Goal: Task Accomplishment & Management: Manage account settings

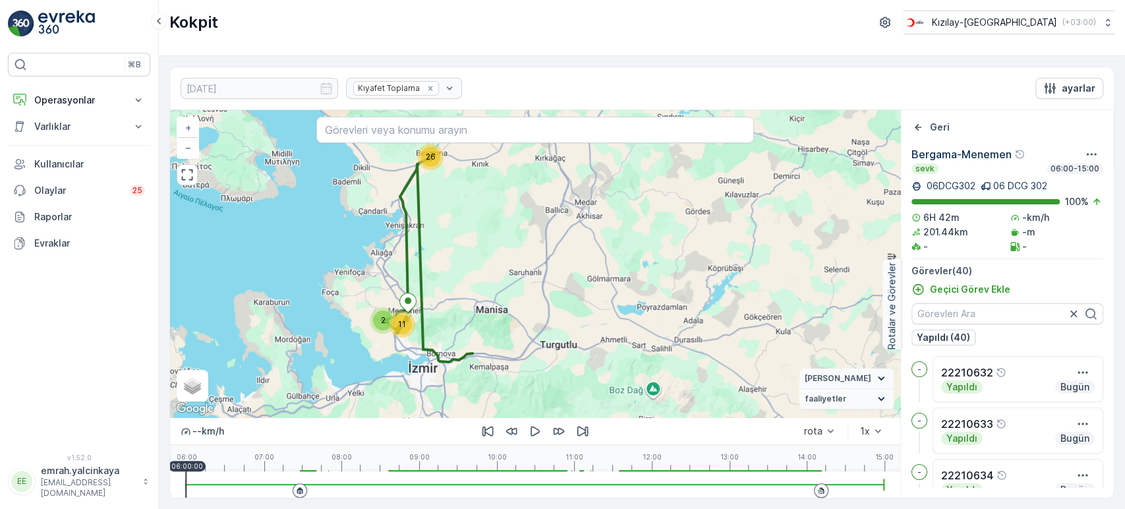
click at [805, 482] on div at bounding box center [535, 484] width 699 height 26
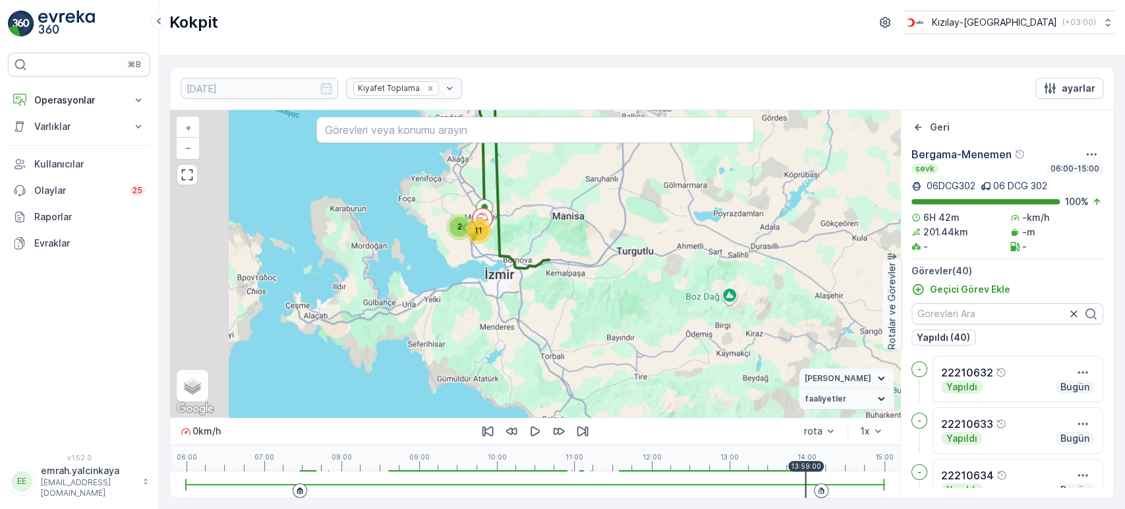
drag, startPoint x: 496, startPoint y: 331, endPoint x: 573, endPoint y: 237, distance: 120.8
click at [573, 237] on div "2 26 11 + − Uydu Yol haritası Arazi Karışık Leaflet Klavye kısayolları Harita V…" at bounding box center [535, 263] width 730 height 307
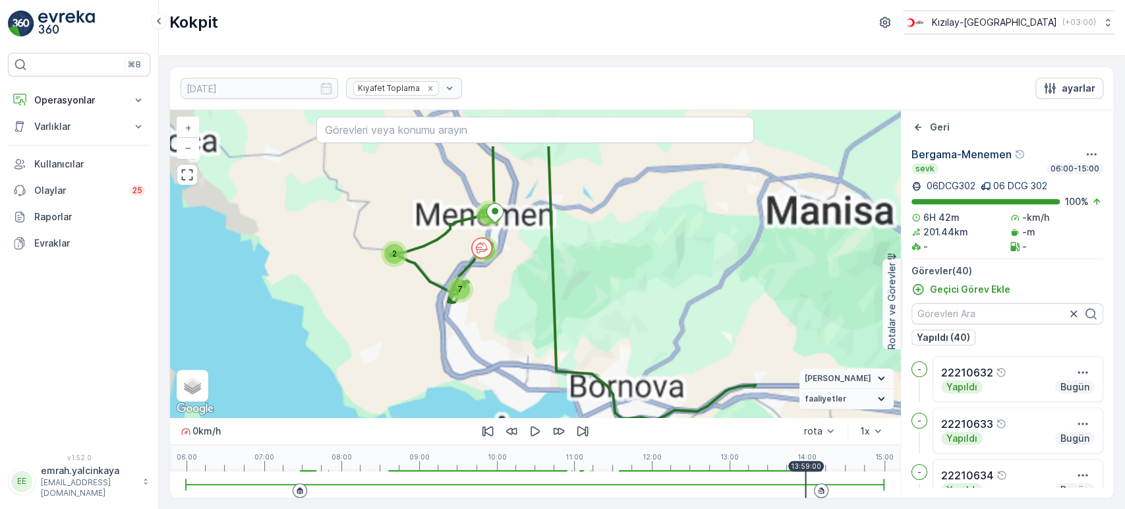
drag, startPoint x: 447, startPoint y: 225, endPoint x: 511, endPoint y: 285, distance: 87.2
click at [519, 293] on div "6 20 2 7 2 2 + − Uydu Yol haritası Arazi Karışık Leaflet Klavye kısayolları Har…" at bounding box center [535, 263] width 730 height 307
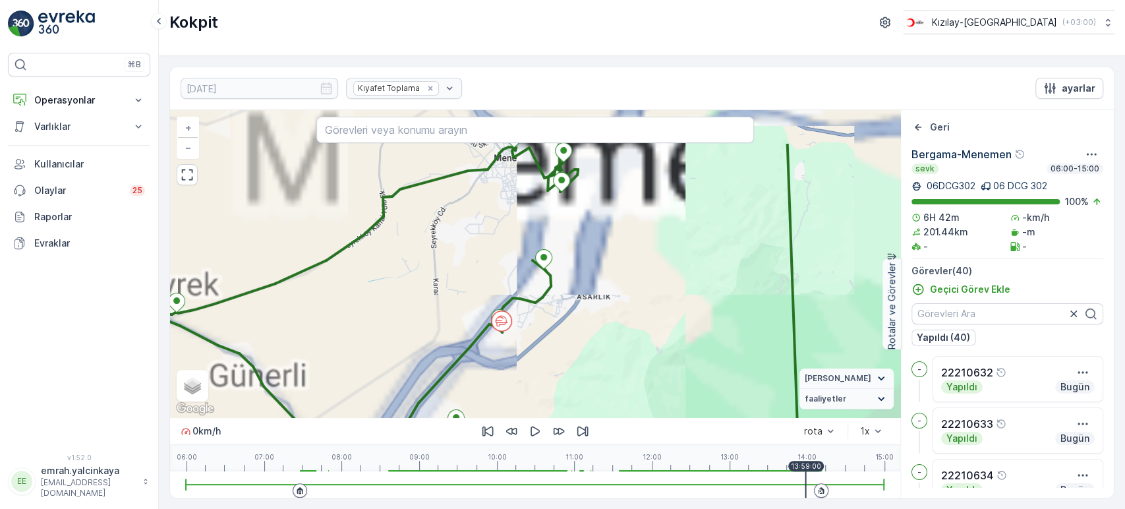
drag, startPoint x: 556, startPoint y: 274, endPoint x: 581, endPoint y: 343, distance: 74.2
click at [576, 347] on div "3 3 4 2 3 10 2 3 + − Uydu Yol haritası Arazi Karışık Leaflet Klavye kısayolları…" at bounding box center [535, 263] width 730 height 307
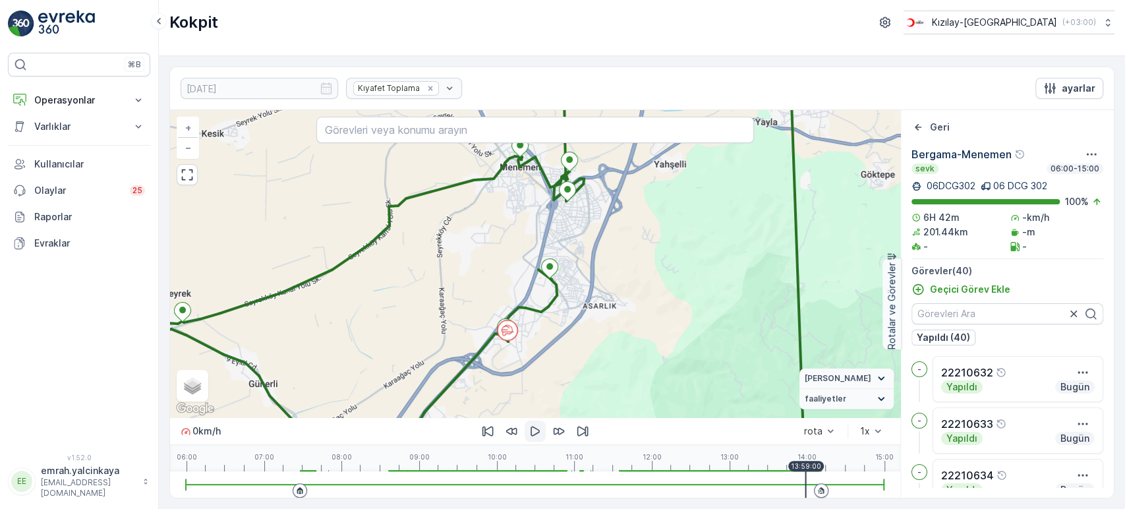
click at [533, 432] on icon "button" at bounding box center [535, 430] width 13 height 13
click at [816, 488] on div at bounding box center [821, 490] width 14 height 14
click at [1038, 25] on p "Kızılay-[GEOGRAPHIC_DATA]" at bounding box center [993, 22] width 125 height 13
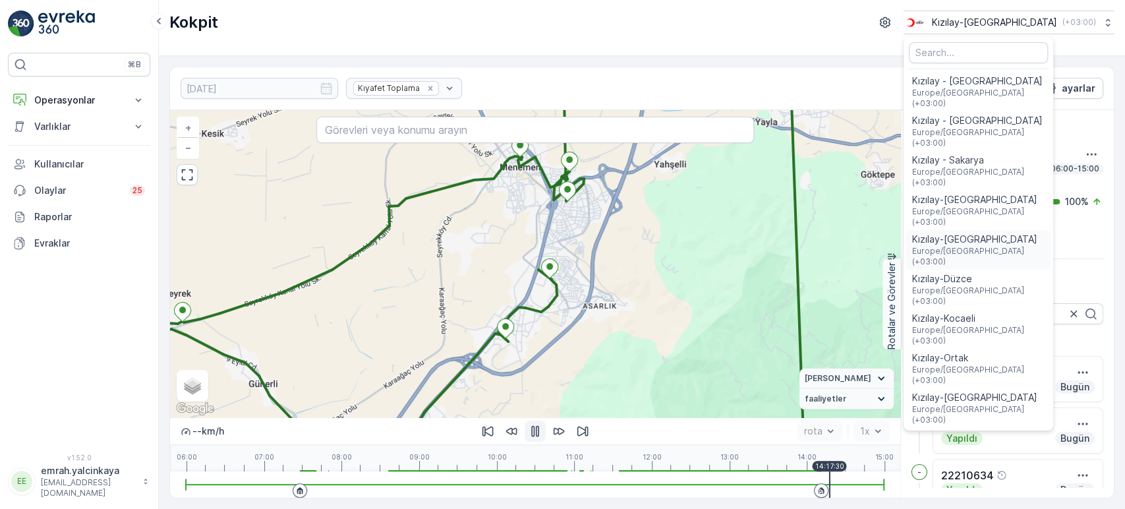
click at [1032, 246] on span "Europe/Istanbul (+03:00)" at bounding box center [978, 256] width 134 height 21
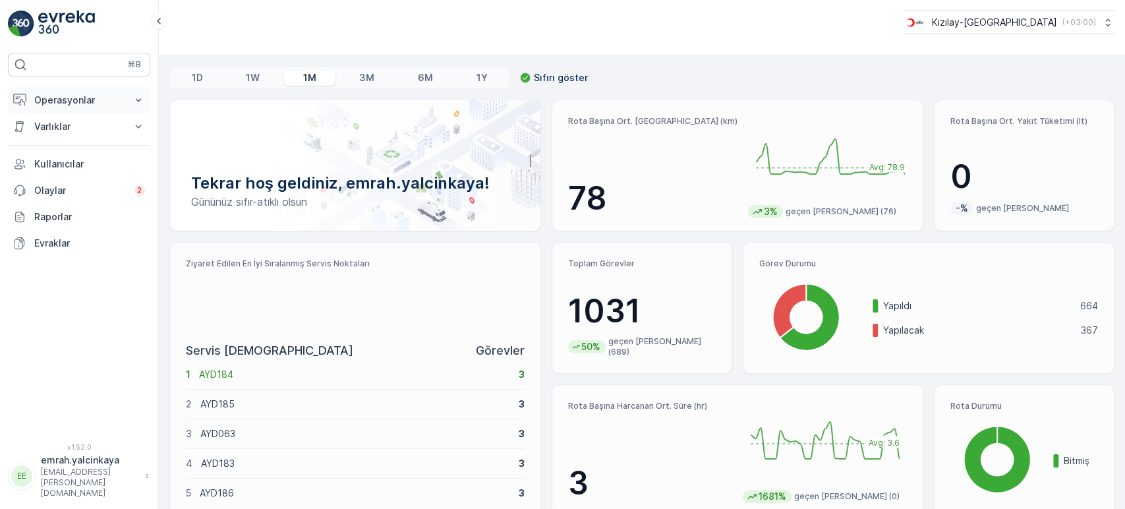
click at [61, 103] on p "Operasyonlar" at bounding box center [79, 100] width 90 height 13
click at [69, 164] on p "Rotalar & Görevler" at bounding box center [75, 159] width 82 height 13
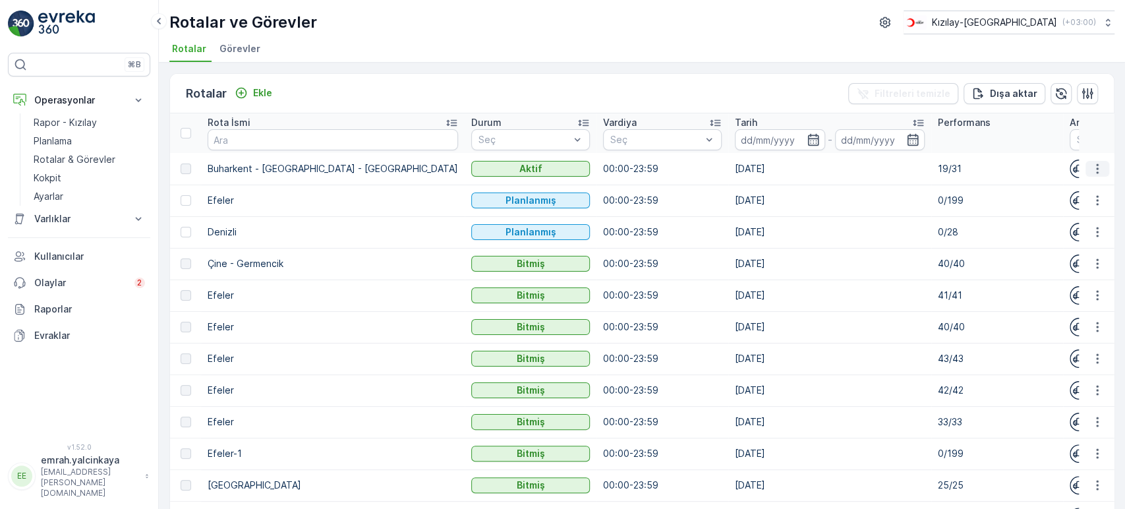
click at [1100, 171] on icon "button" at bounding box center [1097, 168] width 13 height 13
click at [1085, 204] on span "Rota Takibini Görüntüle" at bounding box center [1065, 206] width 103 height 13
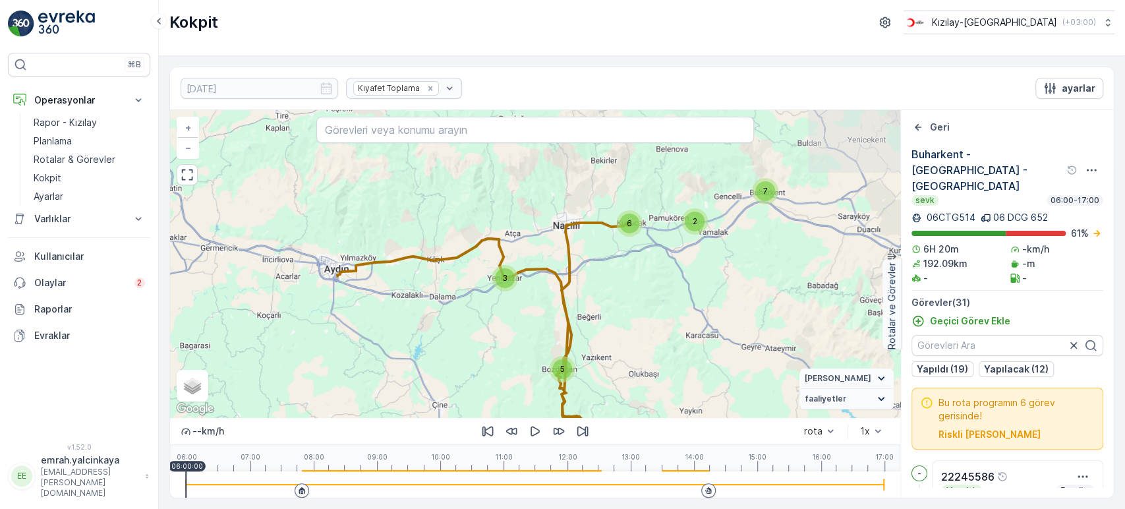
drag, startPoint x: 585, startPoint y: 313, endPoint x: 658, endPoint y: 449, distance: 154.2
click at [658, 449] on div "2 6 7 3 5 5 2 + − Uydu Yol haritası Arazi Karışık Leaflet Klavye kısayolları Ha…" at bounding box center [535, 304] width 730 height 388
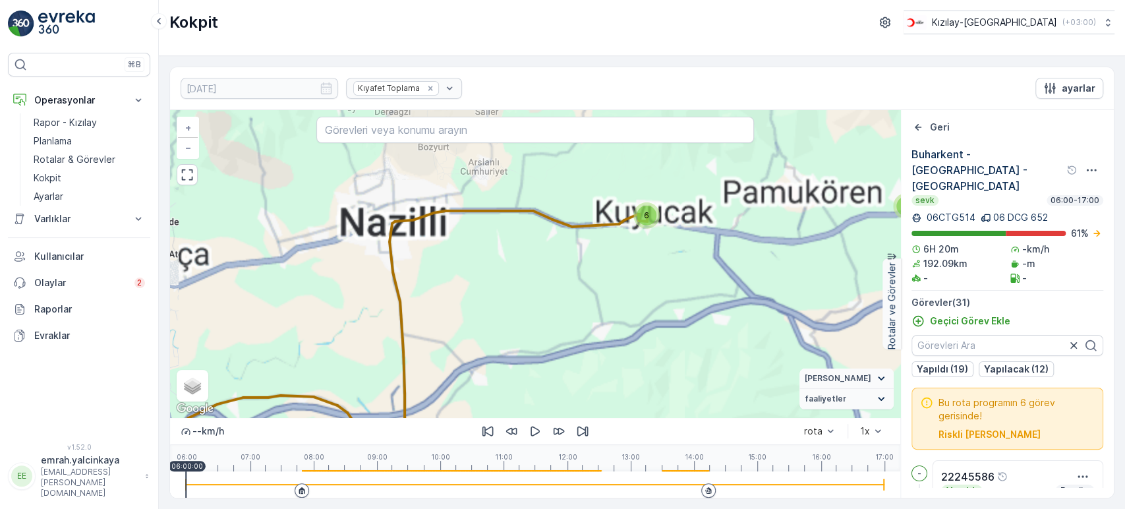
drag, startPoint x: 644, startPoint y: 236, endPoint x: 644, endPoint y: 295, distance: 59.3
click at [644, 310] on div "2 6 6 3 5 4 2 + − Uydu Yol haritası Arazi Karışık Leaflet Klavye kısayolları Ha…" at bounding box center [535, 263] width 730 height 307
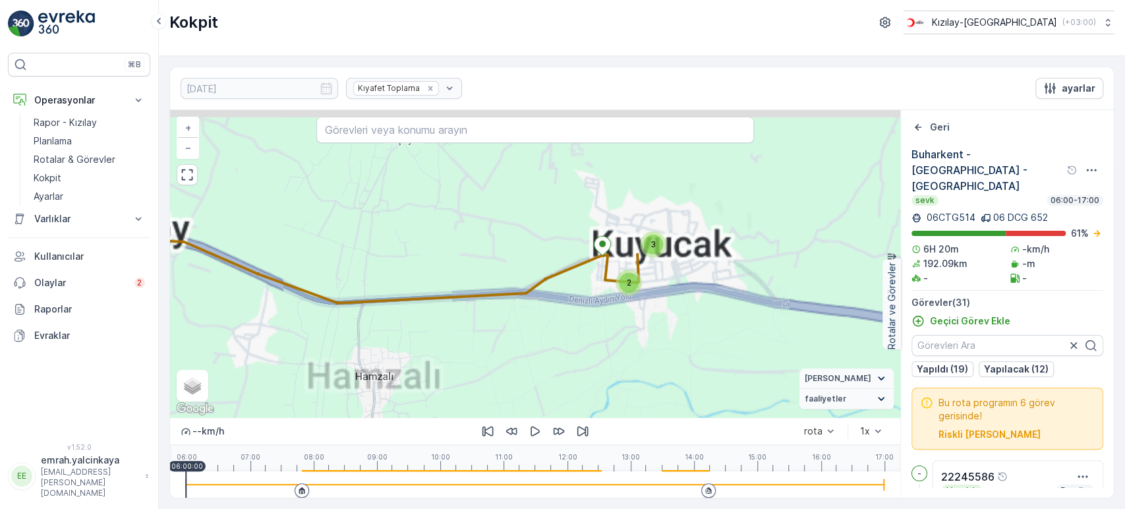
drag, startPoint x: 660, startPoint y: 250, endPoint x: 659, endPoint y: 302, distance: 51.4
click at [659, 302] on div "2 3 2 2 3 2 + − Uydu Yol haritası Arazi Karışık Leaflet Klavye kısayolları Hari…" at bounding box center [535, 263] width 730 height 307
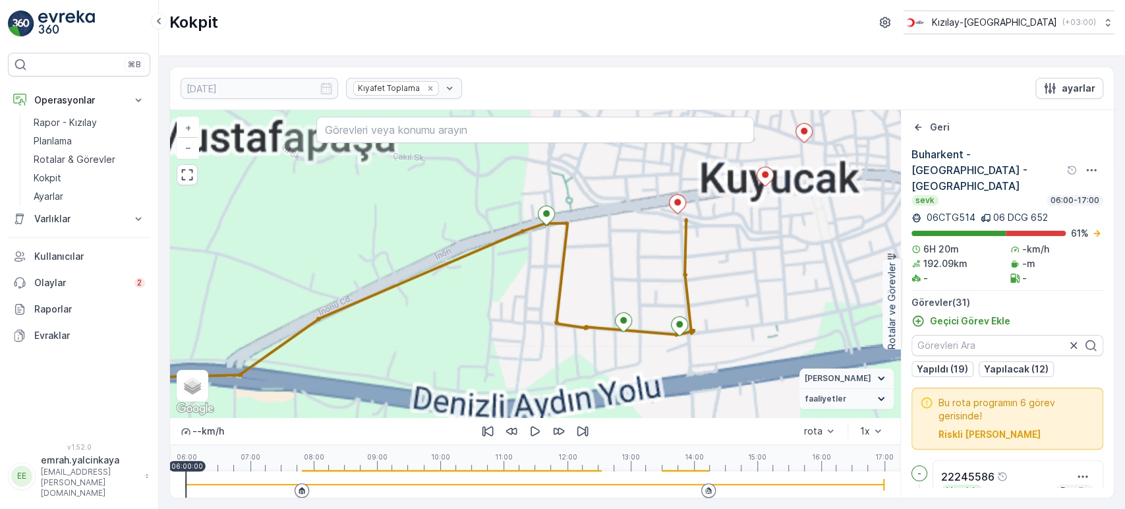
drag, startPoint x: 728, startPoint y: 256, endPoint x: 723, endPoint y: 302, distance: 46.4
click at [723, 302] on div "+ − Uydu Yol haritası Arazi Karışık Leaflet Klavye kısayolları Harita Verileri …" at bounding box center [535, 263] width 730 height 307
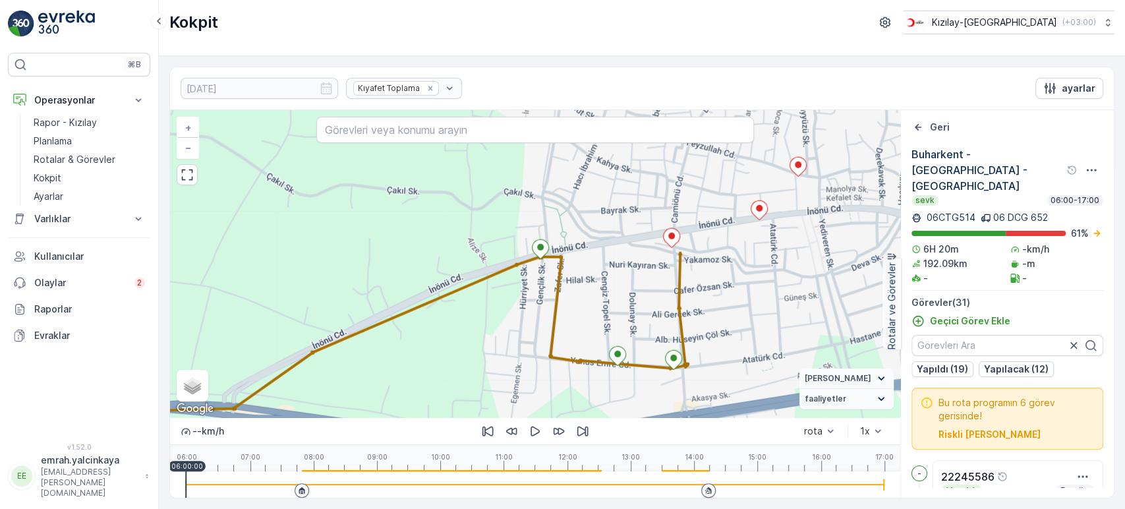
click at [693, 486] on div at bounding box center [535, 484] width 699 height 26
click at [535, 428] on icon "button" at bounding box center [535, 431] width 9 height 10
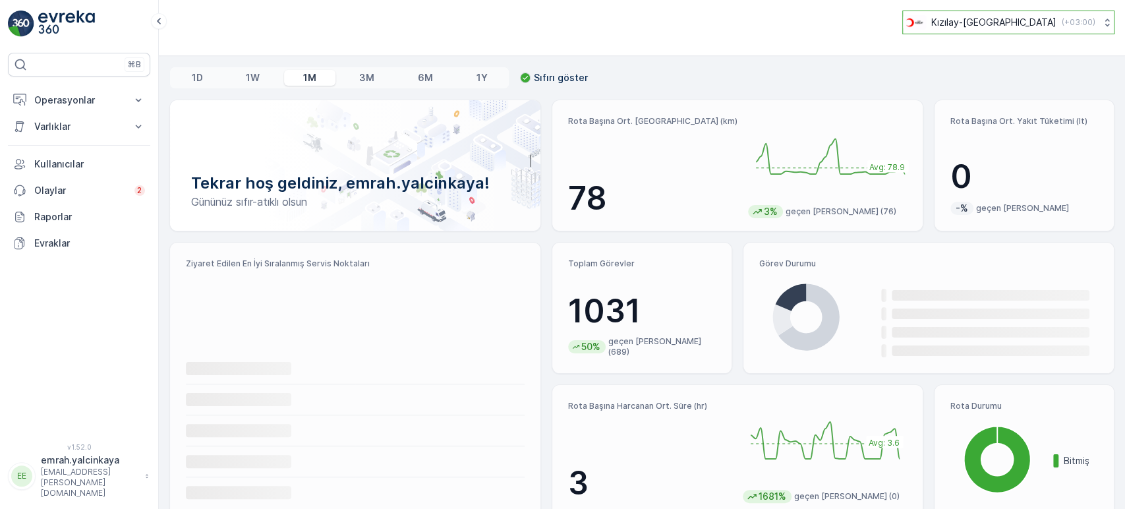
click at [1048, 28] on p "Kızılay-[GEOGRAPHIC_DATA]" at bounding box center [993, 22] width 125 height 13
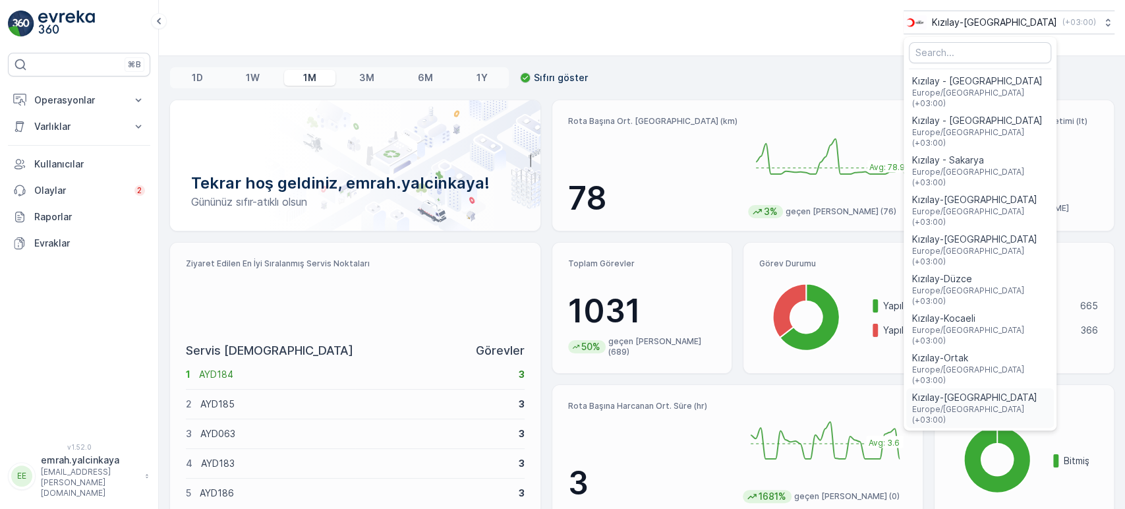
click at [1030, 391] on span "Kızılay-[GEOGRAPHIC_DATA]" at bounding box center [979, 397] width 137 height 13
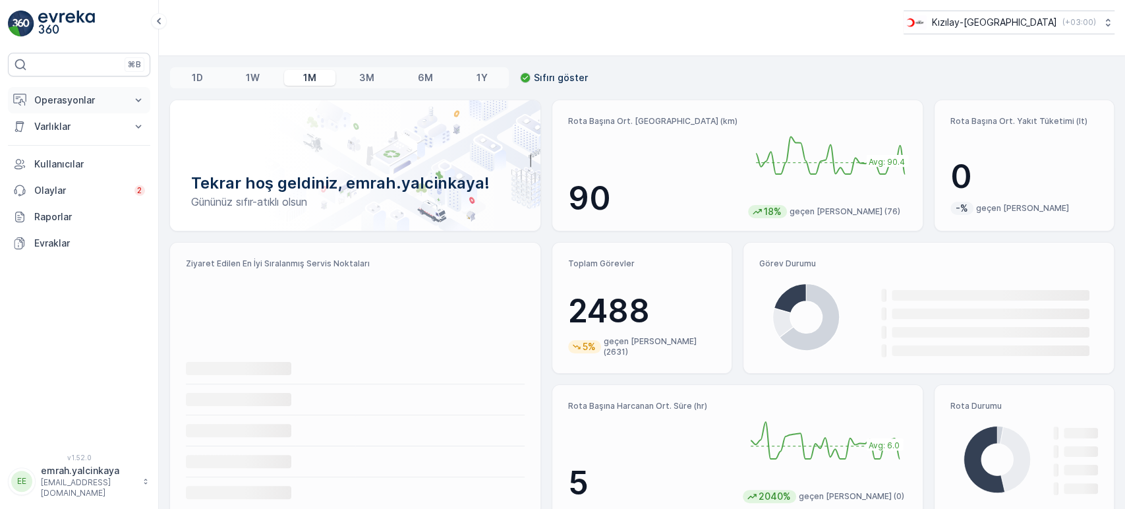
click at [59, 99] on p "Operasyonlar" at bounding box center [79, 100] width 90 height 13
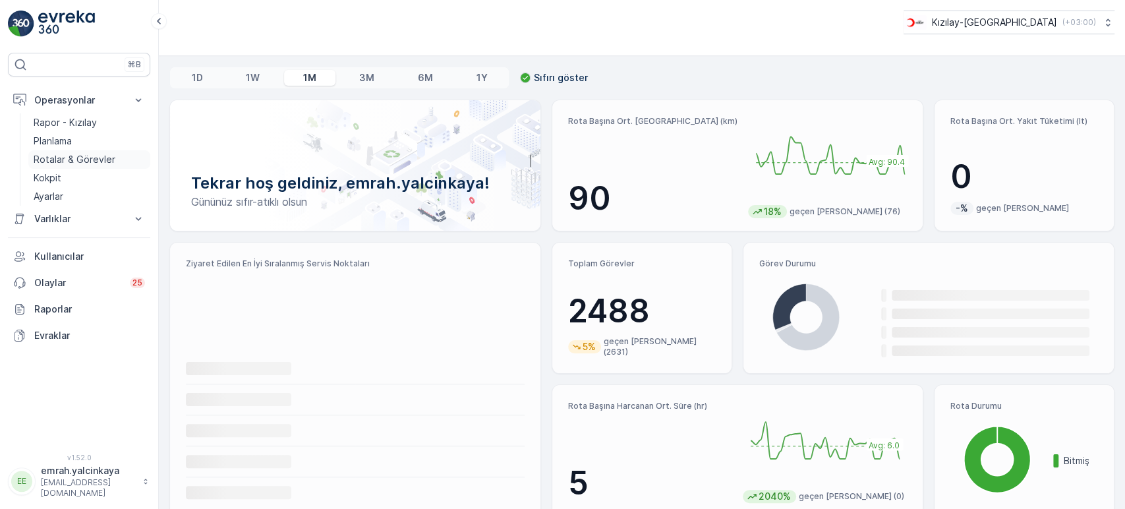
click at [53, 158] on p "Rotalar & Görevler" at bounding box center [75, 159] width 82 height 13
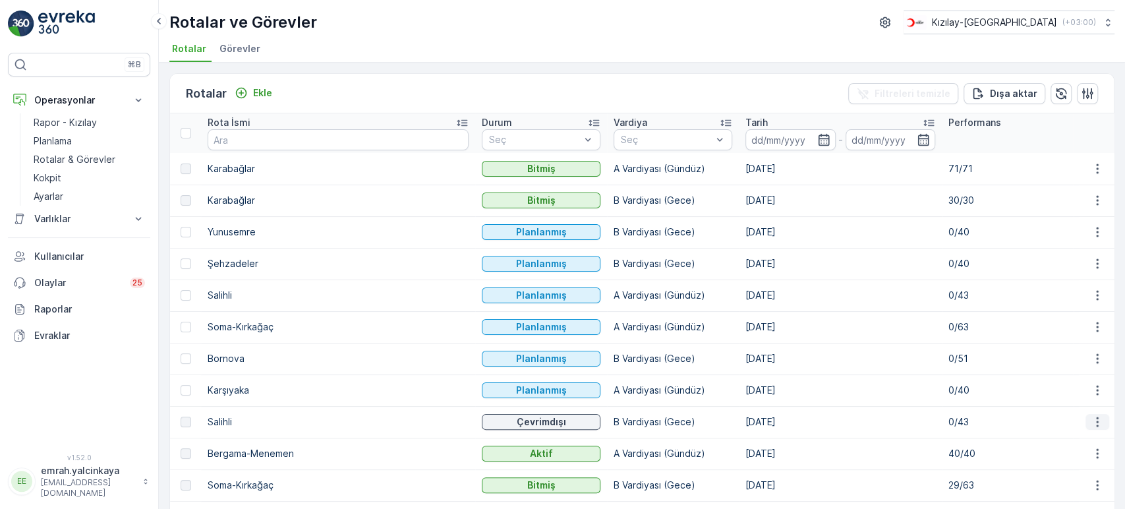
click at [1095, 420] on icon "button" at bounding box center [1097, 421] width 13 height 13
click at [942, 304] on td "0/43" at bounding box center [1008, 295] width 132 height 32
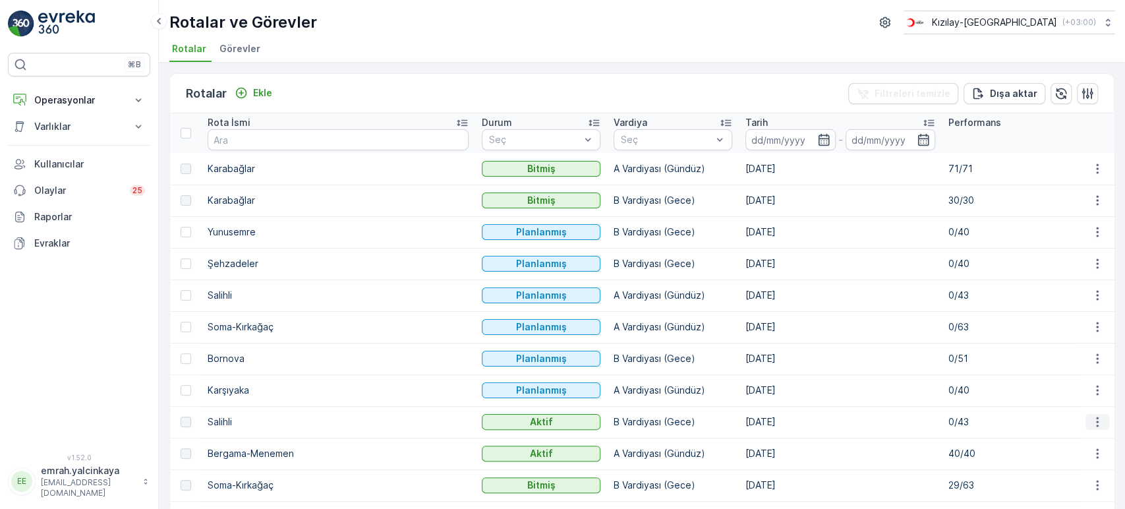
click at [1091, 420] on icon "button" at bounding box center [1097, 421] width 13 height 13
click at [1095, 418] on icon "button" at bounding box center [1097, 421] width 13 height 13
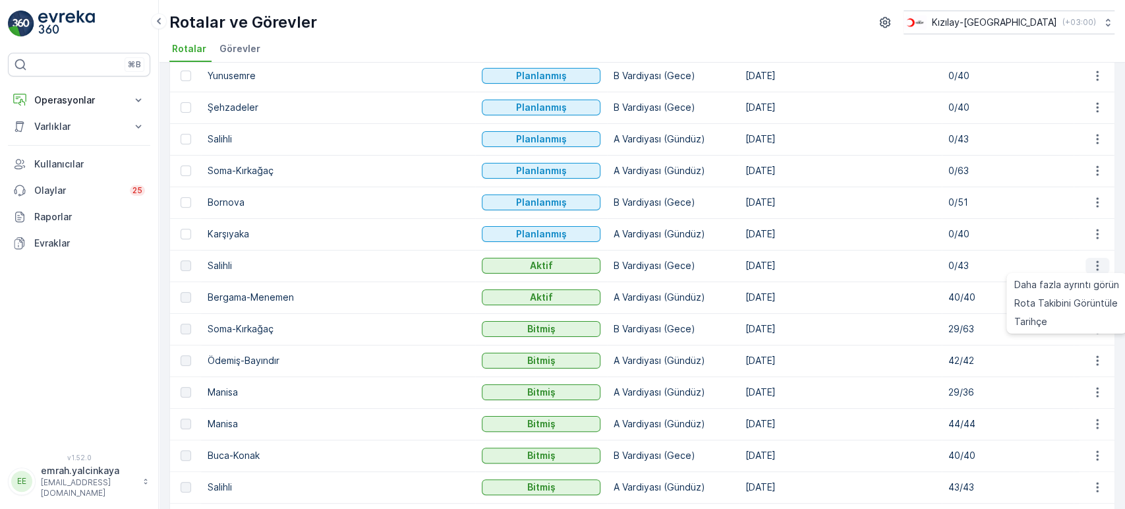
scroll to position [219, 0]
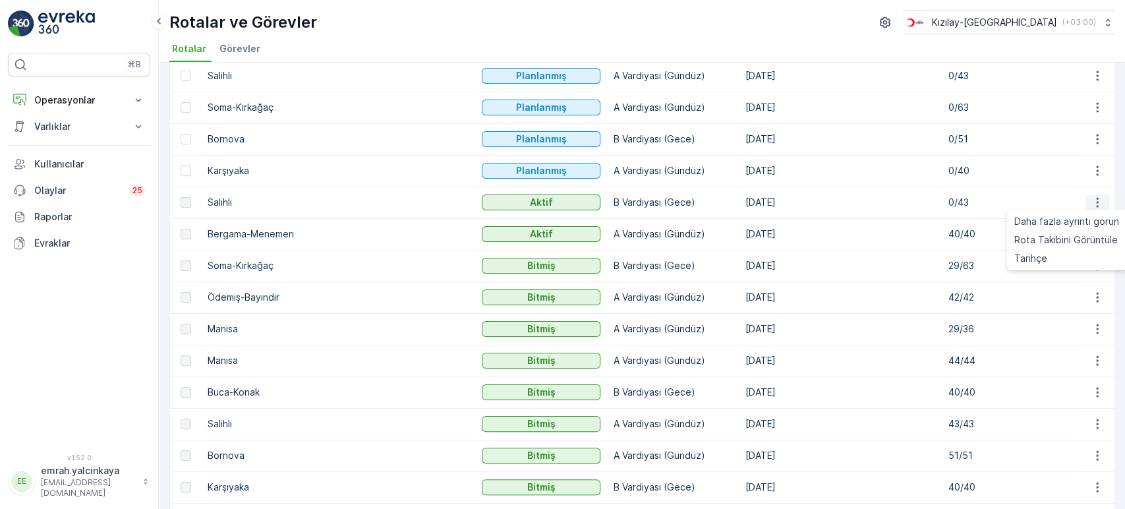
click at [1091, 198] on icon "button" at bounding box center [1097, 202] width 13 height 13
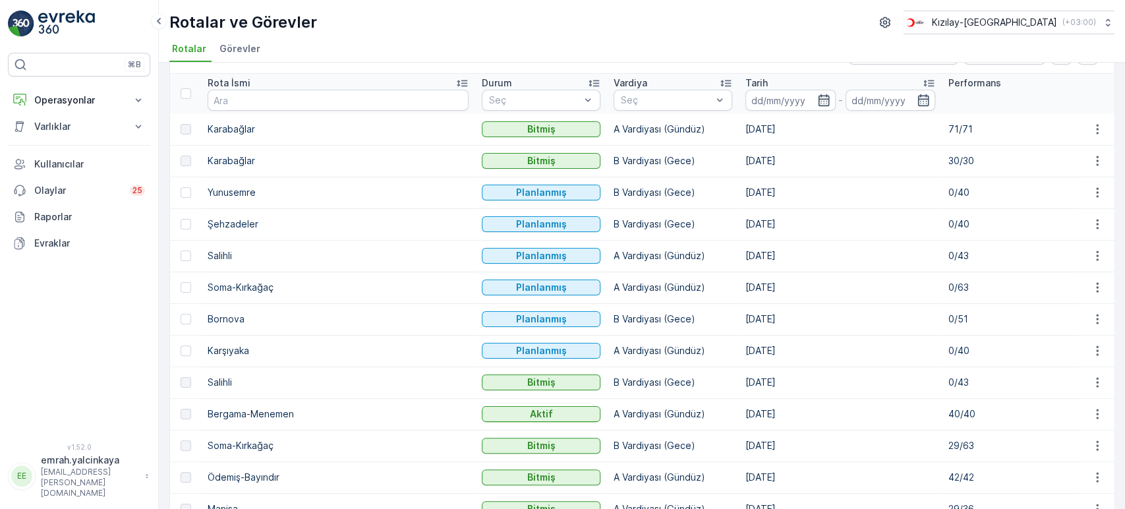
scroll to position [73, 0]
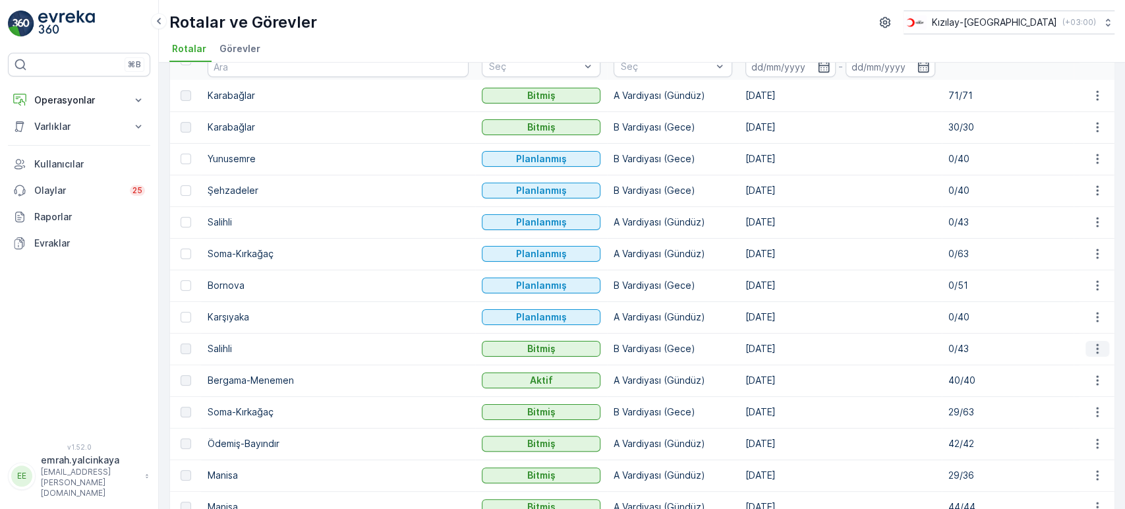
click at [1091, 344] on icon "button" at bounding box center [1097, 348] width 13 height 13
click at [949, 318] on p "0/40" at bounding box center [1007, 316] width 119 height 13
click at [614, 347] on p "B Vardiyası (Gece)" at bounding box center [673, 348] width 119 height 13
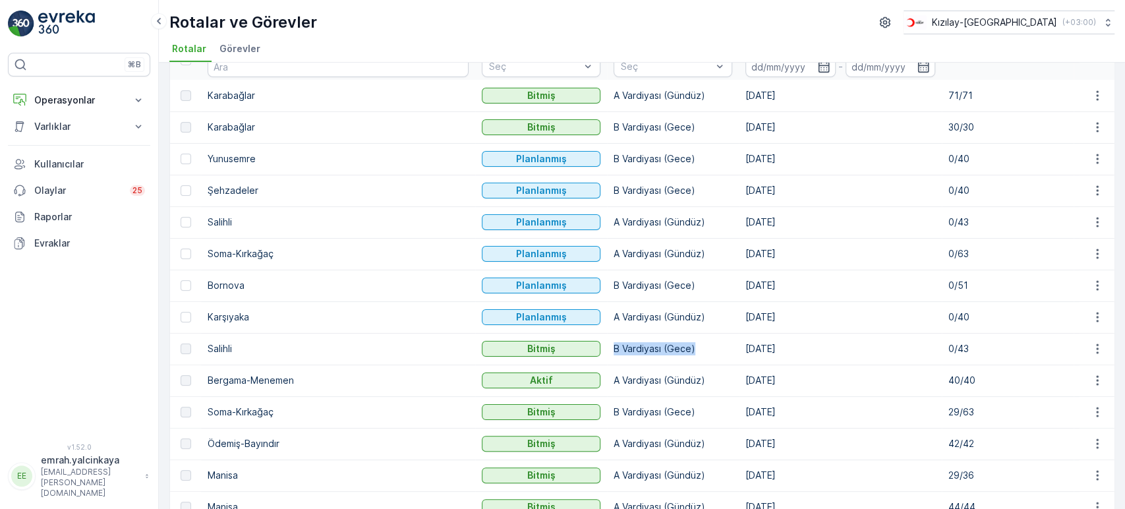
click at [614, 347] on p "B Vardiyası (Gece)" at bounding box center [673, 348] width 119 height 13
click at [614, 317] on p "A Vardiyası (Gündüz)" at bounding box center [673, 316] width 119 height 13
click at [614, 321] on p "A Vardiyası (Gündüz)" at bounding box center [673, 316] width 119 height 13
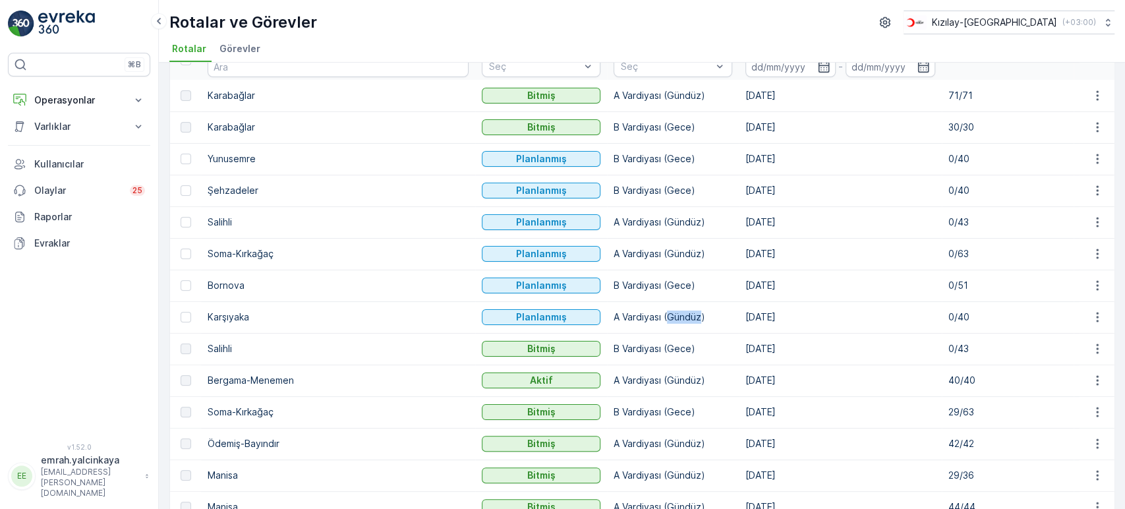
click at [614, 321] on p "A Vardiyası (Gündüz)" at bounding box center [673, 316] width 119 height 13
click at [739, 310] on td "[DATE]" at bounding box center [840, 317] width 203 height 32
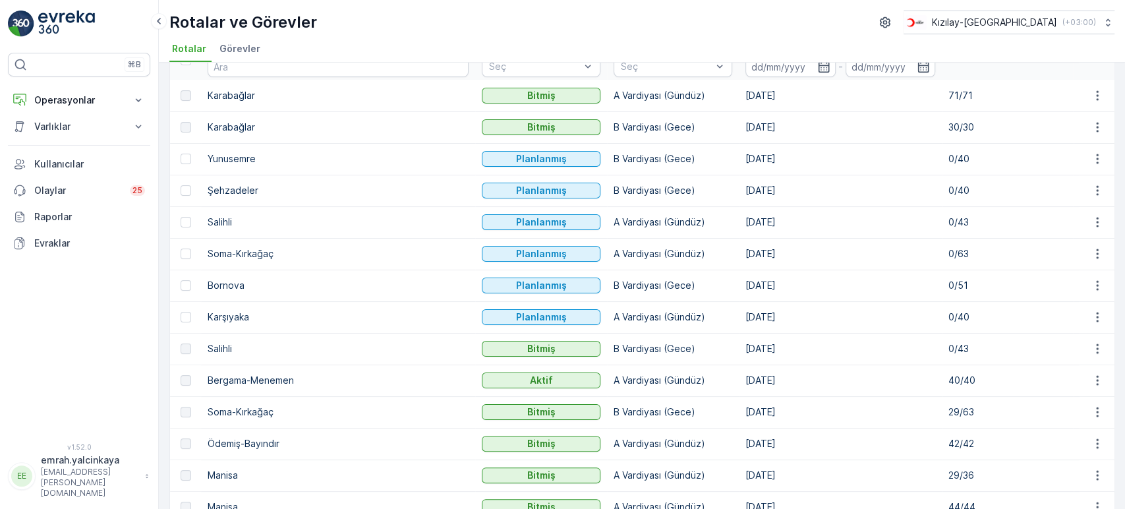
click at [614, 312] on p "A Vardiyası (Gündüz)" at bounding box center [673, 316] width 119 height 13
click at [614, 318] on p "A Vardiyası (Gündüz)" at bounding box center [673, 316] width 119 height 13
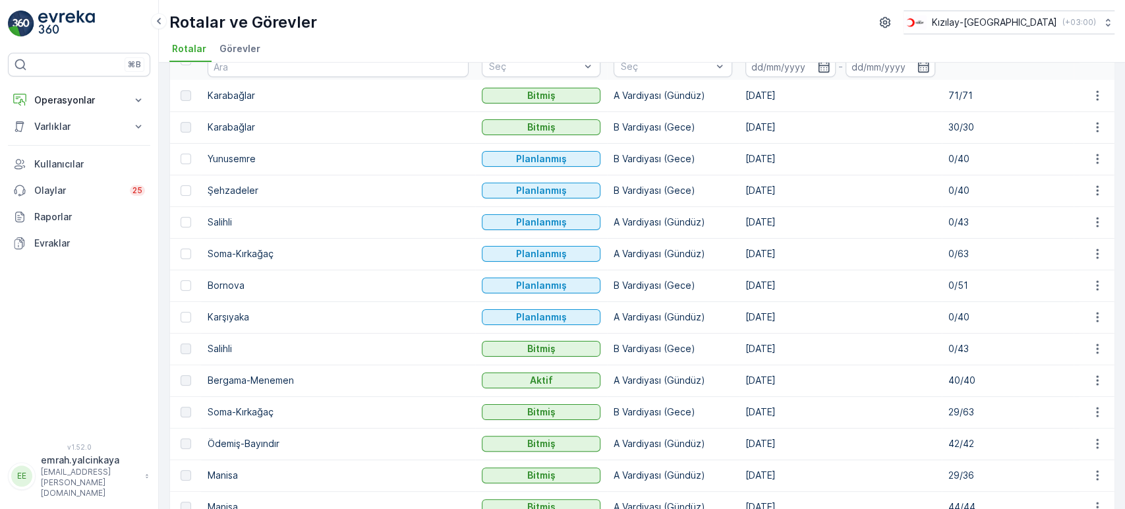
click at [614, 318] on p "A Vardiyası (Gündüz)" at bounding box center [673, 316] width 119 height 13
click at [792, 306] on td "[DATE]" at bounding box center [840, 317] width 203 height 32
click at [614, 314] on p "A Vardiyası (Gündüz)" at bounding box center [673, 316] width 119 height 13
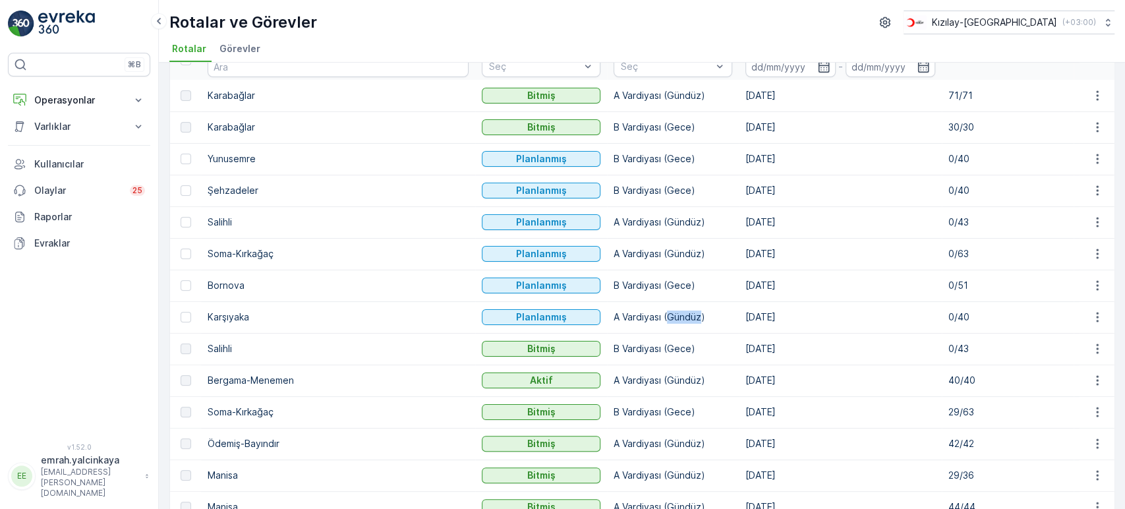
click at [614, 314] on p "A Vardiyası (Gündüz)" at bounding box center [673, 316] width 119 height 13
click at [760, 317] on td "[DATE]" at bounding box center [840, 317] width 203 height 32
click at [614, 315] on p "A Vardiyası (Gündüz)" at bounding box center [673, 316] width 119 height 13
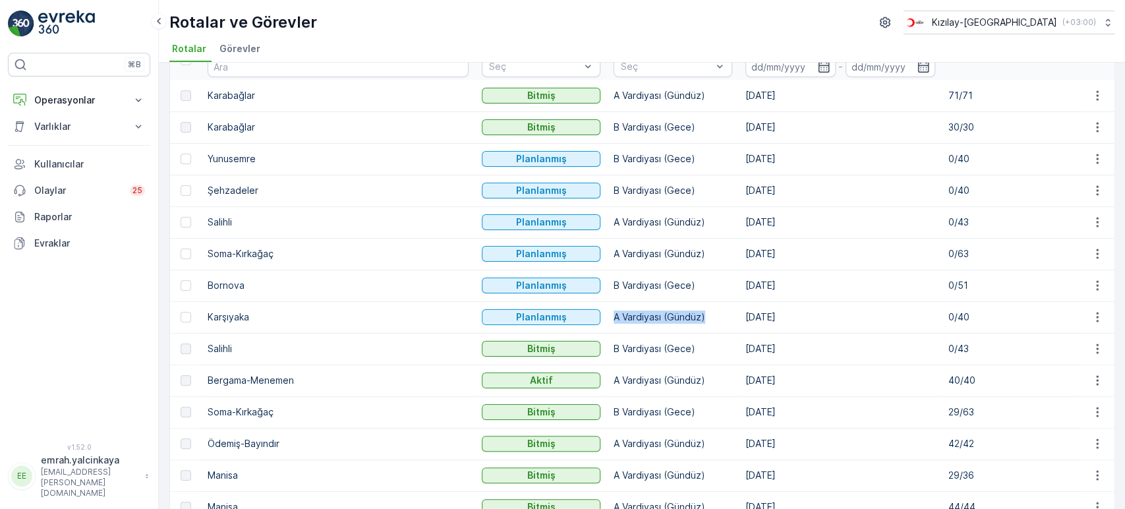
click at [614, 315] on p "A Vardiyası (Gündüz)" at bounding box center [673, 316] width 119 height 13
click at [739, 328] on td "[DATE]" at bounding box center [840, 317] width 203 height 32
click at [614, 319] on p "A Vardiyası (Gündüz)" at bounding box center [673, 316] width 119 height 13
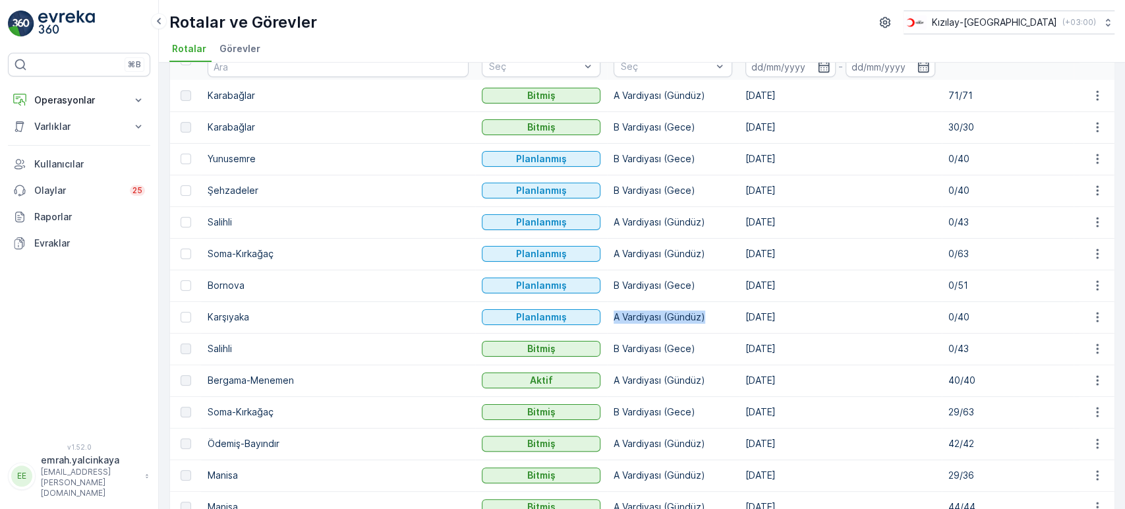
click at [631, 319] on td "A Vardiyası (Gündüz)" at bounding box center [673, 317] width 132 height 32
click at [614, 312] on p "A Vardiyası (Gündüz)" at bounding box center [673, 316] width 119 height 13
click at [616, 320] on p "A Vardiyası (Gündüz)" at bounding box center [673, 316] width 119 height 13
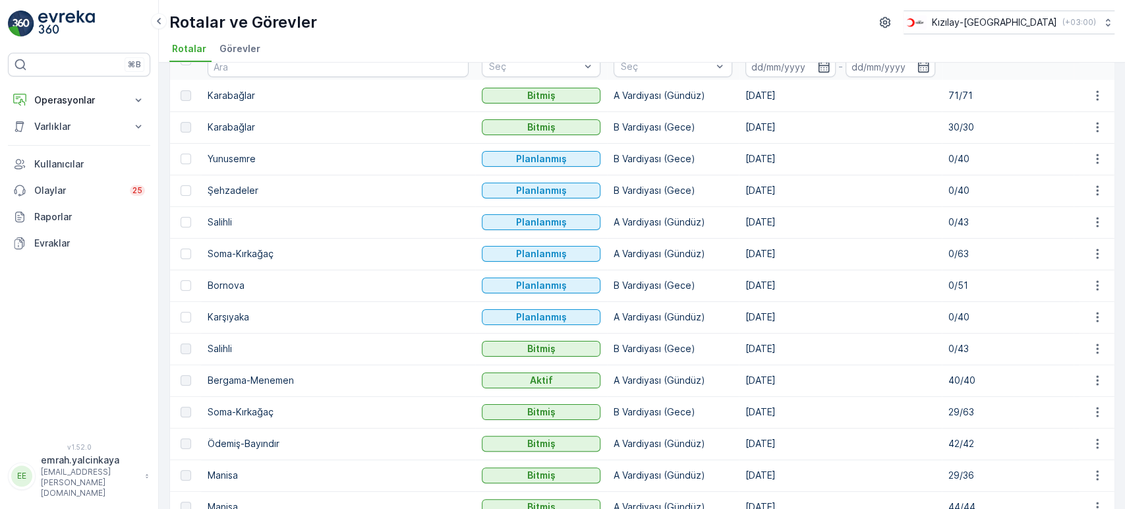
click at [614, 287] on p "B Vardiyası (Gece)" at bounding box center [673, 285] width 119 height 13
click at [614, 316] on p "A Vardiyası (Gündüz)" at bounding box center [673, 316] width 119 height 13
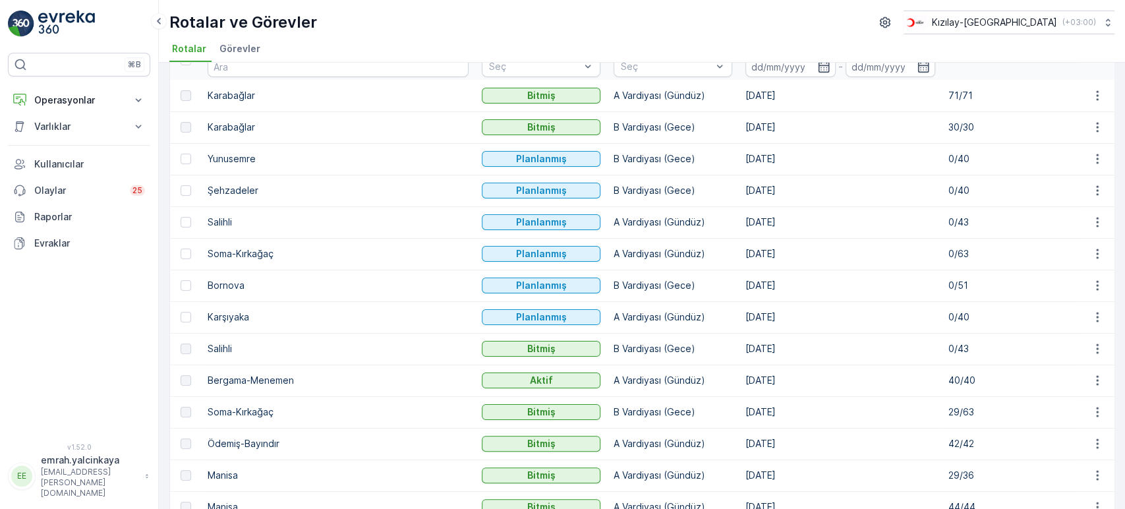
click at [614, 289] on p "B Vardiyası (Gece)" at bounding box center [673, 285] width 119 height 13
click at [607, 307] on td "A Vardiyası (Gündüz)" at bounding box center [673, 317] width 132 height 32
click at [614, 289] on p "B Vardiyası (Gece)" at bounding box center [673, 285] width 119 height 13
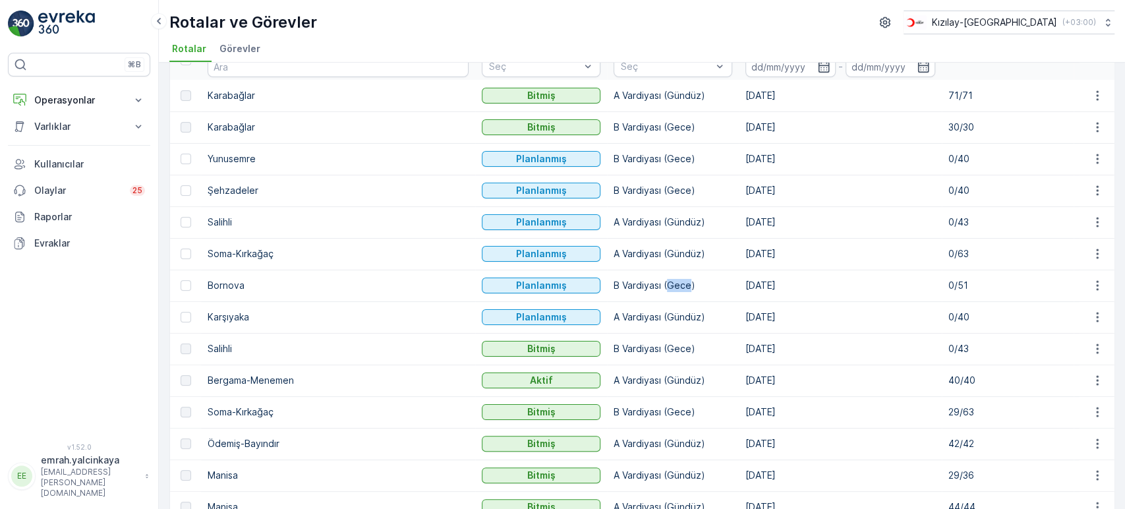
click at [614, 289] on p "B Vardiyası (Gece)" at bounding box center [673, 285] width 119 height 13
click at [607, 307] on td "A Vardiyası (Gündüz)" at bounding box center [673, 317] width 132 height 32
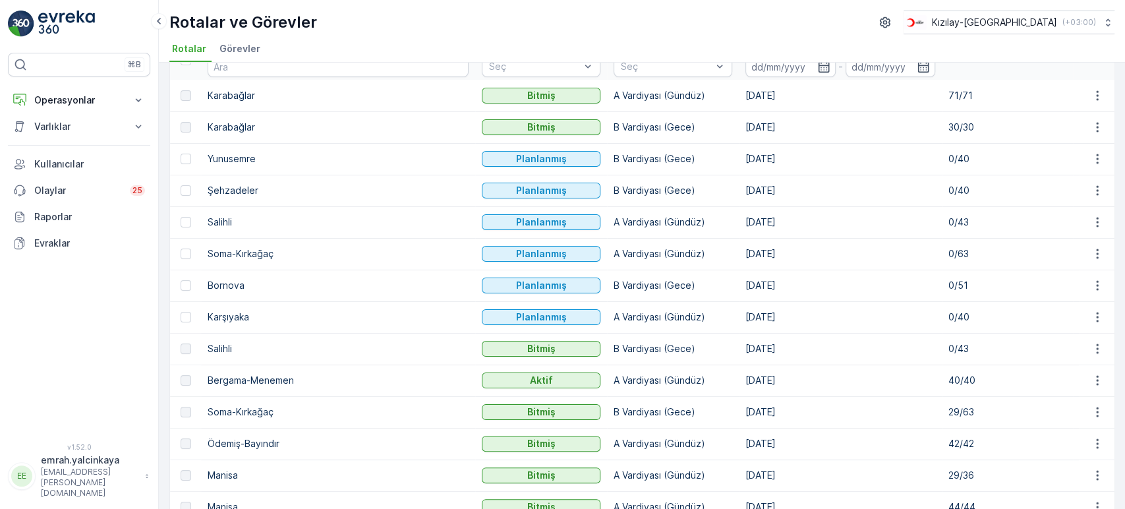
click at [614, 287] on p "B Vardiyası (Gece)" at bounding box center [673, 285] width 119 height 13
click at [614, 320] on p "A Vardiyası (Gündüz)" at bounding box center [673, 316] width 119 height 13
click at [614, 318] on p "A Vardiyası (Gündüz)" at bounding box center [673, 316] width 119 height 13
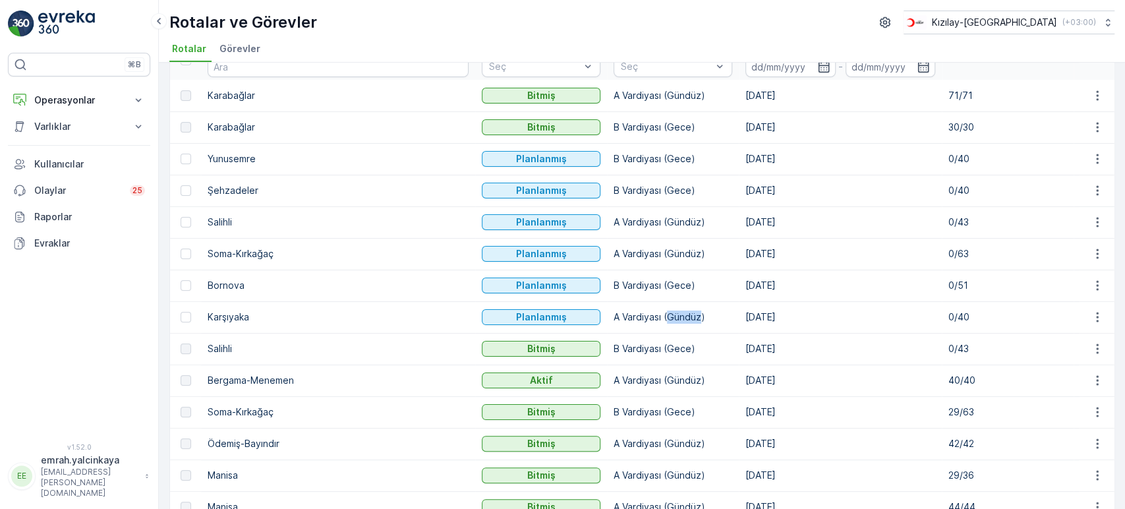
click at [614, 318] on p "A Vardiyası (Gündüz)" at bounding box center [673, 316] width 119 height 13
click at [607, 360] on td "B Vardiyası (Gece)" at bounding box center [673, 349] width 132 height 32
click at [614, 317] on p "A Vardiyası (Gündüz)" at bounding box center [673, 316] width 119 height 13
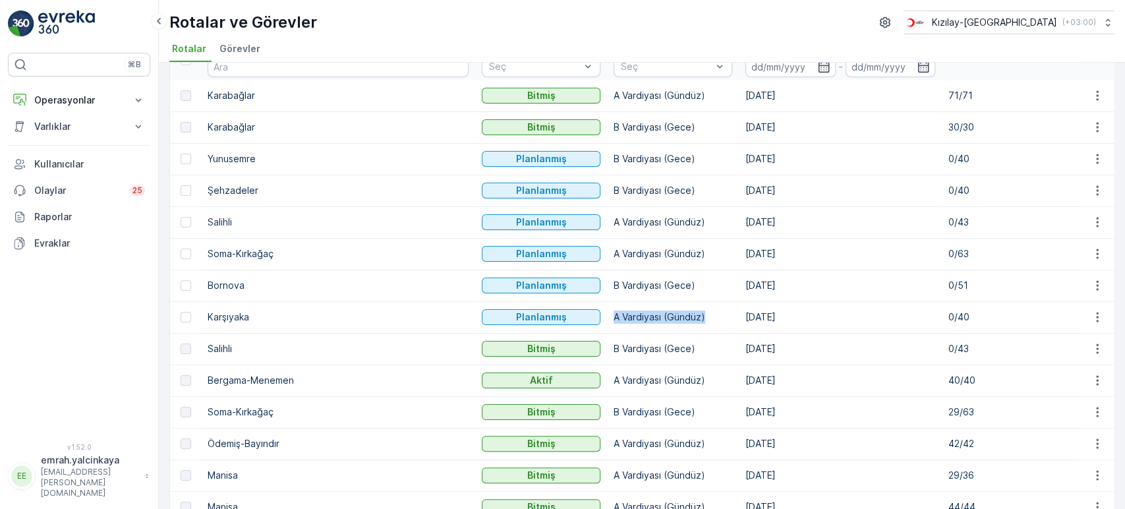
click at [614, 317] on p "A Vardiyası (Gündüz)" at bounding box center [673, 316] width 119 height 13
click at [614, 285] on p "B Vardiyası (Gece)" at bounding box center [673, 285] width 119 height 13
click at [614, 310] on p "A Vardiyası (Gündüz)" at bounding box center [673, 316] width 119 height 13
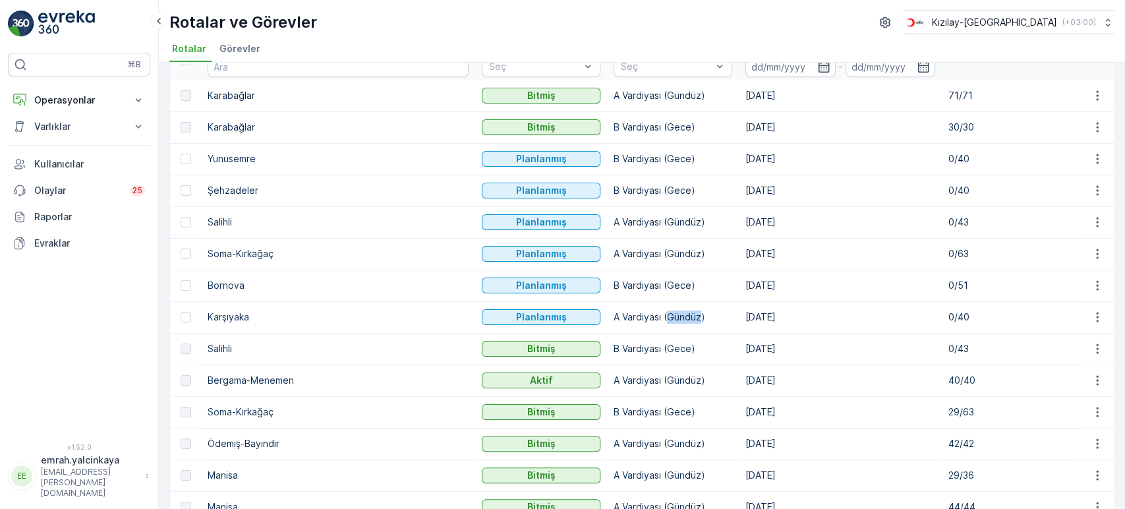
click at [614, 310] on p "A Vardiyası (Gündüz)" at bounding box center [673, 316] width 119 height 13
click at [614, 289] on p "B Vardiyası (Gece)" at bounding box center [673, 285] width 119 height 13
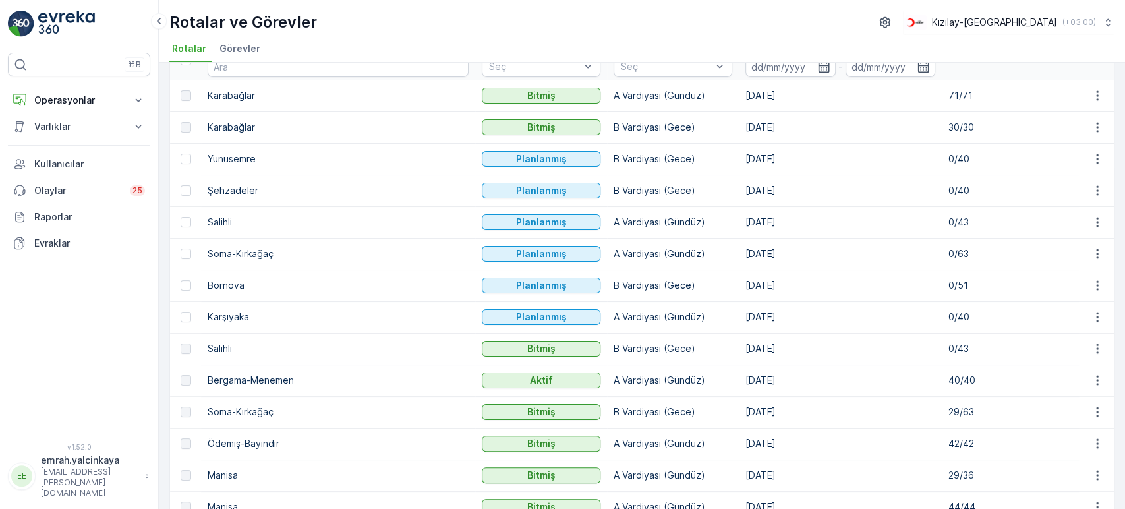
click at [614, 313] on p "A Vardiyası (Gündüz)" at bounding box center [673, 316] width 119 height 13
click at [614, 285] on p "B Vardiyası (Gece)" at bounding box center [673, 285] width 119 height 13
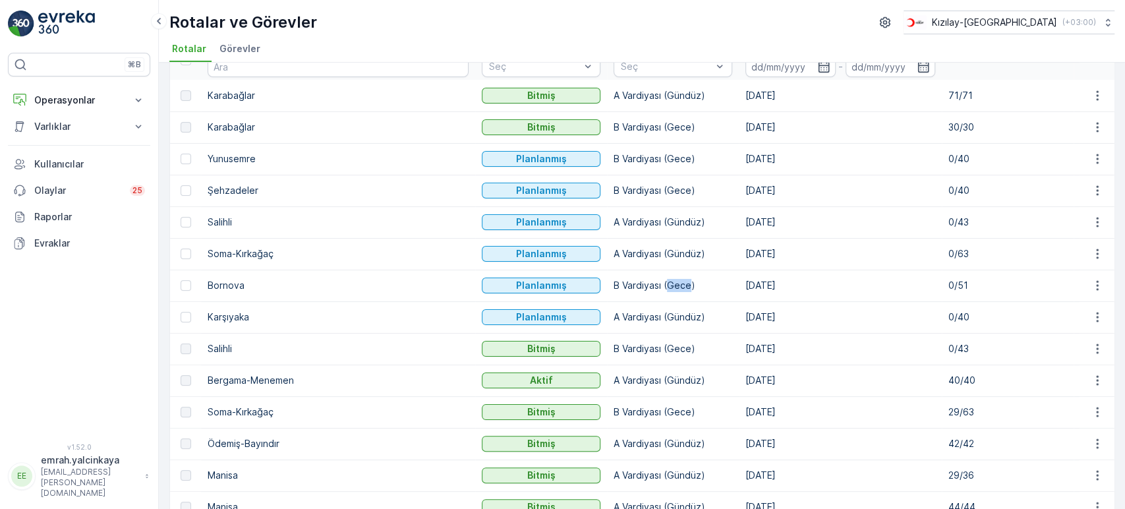
click at [614, 285] on p "B Vardiyası (Gece)" at bounding box center [673, 285] width 119 height 13
click at [614, 315] on p "A Vardiyası (Gündüz)" at bounding box center [673, 316] width 119 height 13
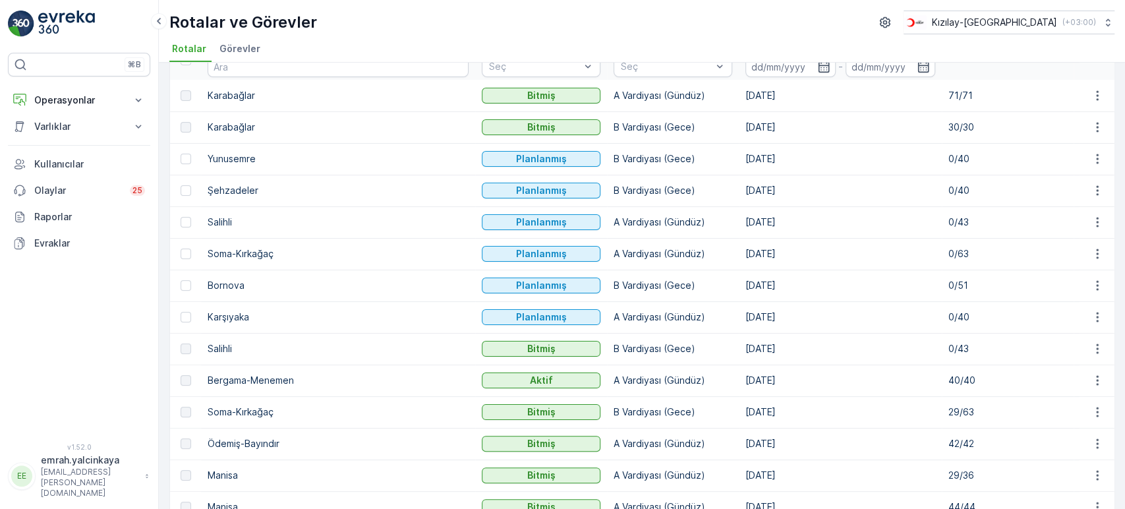
click at [614, 280] on p "B Vardiyası (Gece)" at bounding box center [673, 285] width 119 height 13
click at [614, 314] on p "A Vardiyası (Gündüz)" at bounding box center [673, 316] width 119 height 13
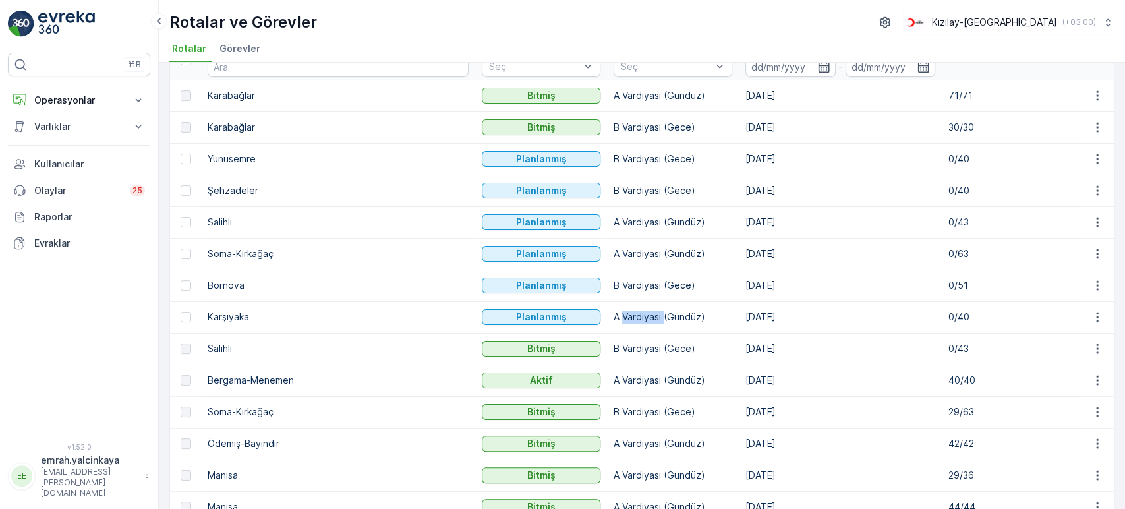
click at [614, 314] on p "A Vardiyası (Gündüz)" at bounding box center [673, 316] width 119 height 13
click at [614, 286] on p "B Vardiyası (Gece)" at bounding box center [673, 285] width 119 height 13
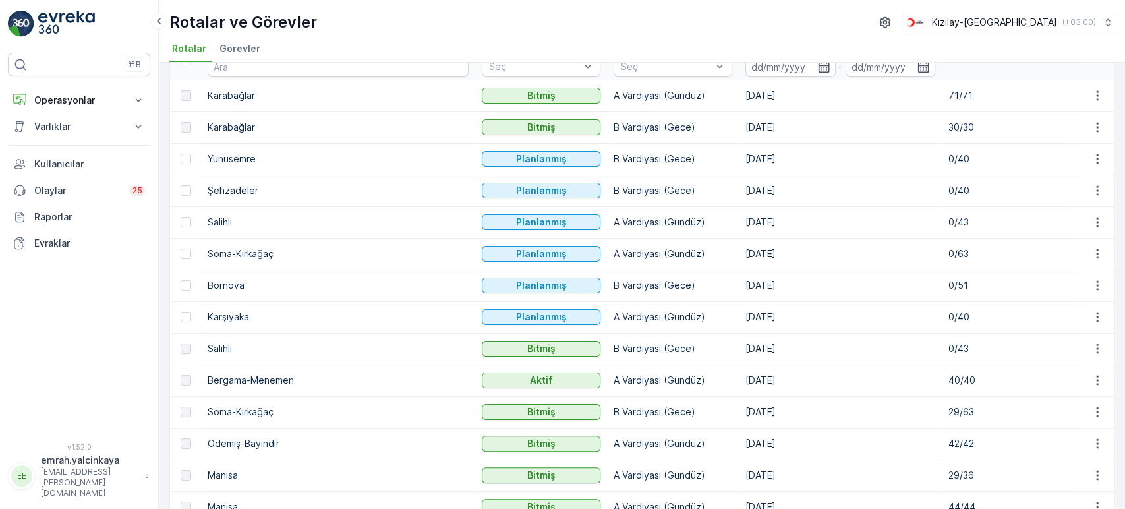
click at [614, 310] on p "A Vardiyası (Gündüz)" at bounding box center [673, 316] width 119 height 13
click at [614, 289] on p "B Vardiyası (Gece)" at bounding box center [673, 285] width 119 height 13
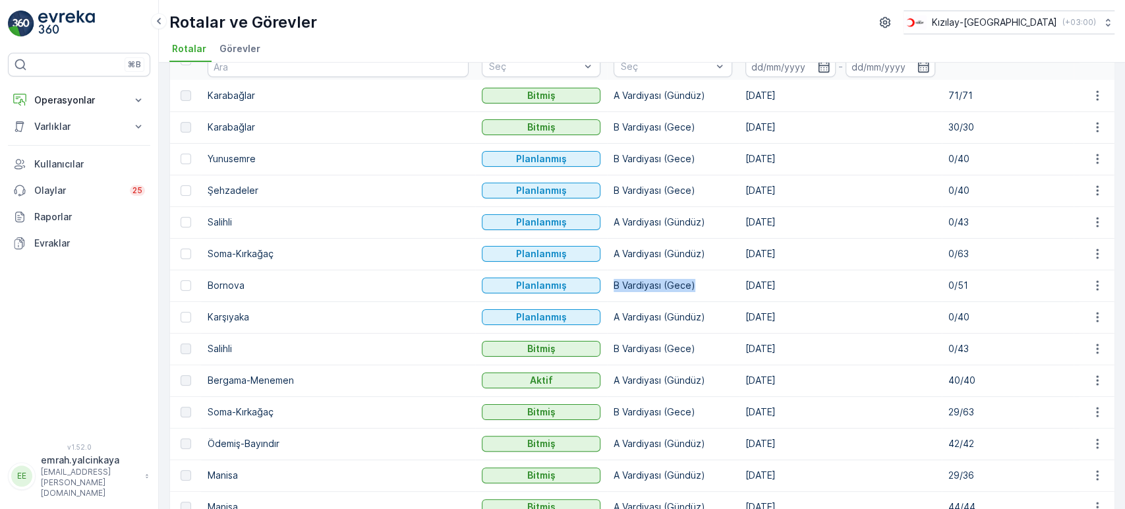
click at [614, 289] on p "B Vardiyası (Gece)" at bounding box center [673, 285] width 119 height 13
click at [614, 318] on p "A Vardiyası (Gündüz)" at bounding box center [673, 316] width 119 height 13
click at [614, 283] on p "B Vardiyası (Gece)" at bounding box center [673, 285] width 119 height 13
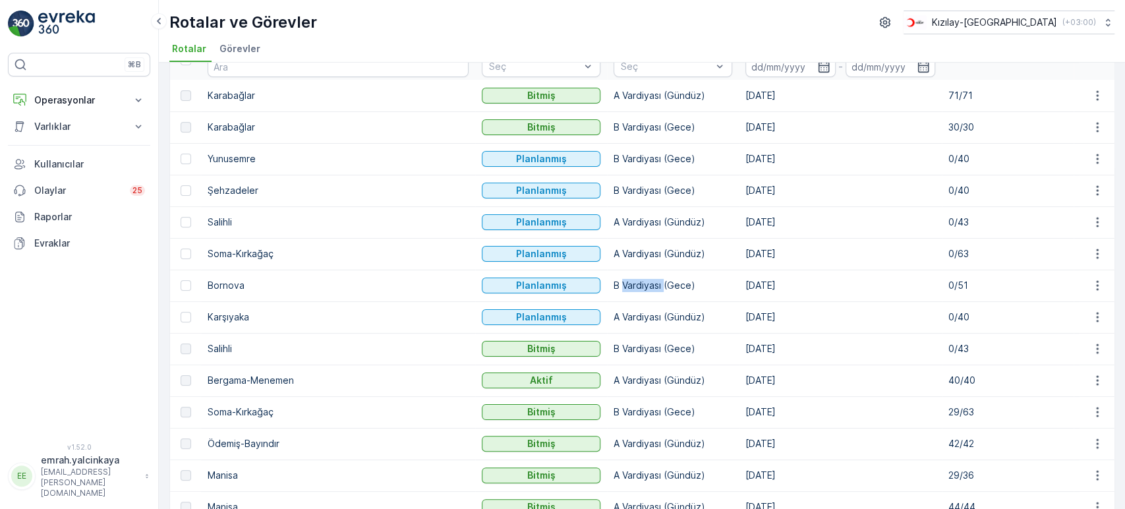
click at [614, 283] on p "B Vardiyası (Gece)" at bounding box center [673, 285] width 119 height 13
click at [614, 318] on p "A Vardiyası (Gündüz)" at bounding box center [673, 316] width 119 height 13
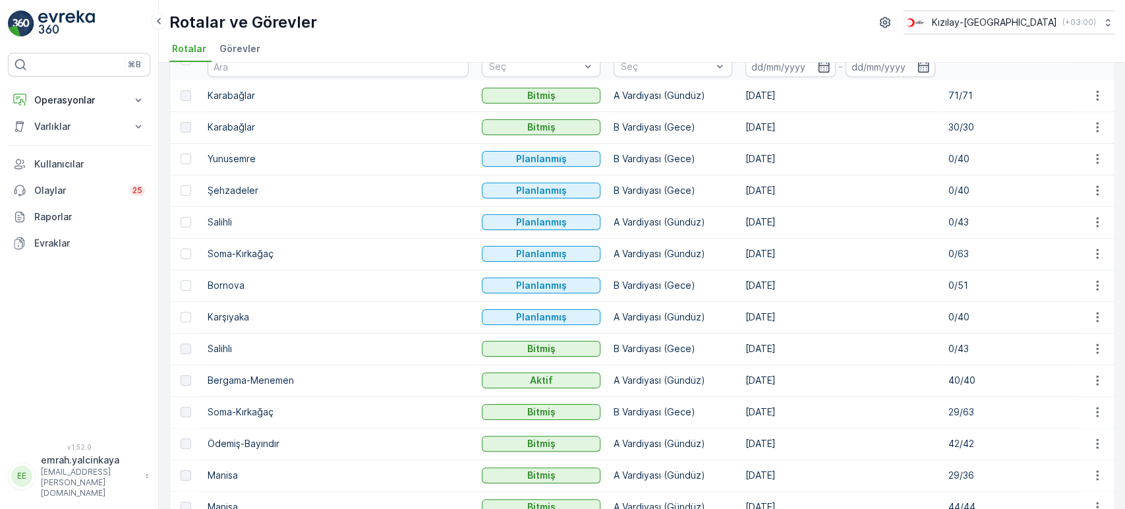
click at [607, 276] on td "B Vardiyası (Gece)" at bounding box center [673, 286] width 132 height 32
click at [614, 315] on p "A Vardiyası (Gündüz)" at bounding box center [673, 316] width 119 height 13
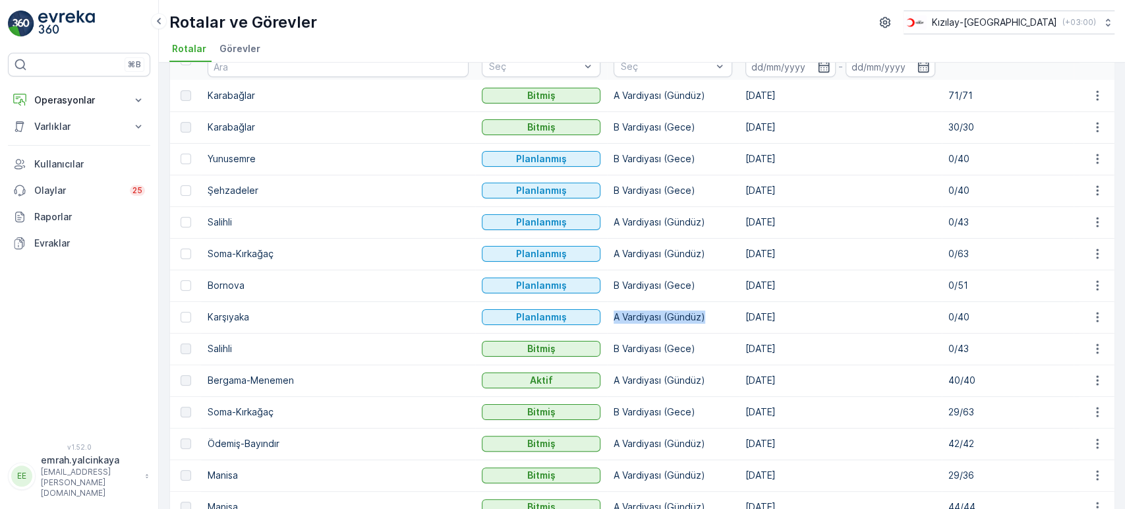
click at [614, 315] on p "A Vardiyası (Gündüz)" at bounding box center [673, 316] width 119 height 13
click at [614, 285] on p "B Vardiyası (Gece)" at bounding box center [673, 285] width 119 height 13
click at [614, 318] on p "A Vardiyası (Gündüz)" at bounding box center [673, 316] width 119 height 13
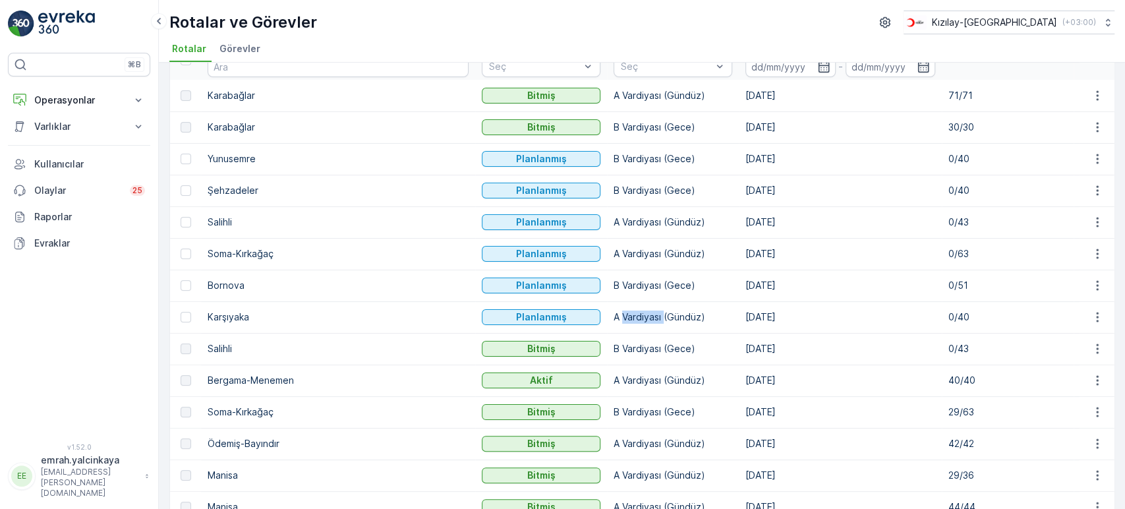
click at [614, 318] on p "A Vardiyası (Gündüz)" at bounding box center [673, 316] width 119 height 13
click at [614, 285] on p "B Vardiyası (Gece)" at bounding box center [673, 285] width 119 height 13
click at [614, 290] on p "B Vardiyası (Gece)" at bounding box center [673, 285] width 119 height 13
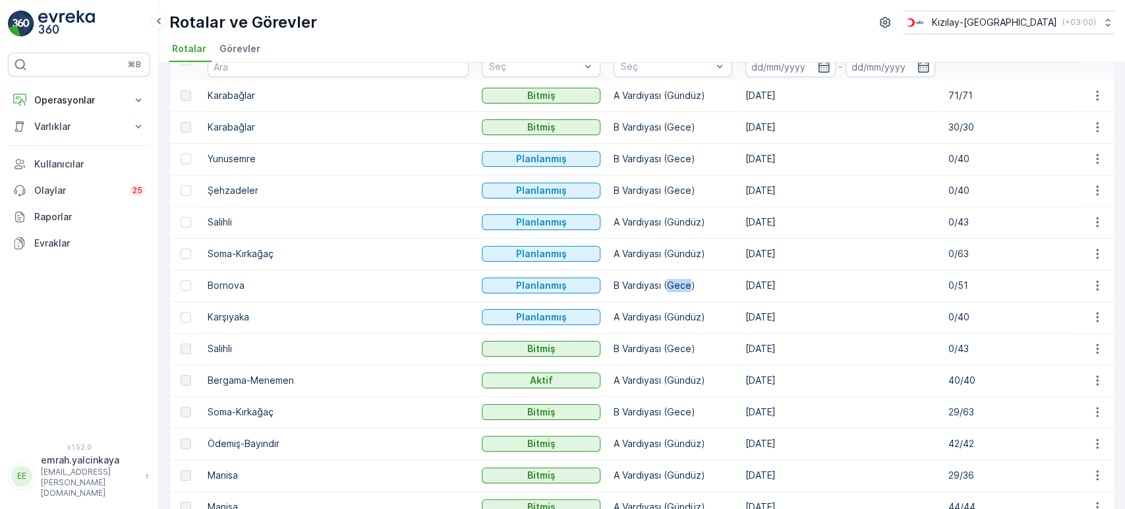
click at [614, 290] on p "B Vardiyası (Gece)" at bounding box center [673, 285] width 119 height 13
click at [614, 318] on p "A Vardiyası (Gündüz)" at bounding box center [673, 316] width 119 height 13
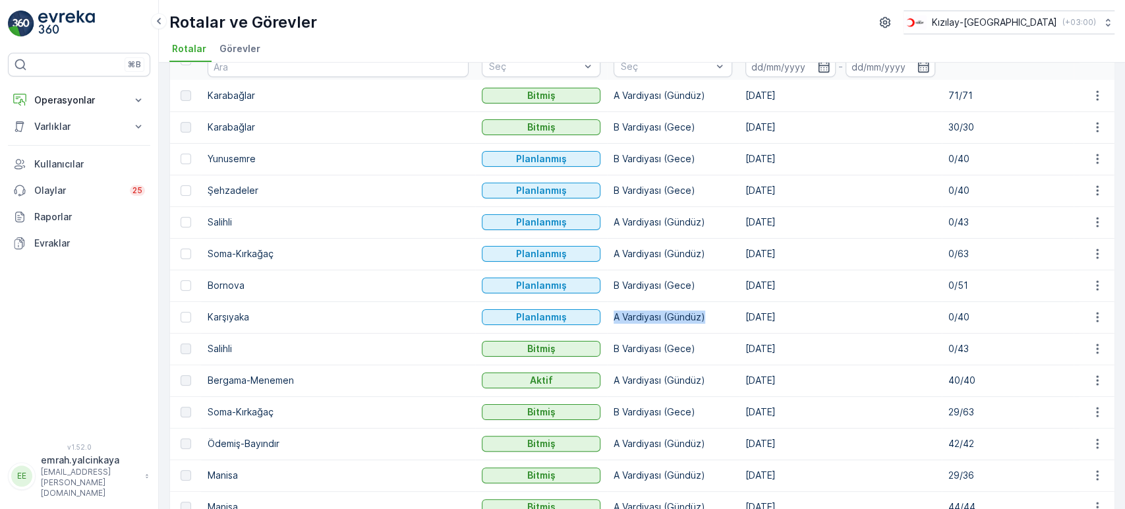
click at [614, 318] on p "A Vardiyası (Gündüz)" at bounding box center [673, 316] width 119 height 13
click at [948, 322] on p "0/40" at bounding box center [1007, 316] width 119 height 13
click at [1092, 320] on icon "button" at bounding box center [1097, 316] width 13 height 13
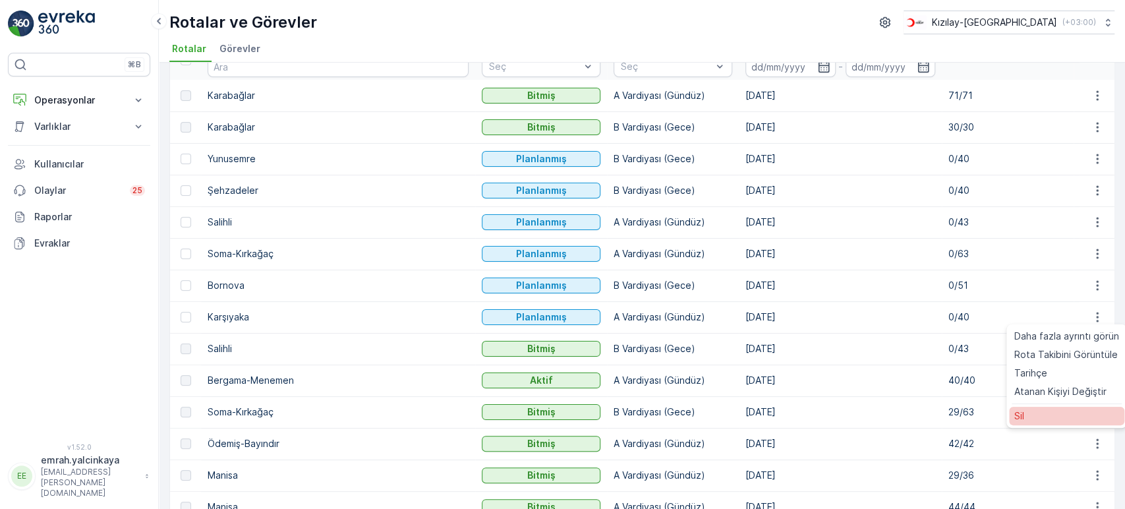
click at [1066, 415] on div "Sil" at bounding box center [1066, 416] width 115 height 18
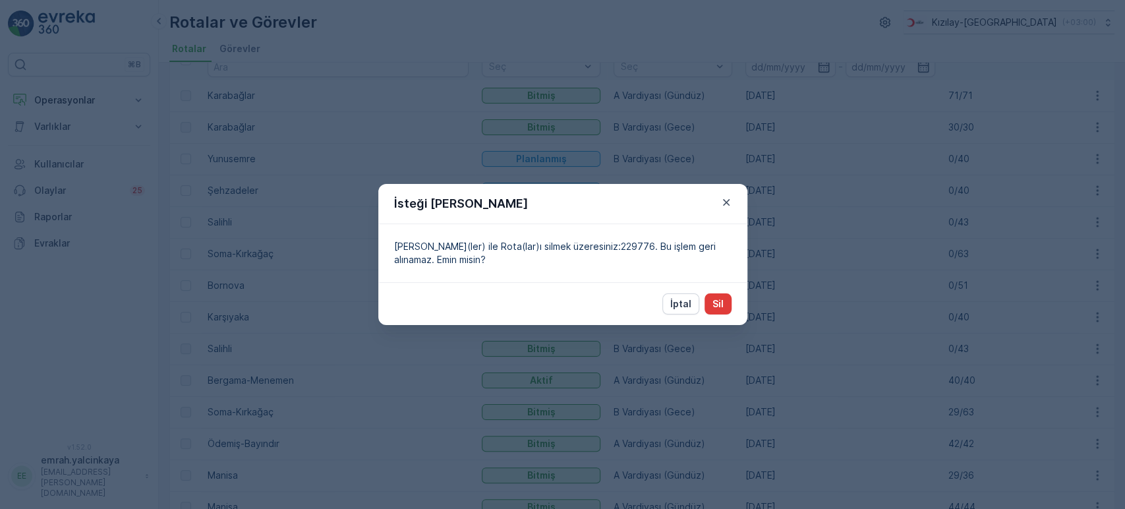
click at [722, 303] on p "Sil" at bounding box center [717, 303] width 11 height 13
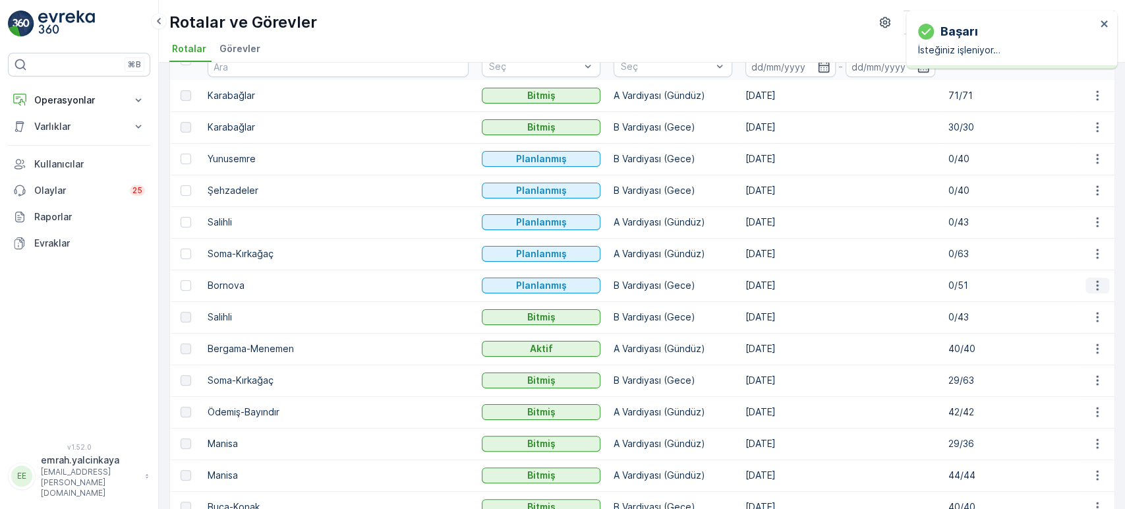
click at [1091, 283] on icon "button" at bounding box center [1097, 285] width 13 height 13
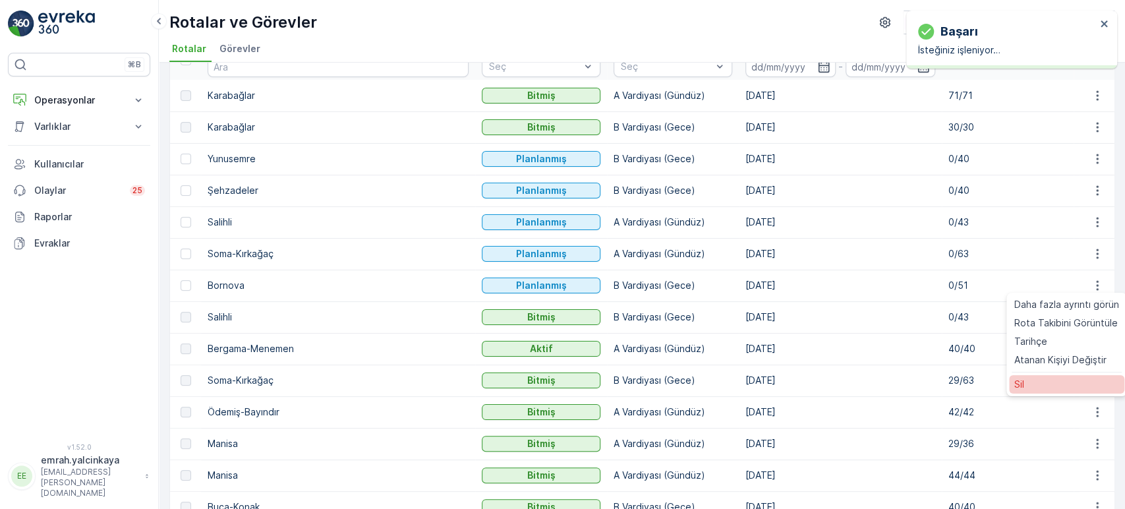
click at [1037, 378] on div "Sil" at bounding box center [1066, 384] width 115 height 18
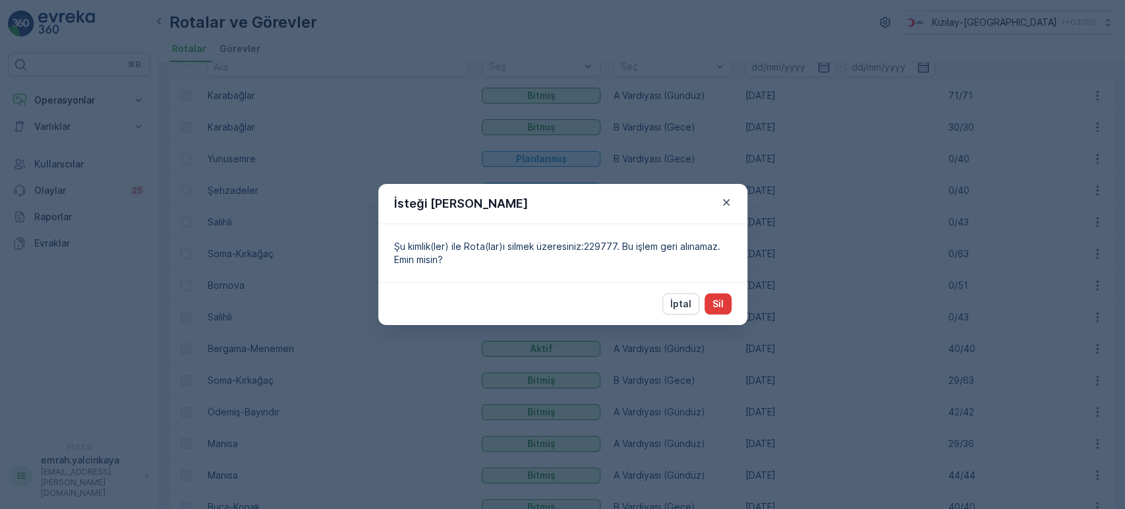
click at [710, 306] on button "Sil" at bounding box center [718, 303] width 27 height 21
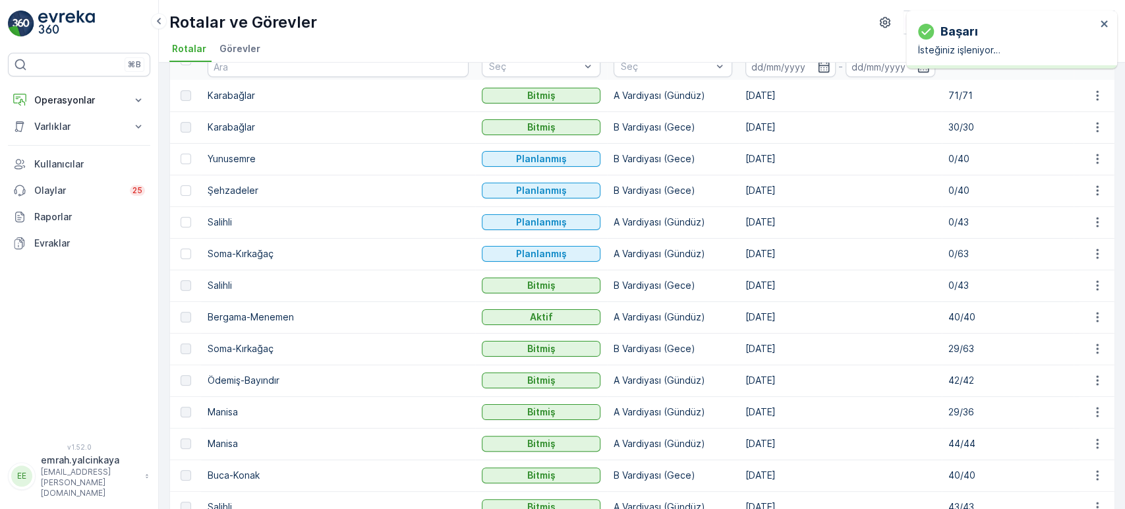
scroll to position [0, 0]
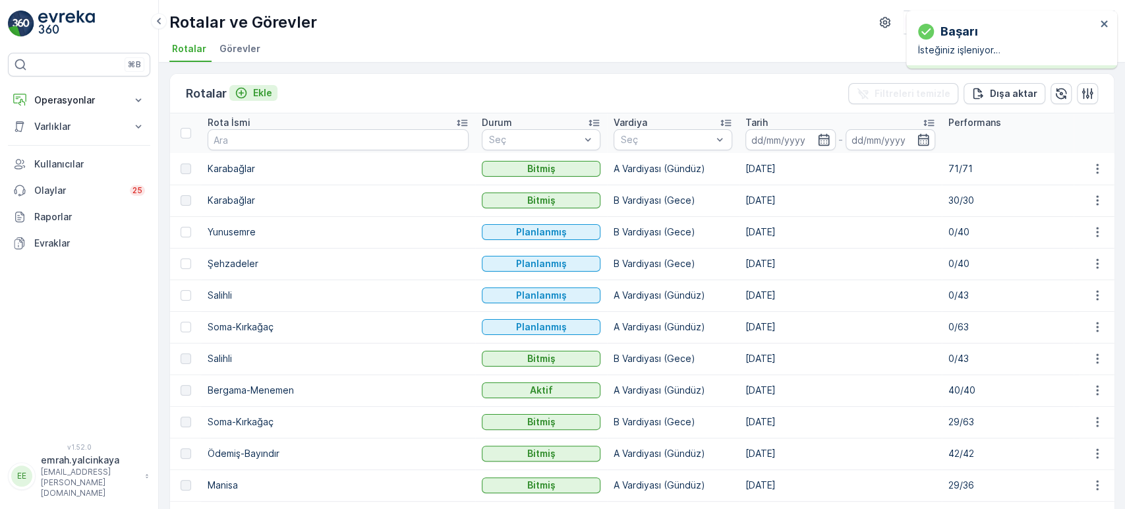
click at [264, 92] on p "Ekle" at bounding box center [262, 92] width 19 height 13
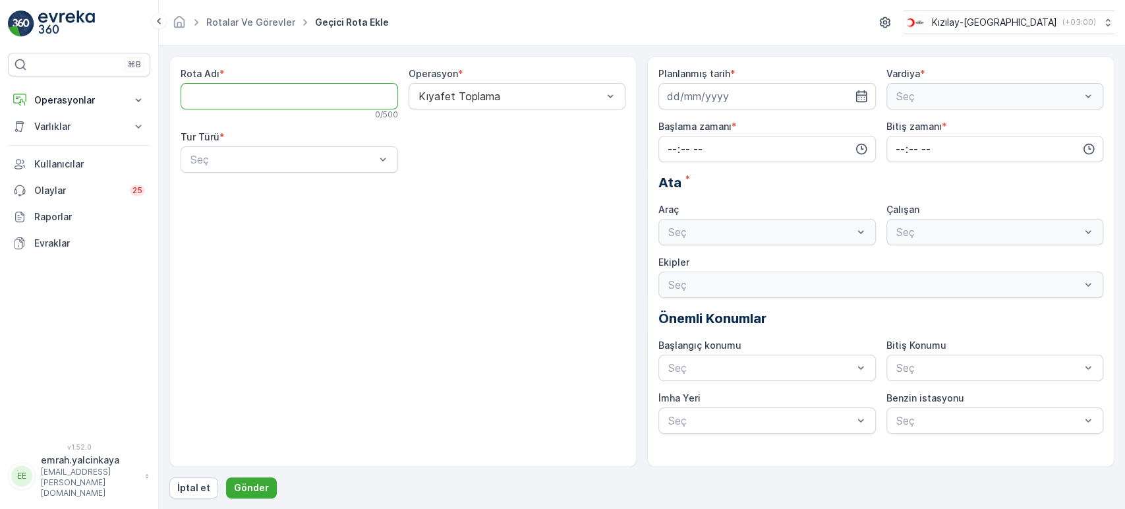
click at [260, 100] on Adı "Rota Adı" at bounding box center [289, 96] width 217 height 26
type Adı "Karşıyaka"
click at [233, 196] on div "Statik" at bounding box center [289, 192] width 202 height 12
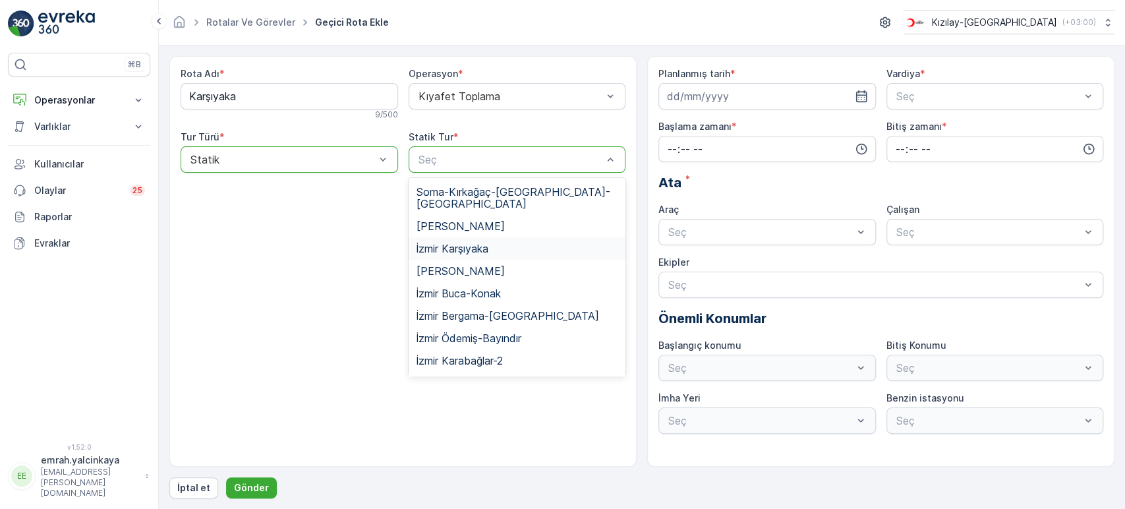
click at [491, 243] on div "İzmir Karşıyaka" at bounding box center [518, 249] width 202 height 12
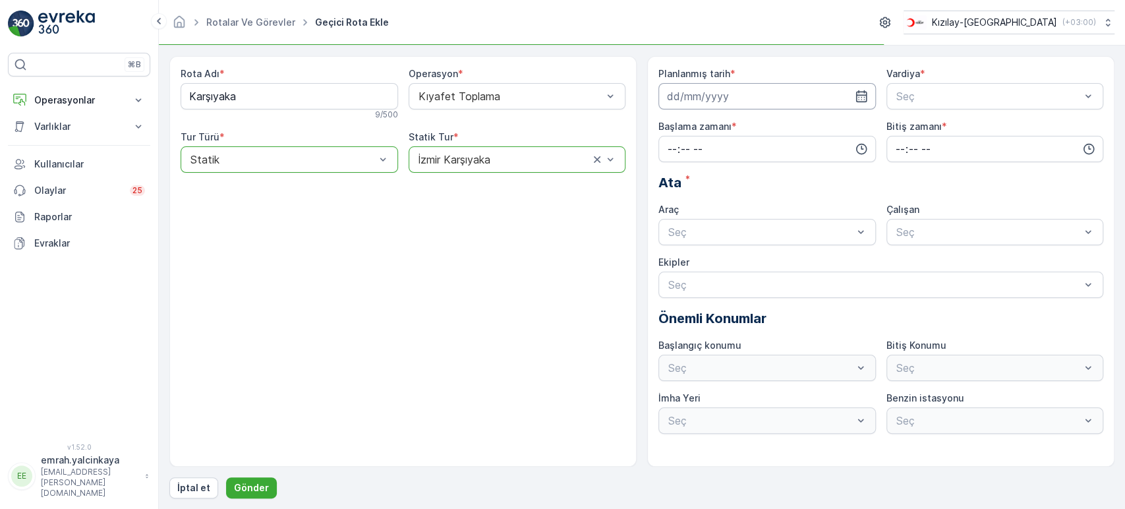
click at [759, 94] on input at bounding box center [766, 96] width 217 height 26
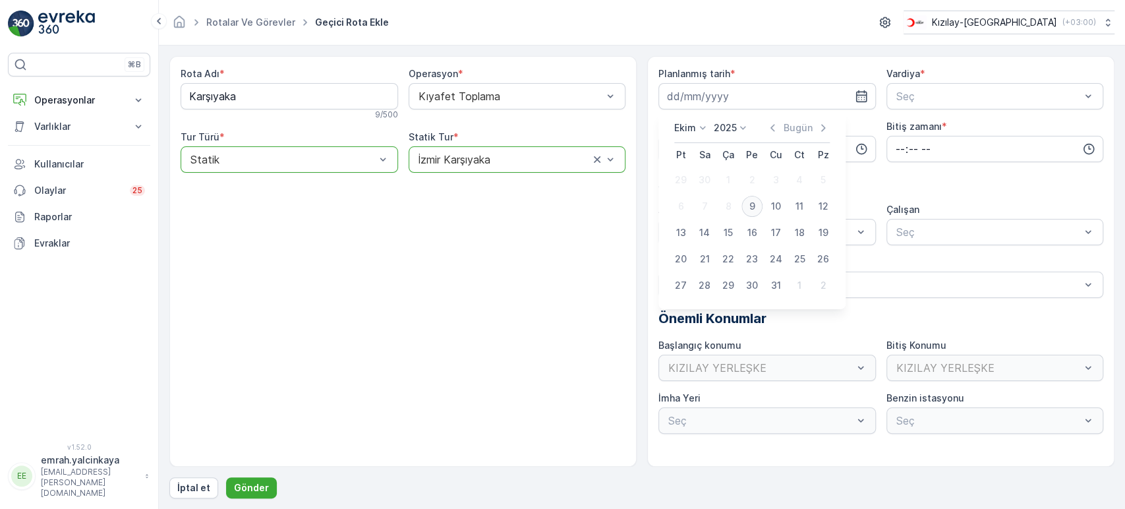
click at [756, 208] on div "9" at bounding box center [751, 206] width 21 height 21
type input "[DATE]"
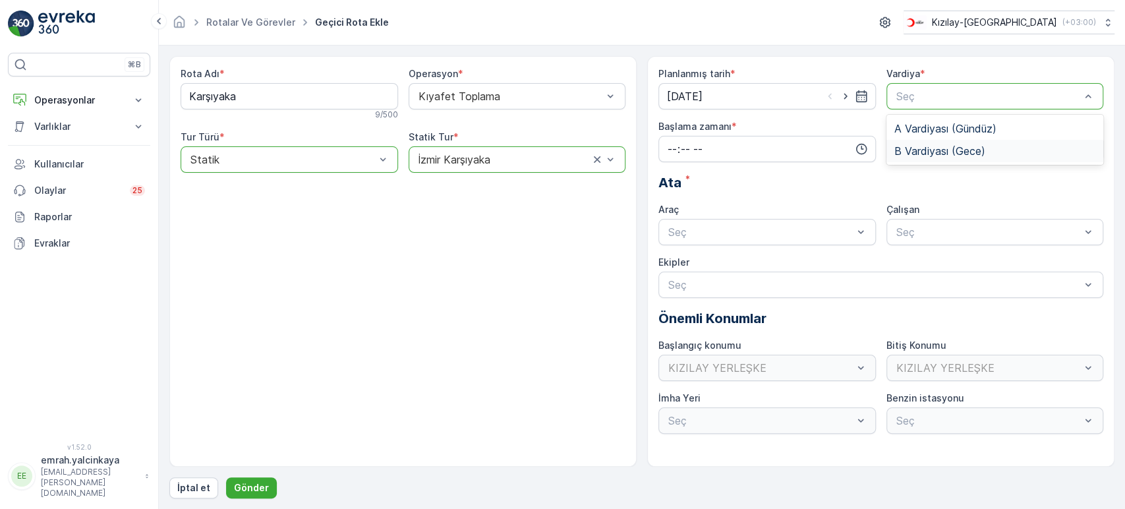
click at [913, 149] on span "B Vardiyası (Gece)" at bounding box center [939, 151] width 91 height 12
click at [753, 152] on input "time" at bounding box center [766, 149] width 217 height 26
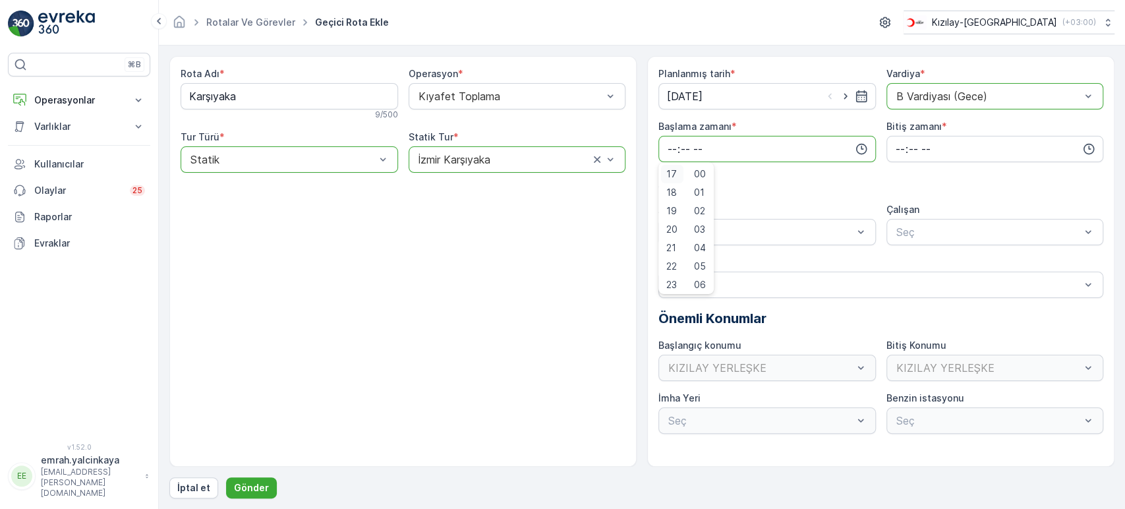
scroll to position [241, 0]
click at [674, 209] on span "15" at bounding box center [671, 210] width 11 height 13
click at [702, 216] on span "30" at bounding box center [699, 215] width 11 height 13
type input "15:30"
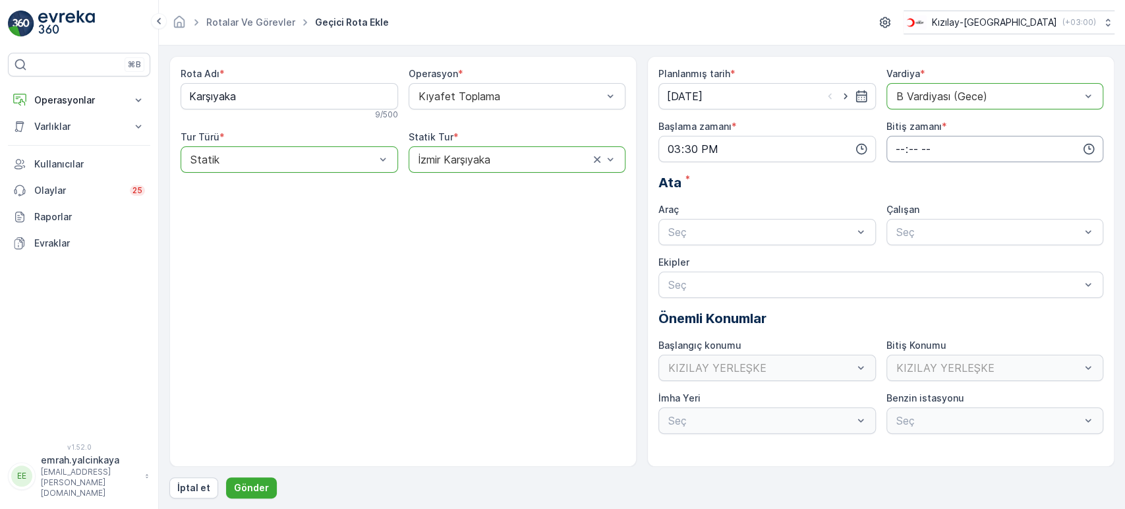
click at [893, 146] on input "time" at bounding box center [994, 149] width 217 height 26
click at [894, 176] on span "00" at bounding box center [900, 173] width 12 height 13
type input "00:00"
drag, startPoint x: 746, startPoint y: 260, endPoint x: 791, endPoint y: 248, distance: 46.5
click at [746, 261] on div "06 DCG 302 Meşgul" at bounding box center [767, 264] width 202 height 12
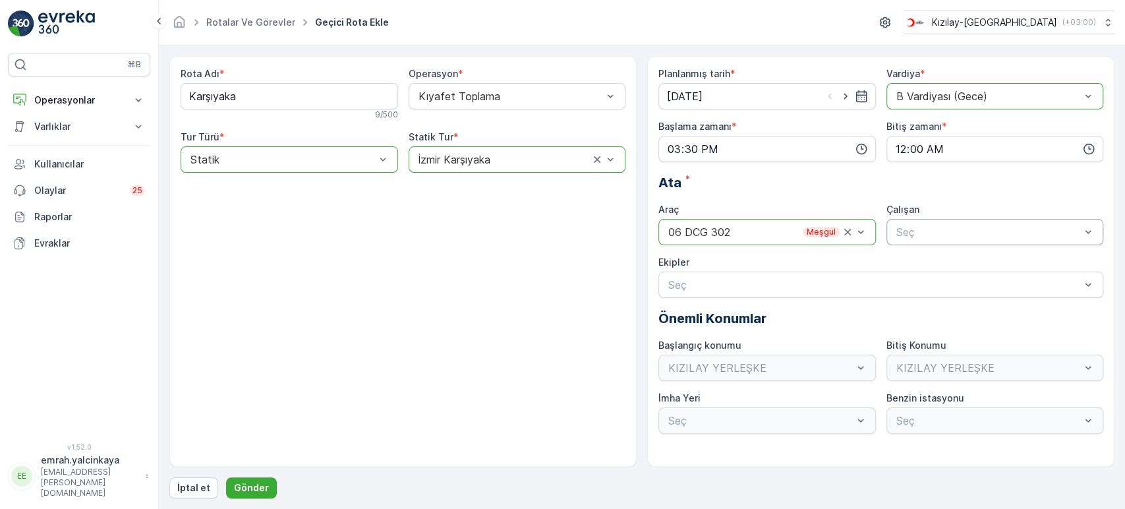
click at [921, 221] on div "Seç" at bounding box center [994, 232] width 217 height 26
click at [916, 254] on div "06DCG302" at bounding box center [994, 264] width 217 height 22
click at [254, 486] on p "Gönder" at bounding box center [251, 487] width 35 height 13
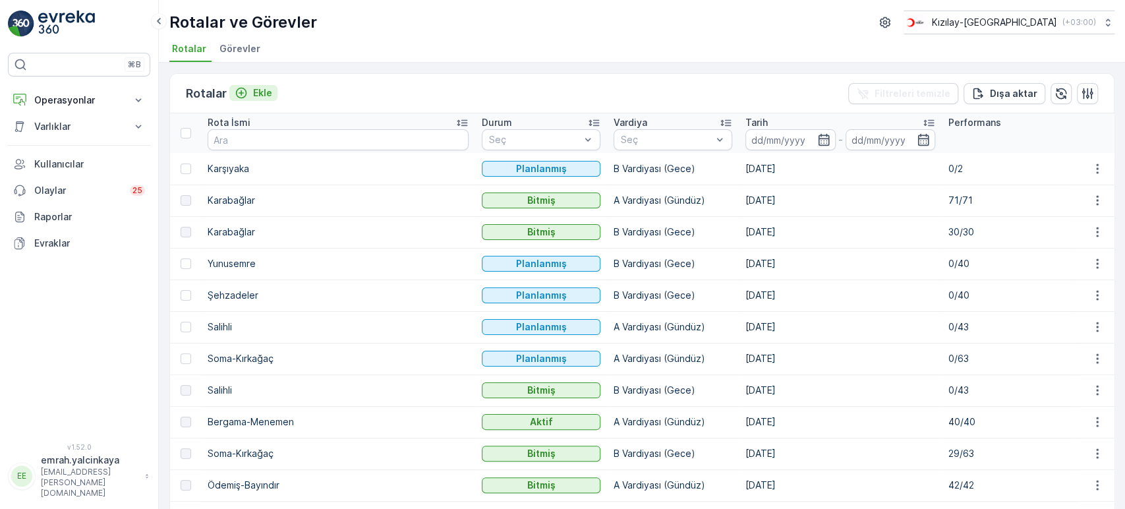
click at [264, 98] on p "Ekle" at bounding box center [262, 92] width 19 height 13
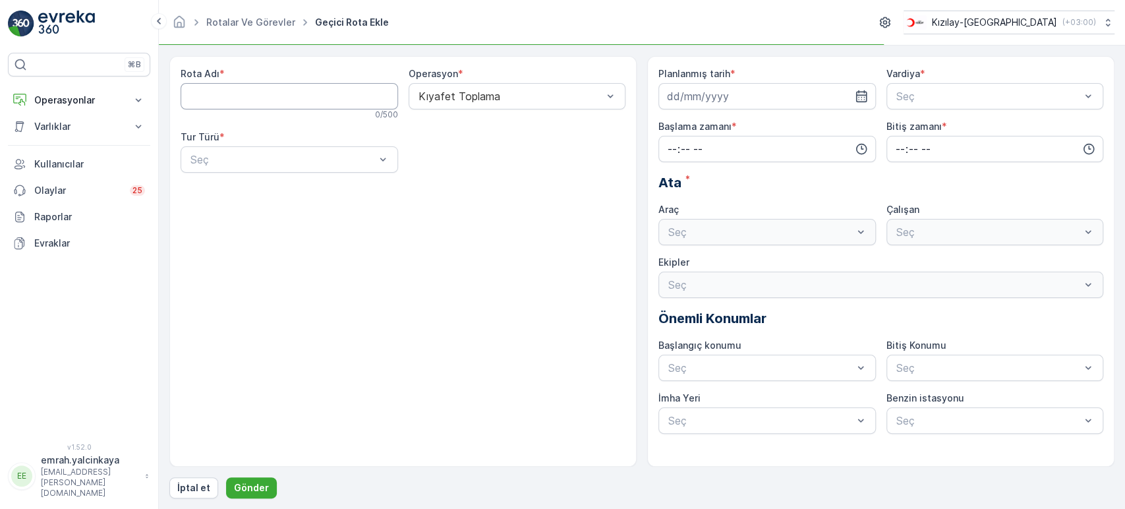
click at [359, 100] on Adı "Rota Adı" at bounding box center [289, 96] width 217 height 26
type Adı "Bornova"
click at [321, 194] on div "Statik" at bounding box center [289, 192] width 202 height 12
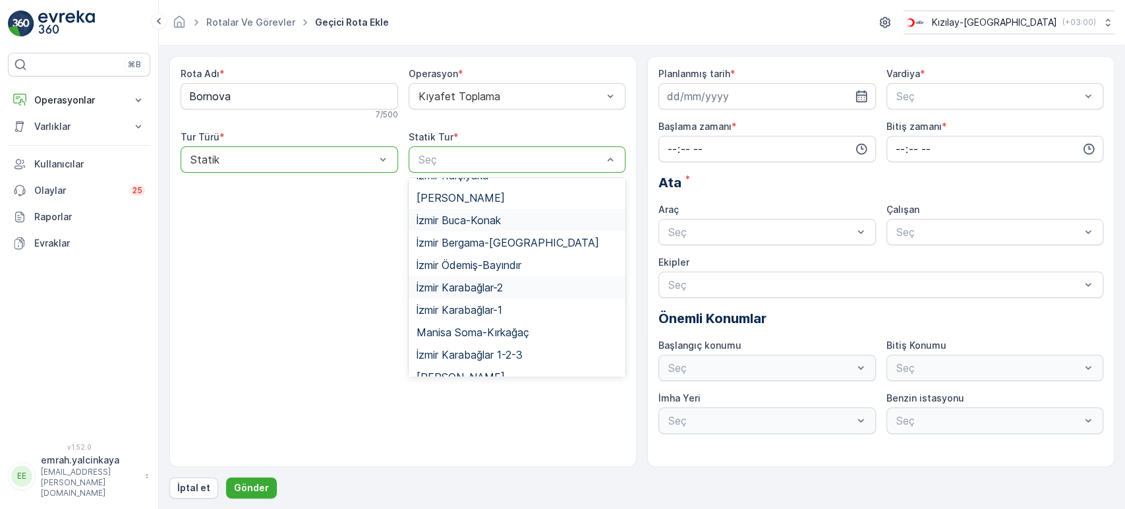
scroll to position [143, 0]
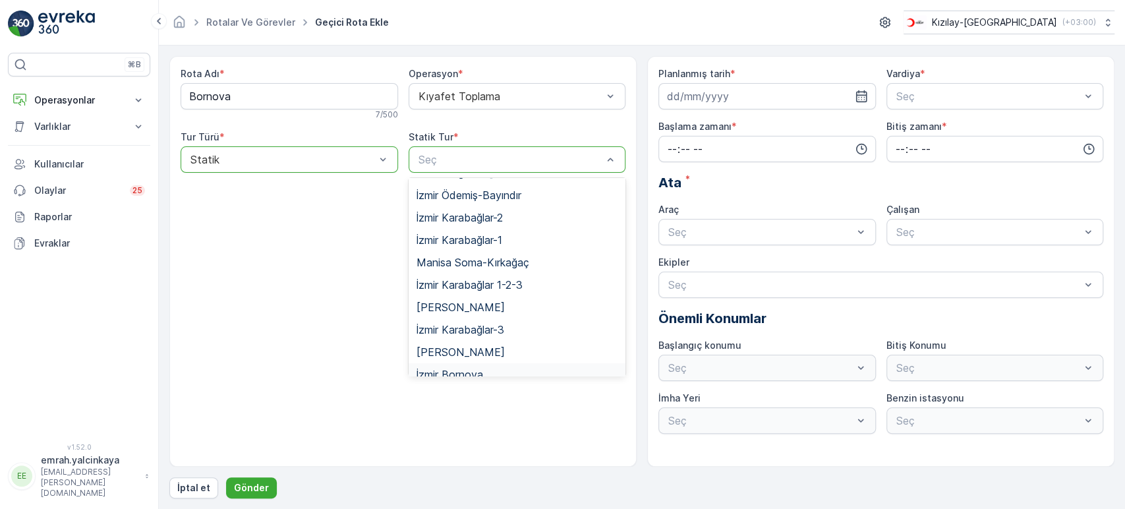
click at [510, 368] on div "İzmir Bornova" at bounding box center [518, 374] width 202 height 12
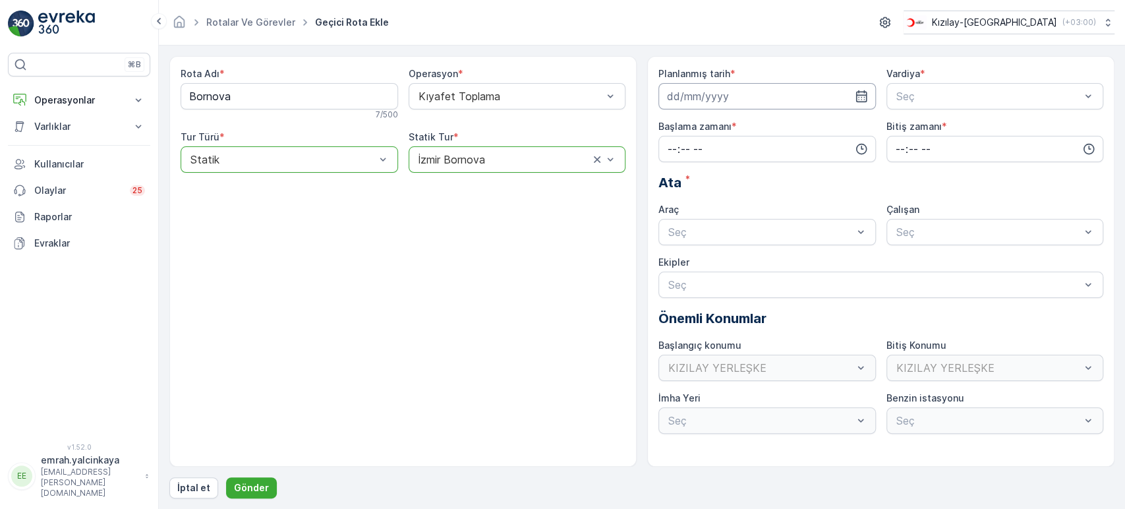
click at [698, 96] on input at bounding box center [766, 96] width 217 height 26
click at [779, 206] on div "10" at bounding box center [775, 206] width 21 height 21
type input "[DATE]"
click at [904, 105] on div "Seç" at bounding box center [994, 96] width 217 height 26
click at [912, 127] on span "A Vardiyası (Gündüz)" at bounding box center [945, 129] width 102 height 12
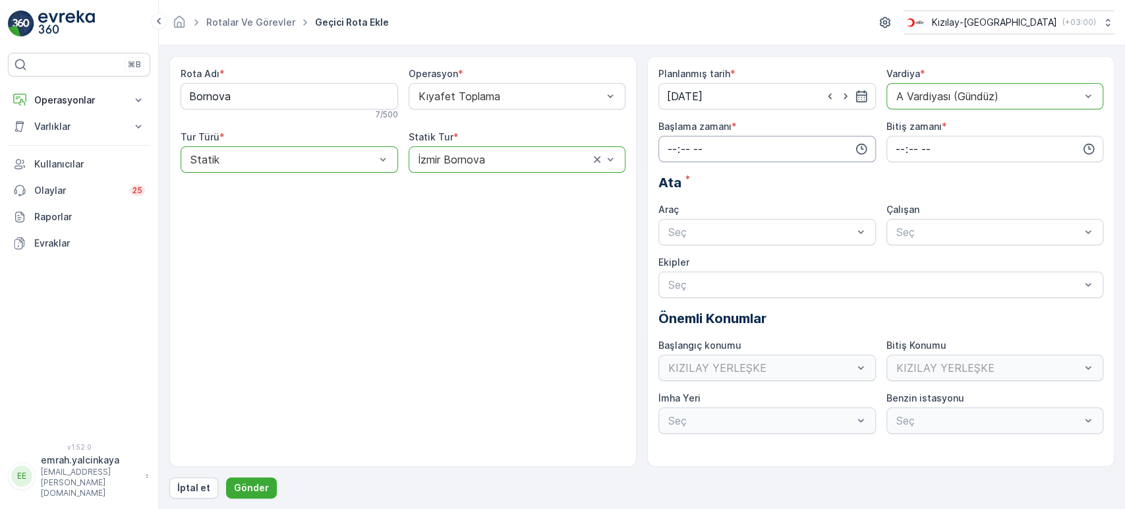
click at [756, 153] on input "time" at bounding box center [766, 149] width 217 height 26
click at [675, 275] on span "06" at bounding box center [672, 281] width 12 height 13
type input "06:00"
click at [897, 154] on input "time" at bounding box center [994, 149] width 217 height 26
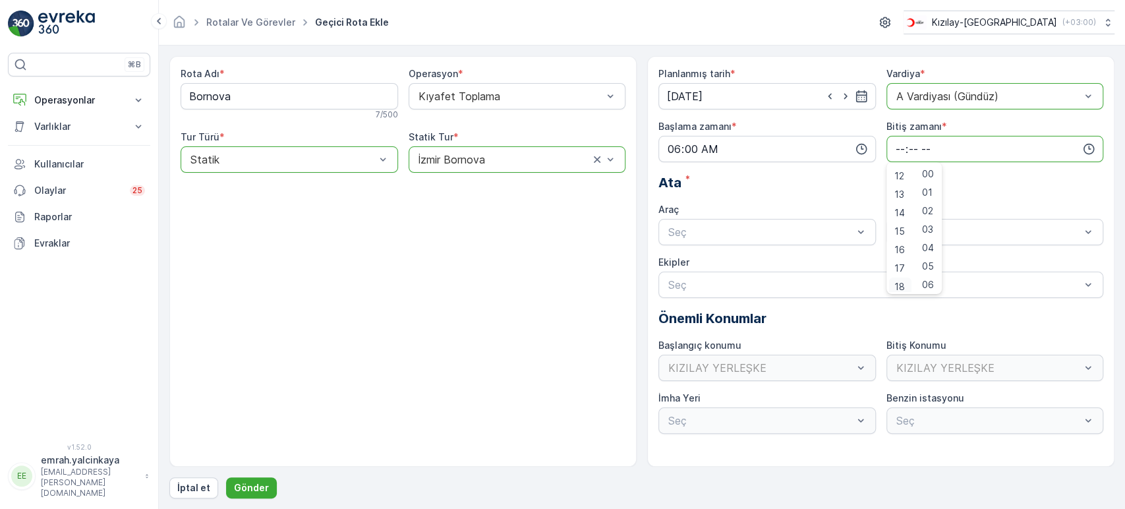
scroll to position [224, 0]
click at [898, 283] on span "18" at bounding box center [899, 281] width 11 height 13
type input "18:00"
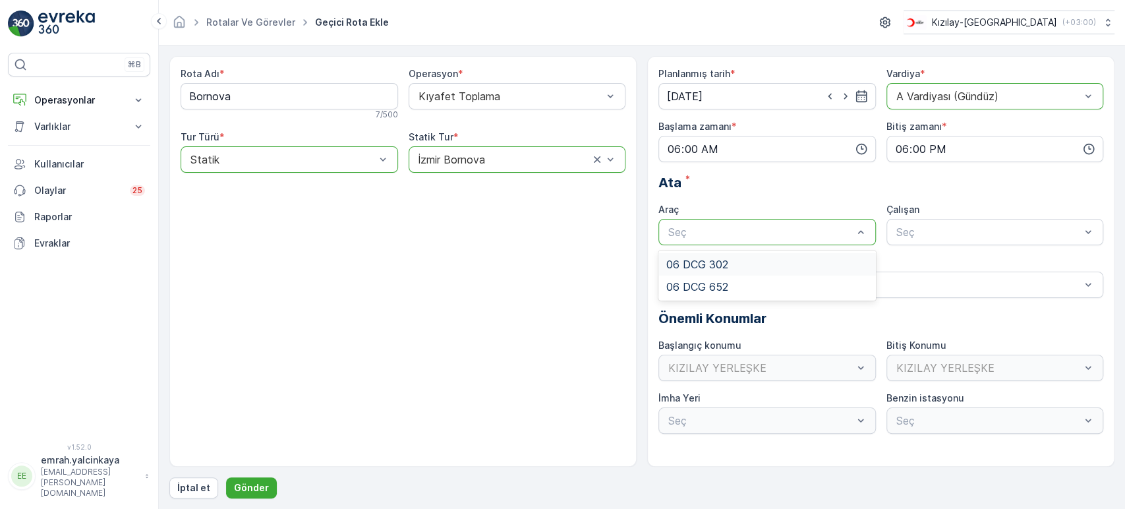
click at [745, 260] on div "06 DCG 302" at bounding box center [767, 264] width 202 height 12
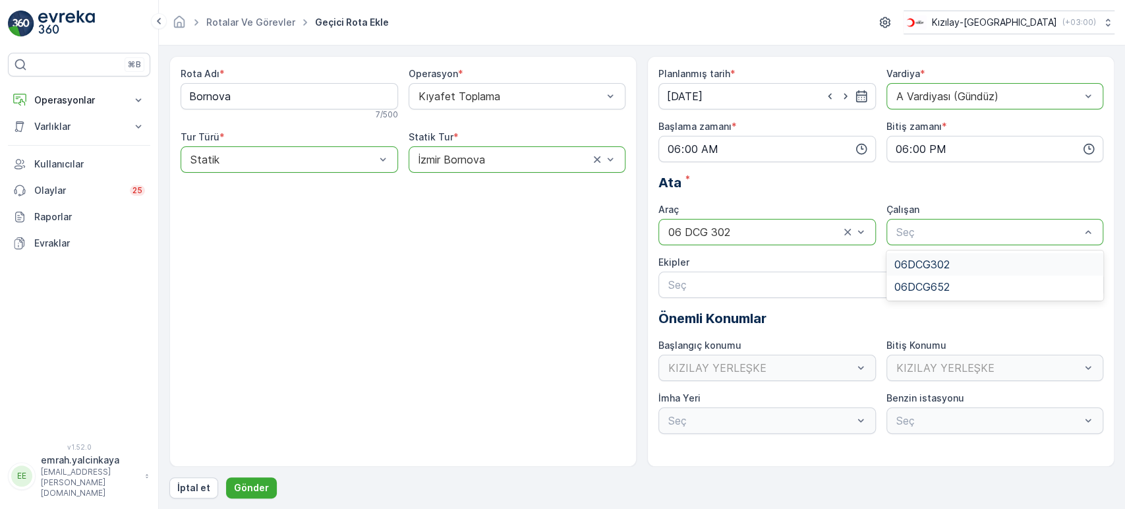
drag, startPoint x: 932, startPoint y: 231, endPoint x: 944, endPoint y: 256, distance: 28.0
click at [944, 258] on span "06DCG302" at bounding box center [921, 264] width 55 height 12
click at [260, 487] on p "Gönder" at bounding box center [251, 487] width 35 height 13
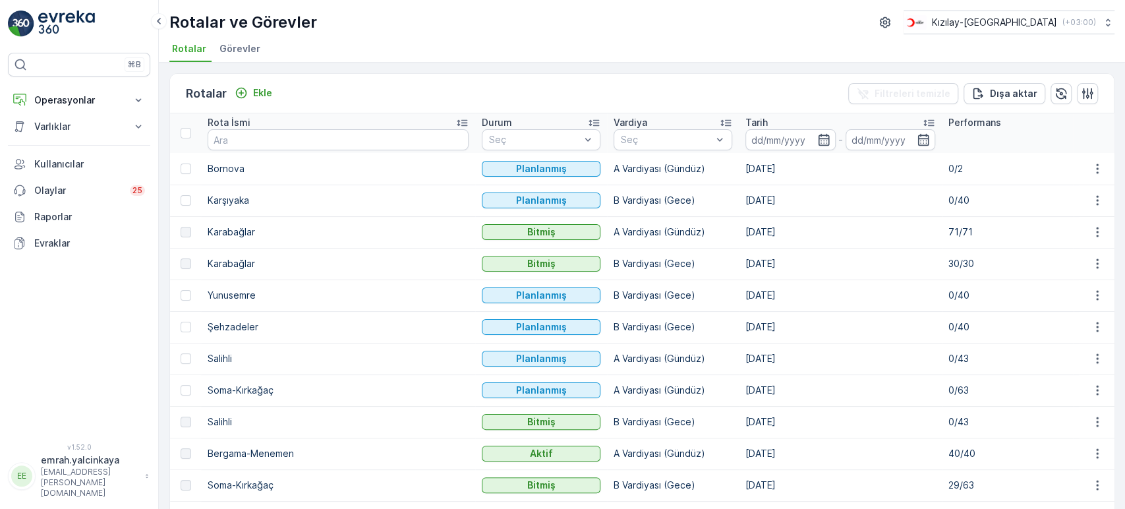
click at [745, 124] on p "Tarih" at bounding box center [756, 122] width 22 height 13
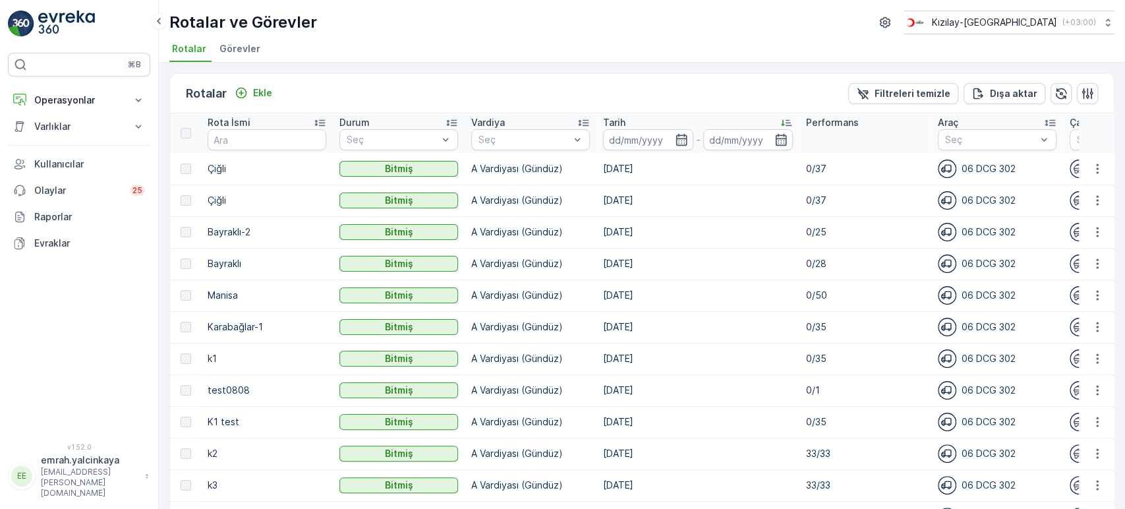
click at [618, 116] on p "Tarih" at bounding box center [614, 122] width 22 height 13
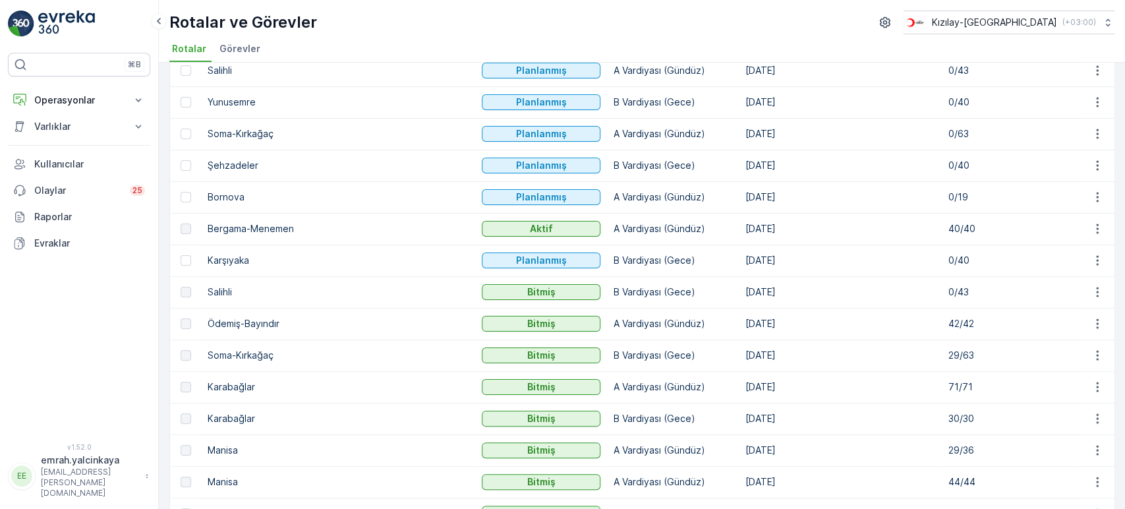
scroll to position [73, 0]
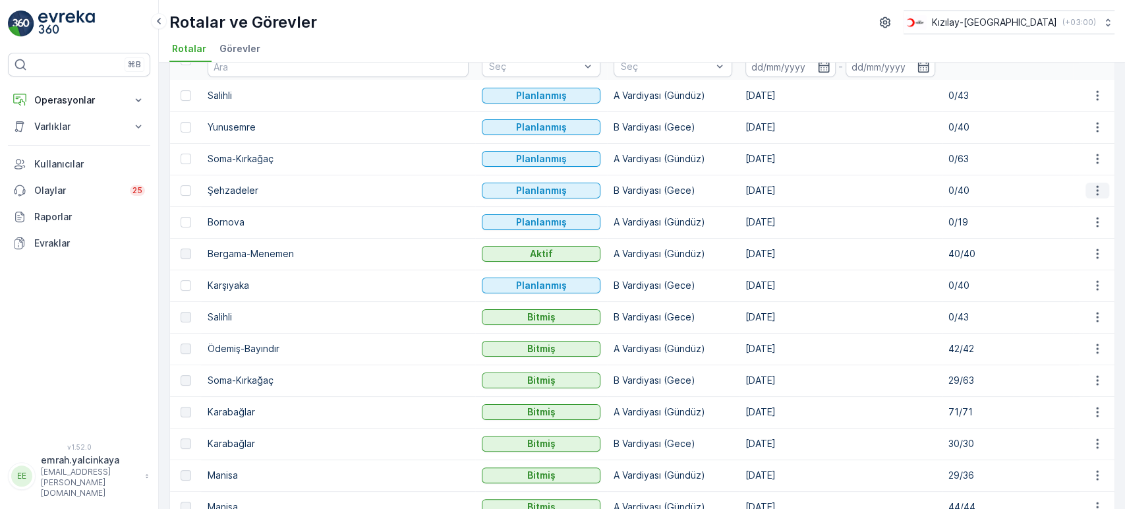
click at [1096, 190] on icon "button" at bounding box center [1097, 191] width 2 height 10
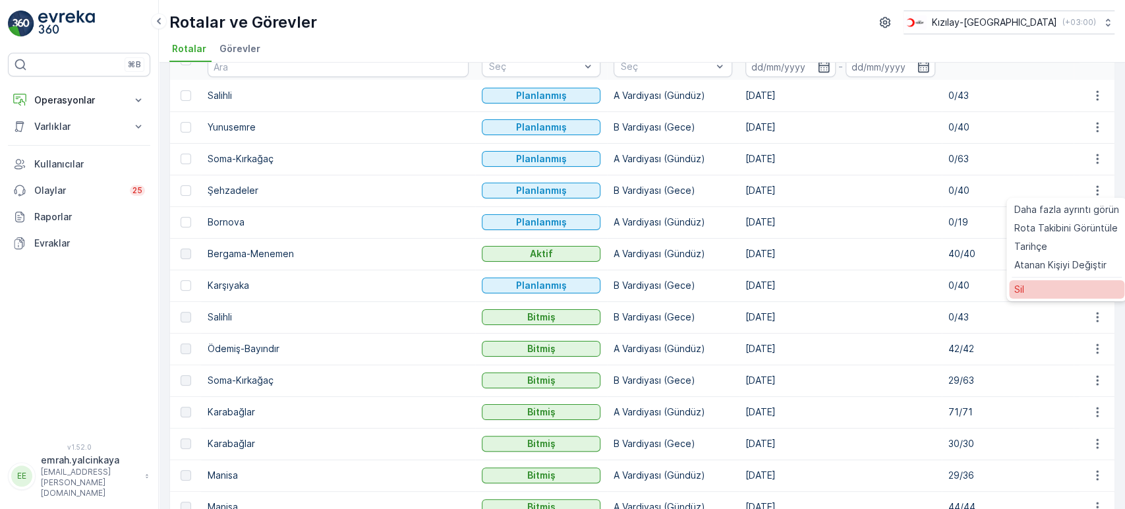
click at [1016, 288] on span "Sil" at bounding box center [1019, 289] width 10 height 13
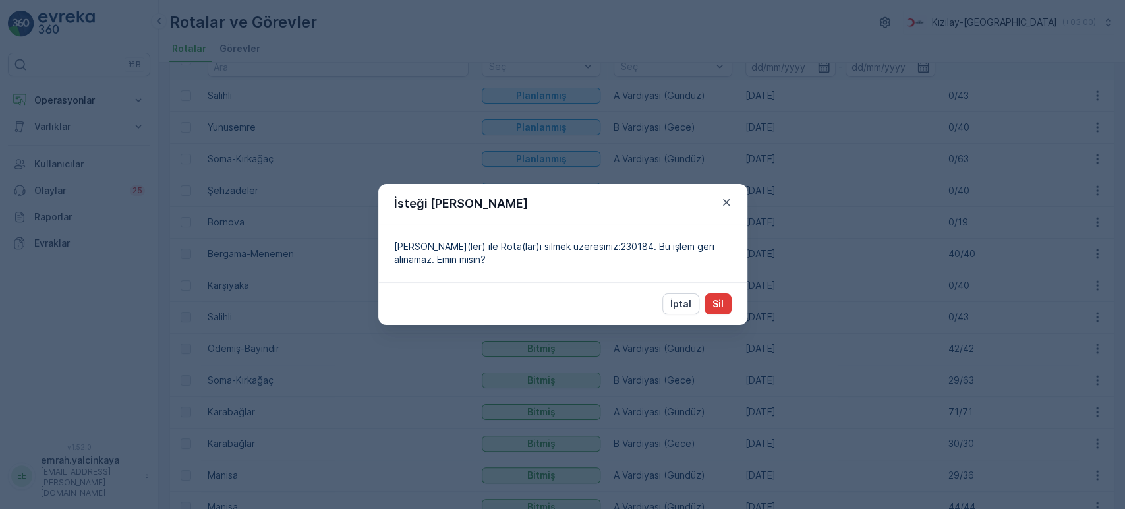
click at [712, 305] on button "Sil" at bounding box center [718, 303] width 27 height 21
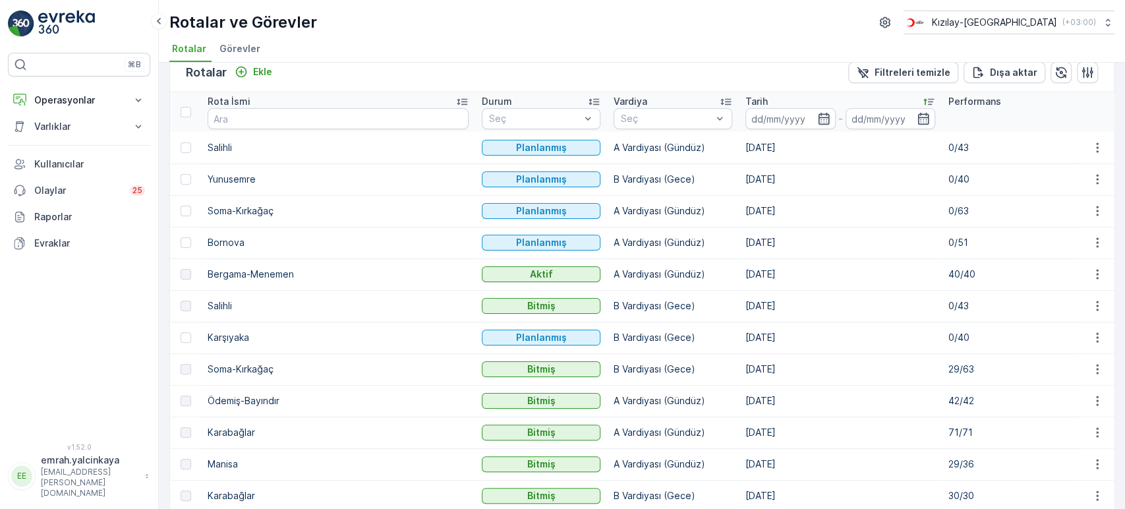
scroll to position [0, 0]
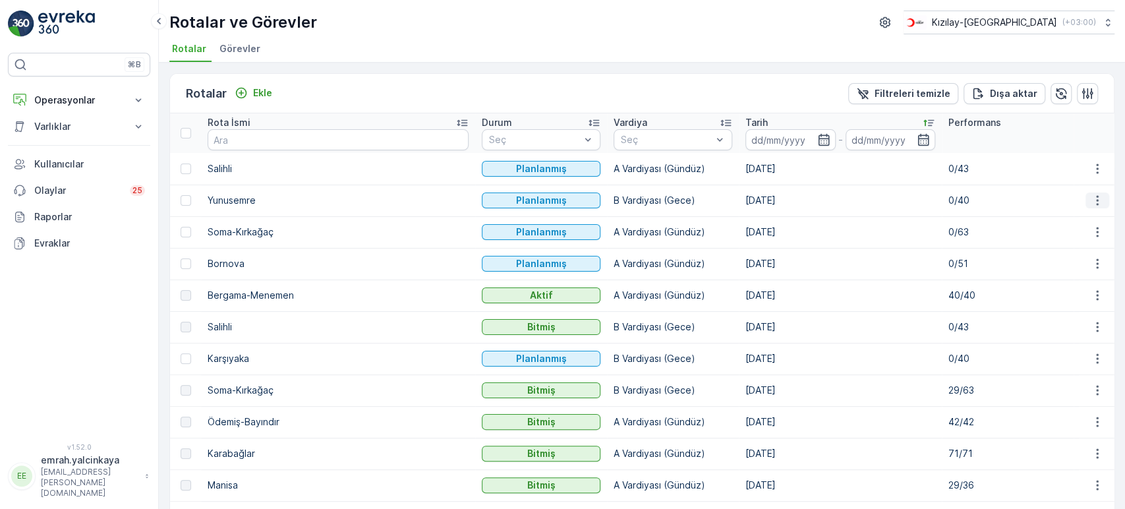
click at [1093, 202] on icon "button" at bounding box center [1097, 200] width 13 height 13
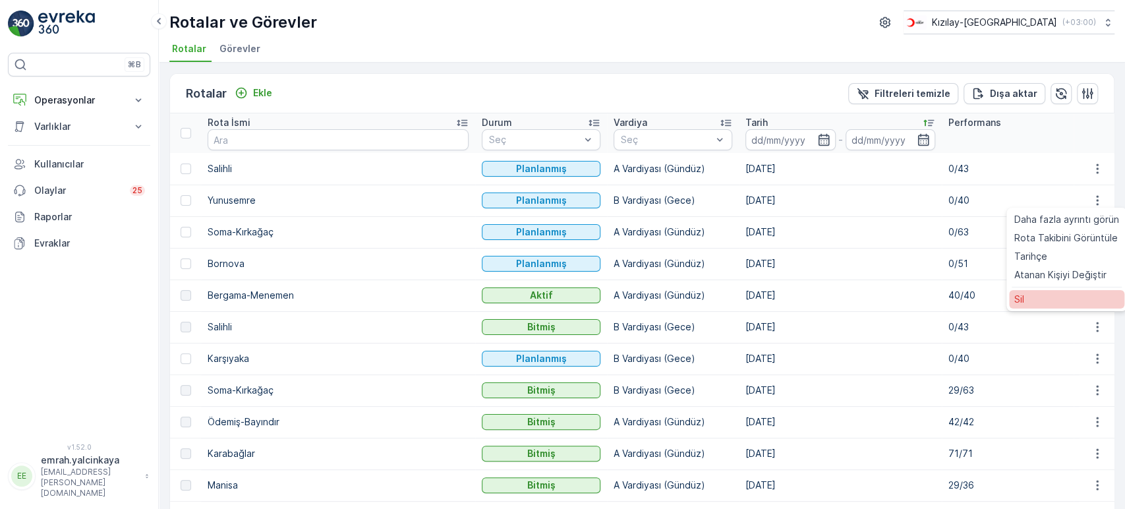
click at [1057, 293] on div "Sil" at bounding box center [1066, 299] width 115 height 18
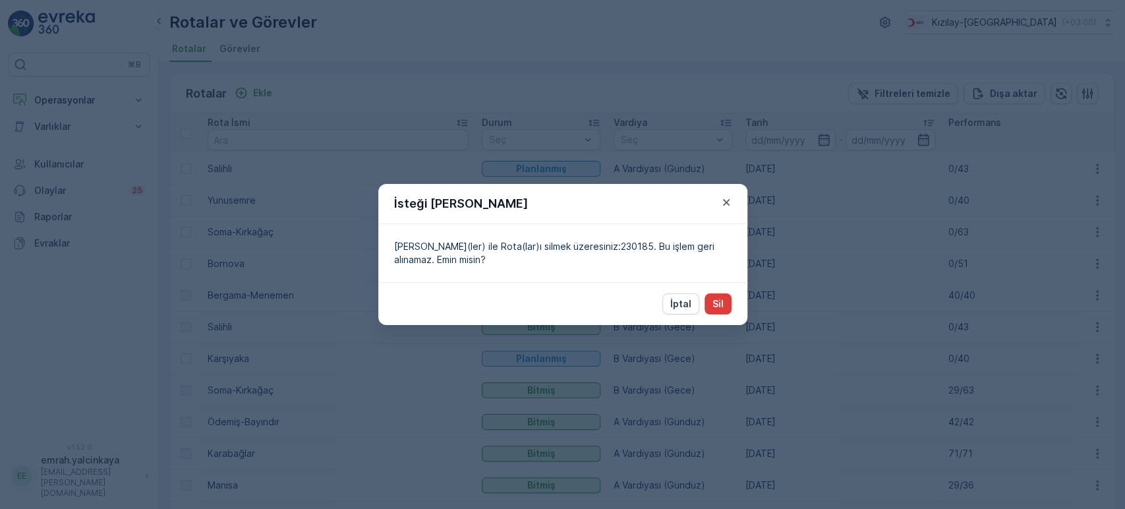
click at [721, 304] on p "Sil" at bounding box center [717, 303] width 11 height 13
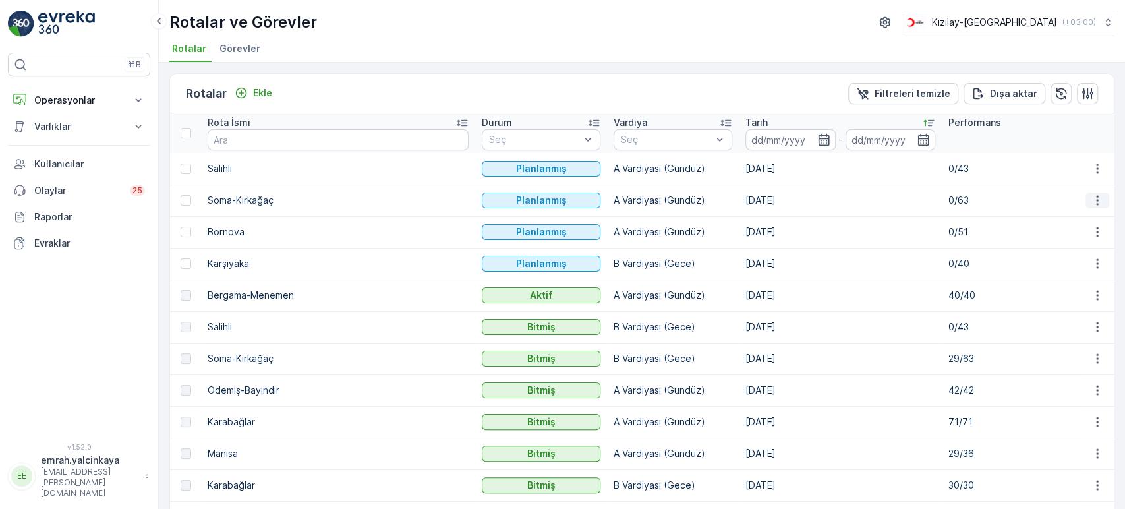
click at [1095, 200] on icon "button" at bounding box center [1097, 200] width 13 height 13
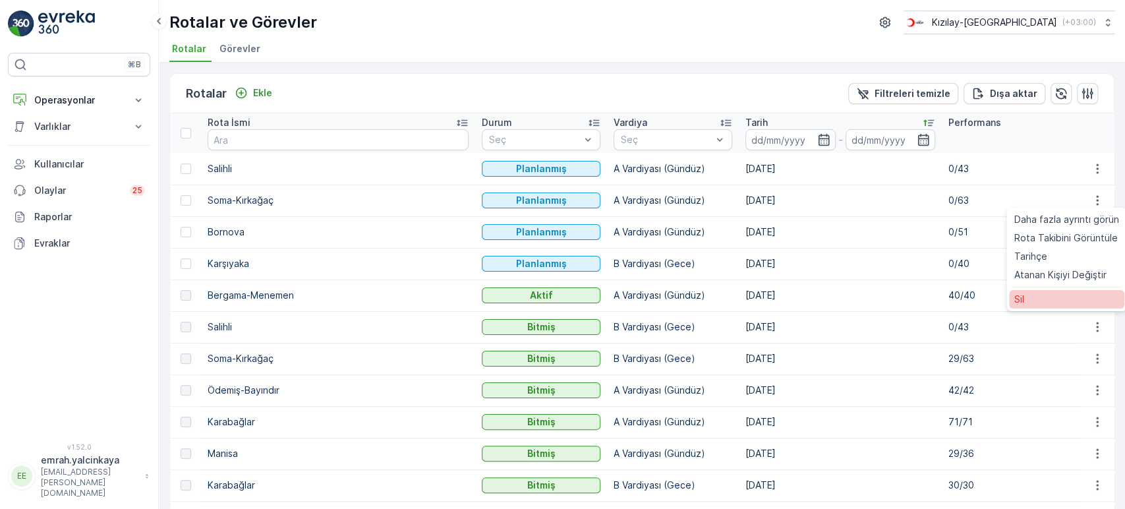
click at [1018, 299] on span "Sil" at bounding box center [1019, 299] width 10 height 13
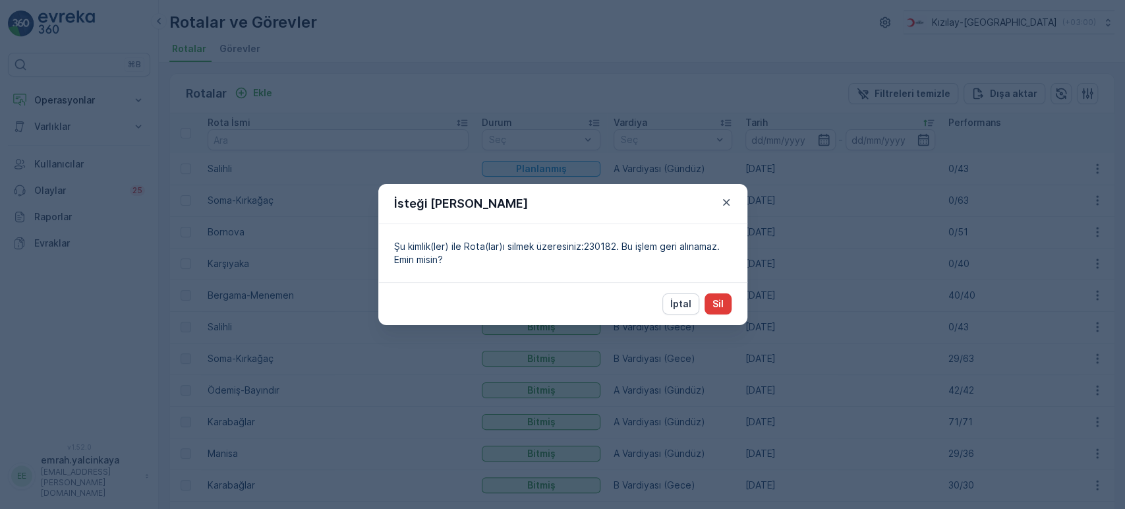
click at [729, 303] on button "Sil" at bounding box center [718, 303] width 27 height 21
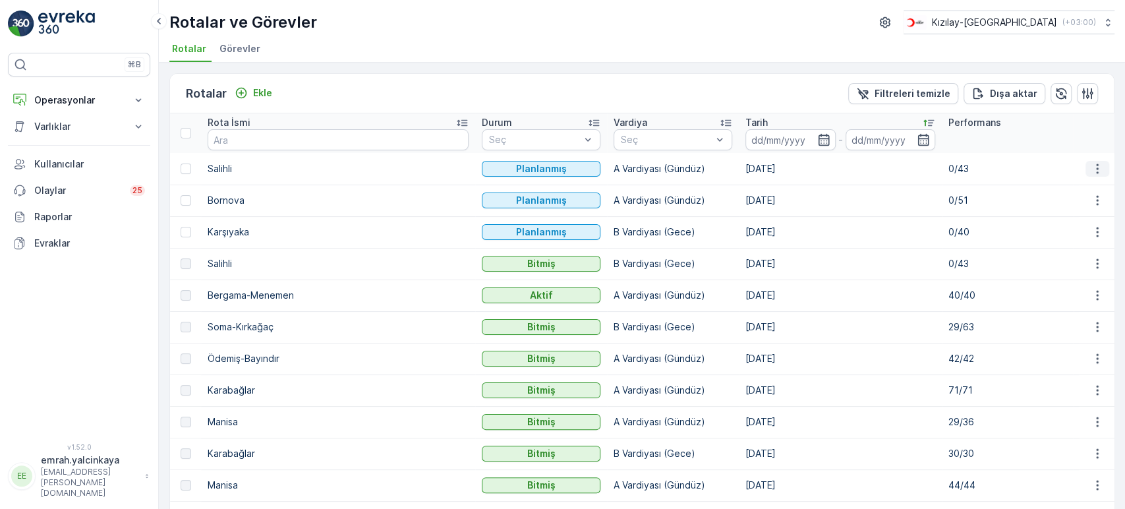
click at [1093, 171] on icon "button" at bounding box center [1097, 168] width 13 height 13
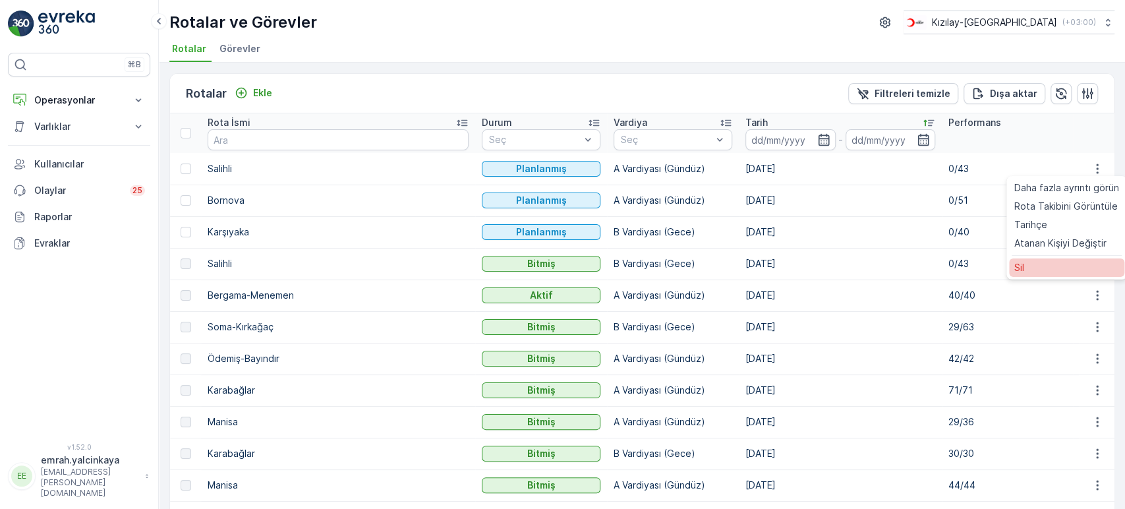
click at [1035, 267] on div "Sil" at bounding box center [1066, 267] width 115 height 18
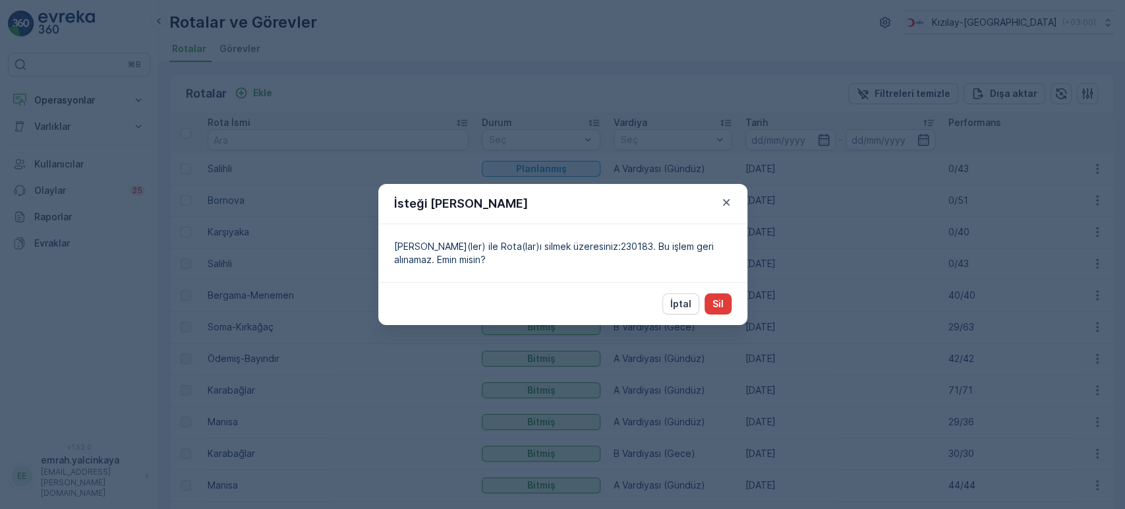
click at [721, 306] on p "Sil" at bounding box center [717, 303] width 11 height 13
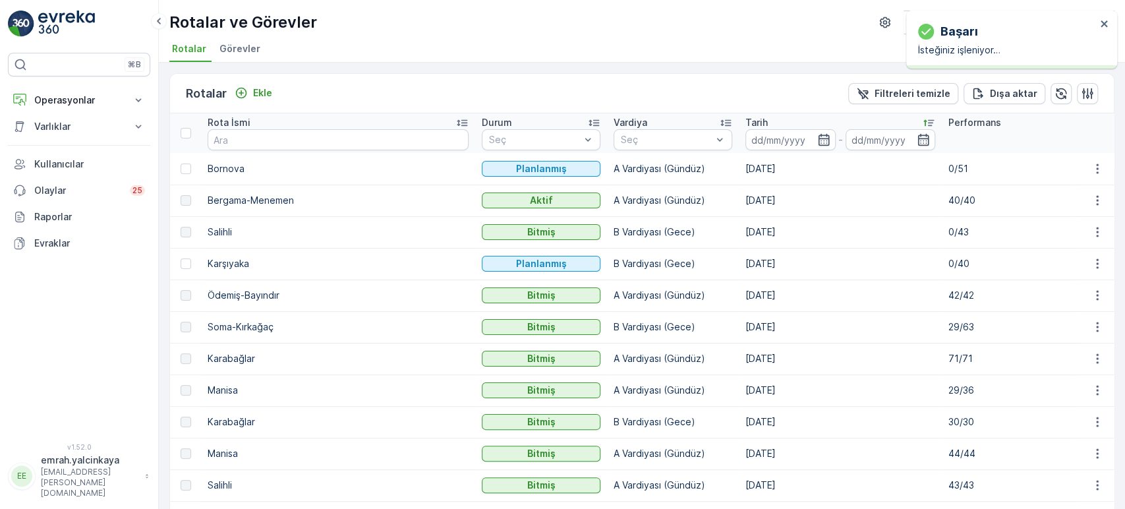
click at [639, 78] on div "Rotalar Ekle Filtreleri temizle Dışa aktar" at bounding box center [642, 94] width 944 height 40
click at [745, 116] on p "Tarih" at bounding box center [756, 122] width 22 height 13
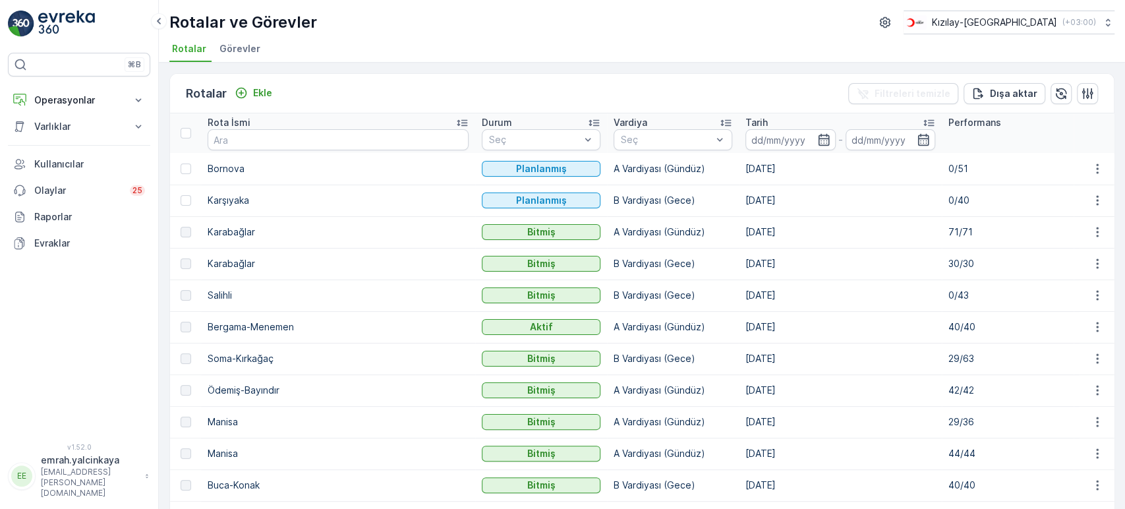
click at [745, 116] on p "Tarih" at bounding box center [756, 122] width 22 height 13
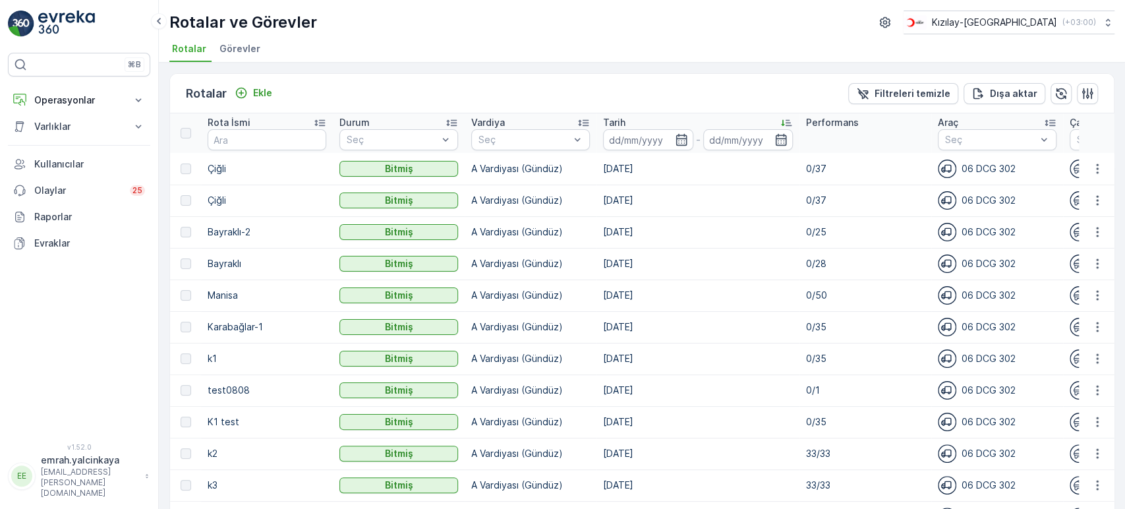
click at [622, 117] on p "Tarih" at bounding box center [614, 122] width 22 height 13
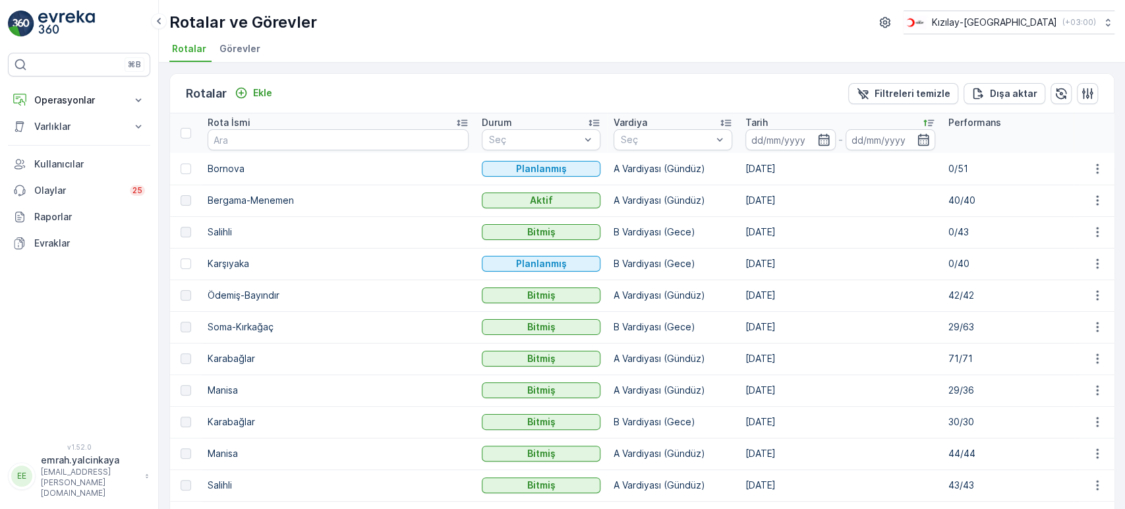
click at [739, 330] on td "[DATE]" at bounding box center [840, 327] width 203 height 32
click at [238, 328] on p "Soma-Kırkağaç" at bounding box center [338, 326] width 261 height 13
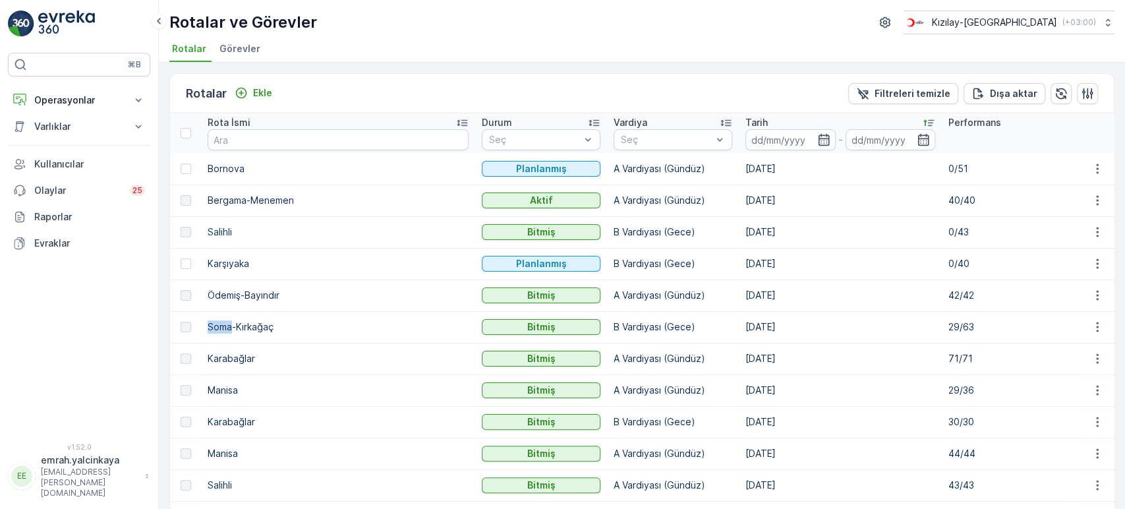
drag, startPoint x: 206, startPoint y: 326, endPoint x: 232, endPoint y: 326, distance: 26.4
click at [232, 326] on td "Soma-Kırkağaç" at bounding box center [338, 327] width 274 height 32
copy p "Soma"
click at [253, 93] on p "Ekle" at bounding box center [262, 92] width 19 height 13
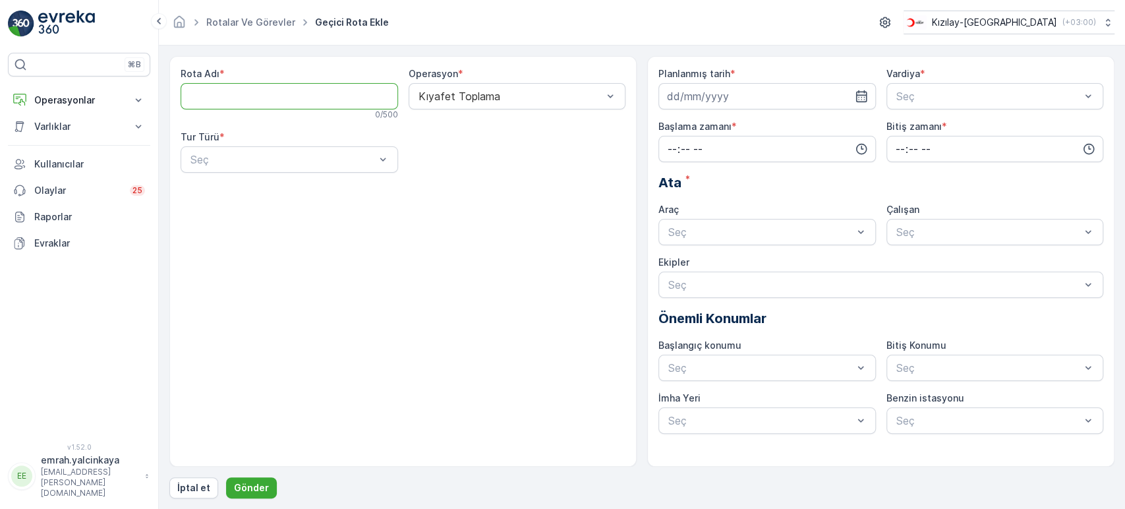
paste Adı "Soma"
type Adı "Soma"
click at [274, 169] on div "Seç" at bounding box center [289, 159] width 217 height 26
click at [272, 213] on div "Dinamik" at bounding box center [289, 214] width 202 height 12
click at [722, 94] on input at bounding box center [766, 96] width 217 height 26
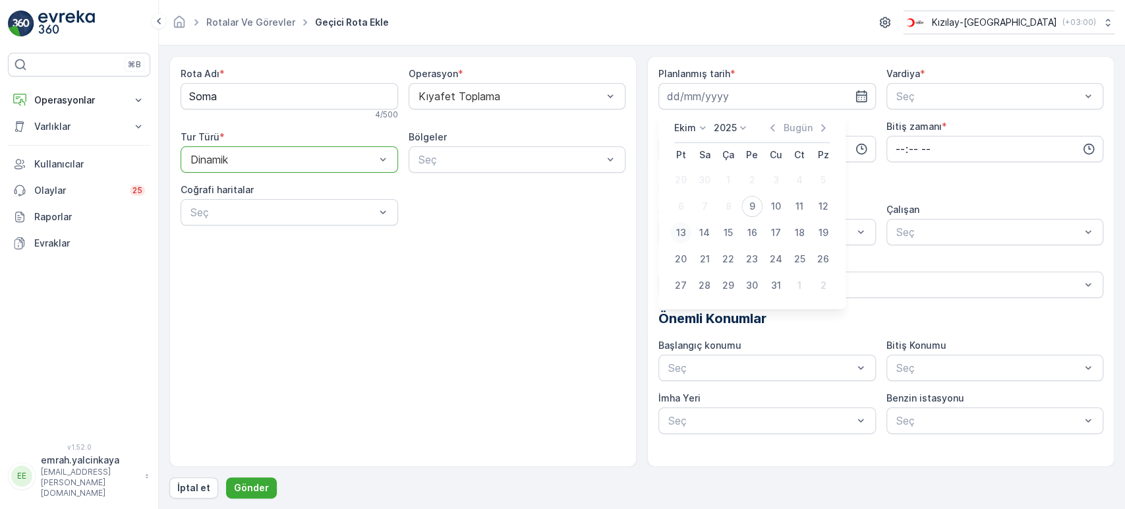
click at [681, 233] on div "13" at bounding box center [680, 232] width 21 height 21
type input "[DATE]"
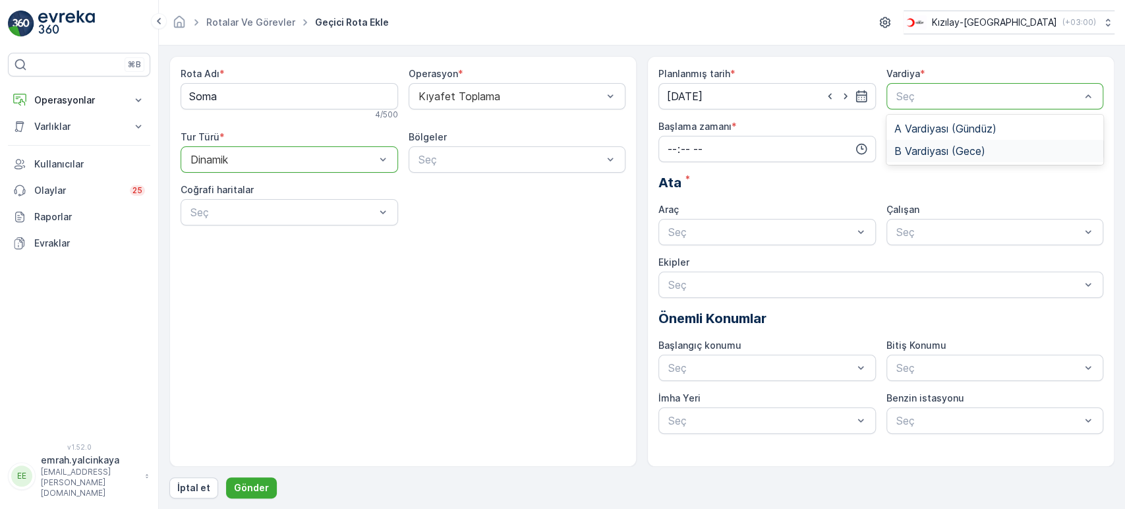
click at [929, 147] on span "B Vardiyası (Gece)" at bounding box center [939, 151] width 91 height 12
click at [671, 148] on input "time" at bounding box center [766, 149] width 217 height 26
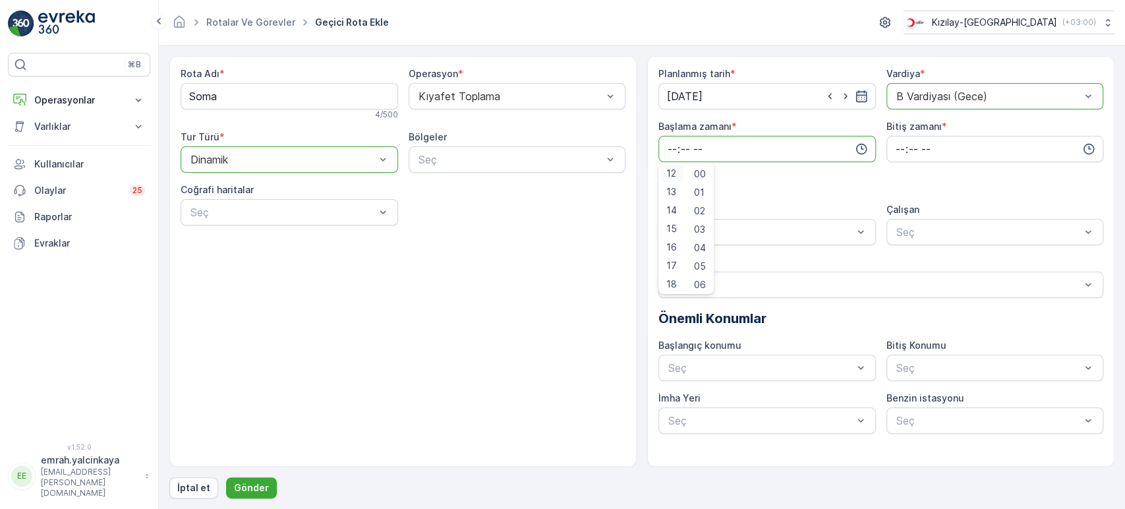
scroll to position [221, 0]
click at [670, 173] on span "12" at bounding box center [671, 173] width 10 height 13
type input "12:00"
click at [896, 155] on input "time" at bounding box center [994, 149] width 217 height 26
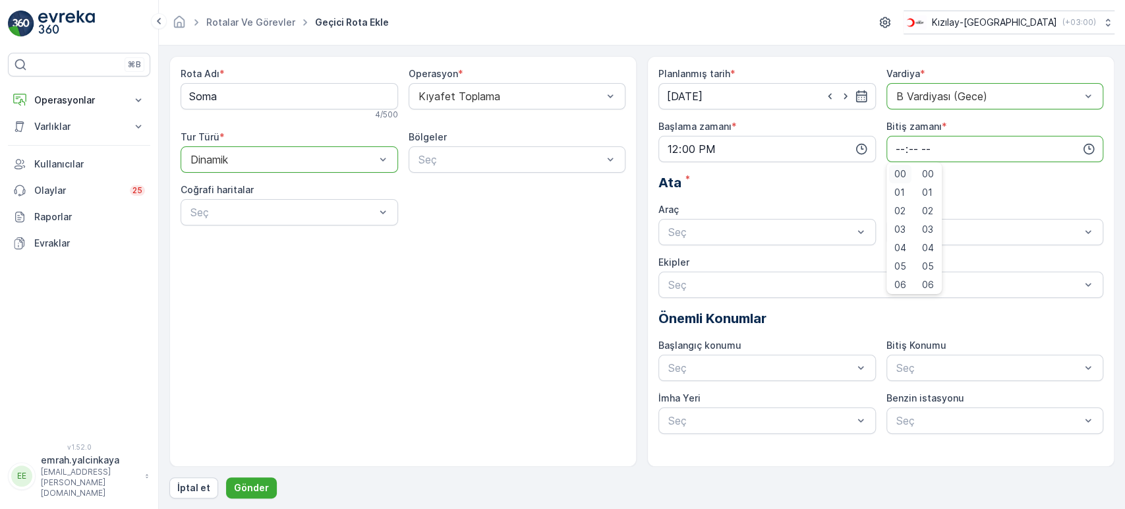
click at [902, 173] on span "00" at bounding box center [900, 173] width 12 height 13
type input "00:00"
click at [672, 156] on input "12:00" at bounding box center [766, 149] width 217 height 26
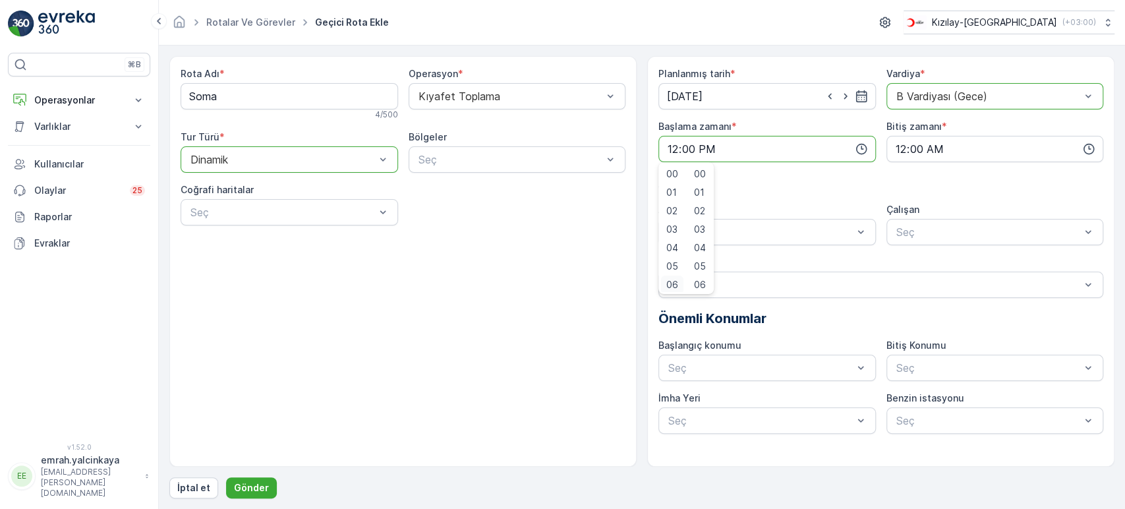
scroll to position [3, 0]
click at [671, 279] on span "06" at bounding box center [672, 281] width 12 height 13
type input "06:00"
drag, startPoint x: 757, startPoint y: 200, endPoint x: 777, endPoint y: 190, distance: 23.0
click at [757, 200] on div "Planlanmış tarih * 13.10.2025 Vardiya * option B Vardiyası (Gece), selected. B …" at bounding box center [880, 250] width 445 height 366
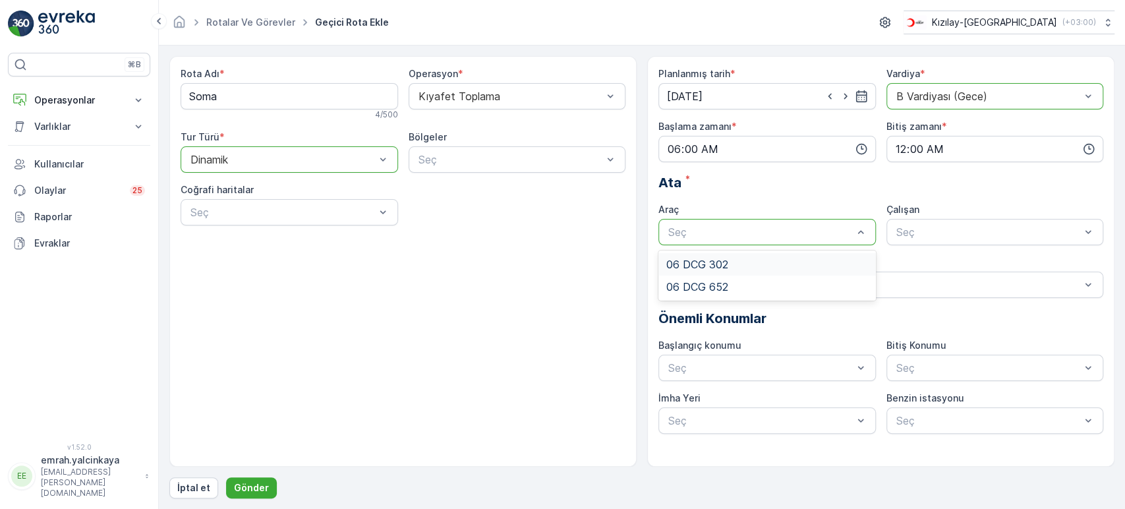
drag, startPoint x: 722, startPoint y: 262, endPoint x: 776, endPoint y: 261, distance: 53.4
click at [728, 260] on div "06 DCG 302" at bounding box center [767, 264] width 202 height 12
click at [888, 230] on div "Seç" at bounding box center [994, 232] width 217 height 26
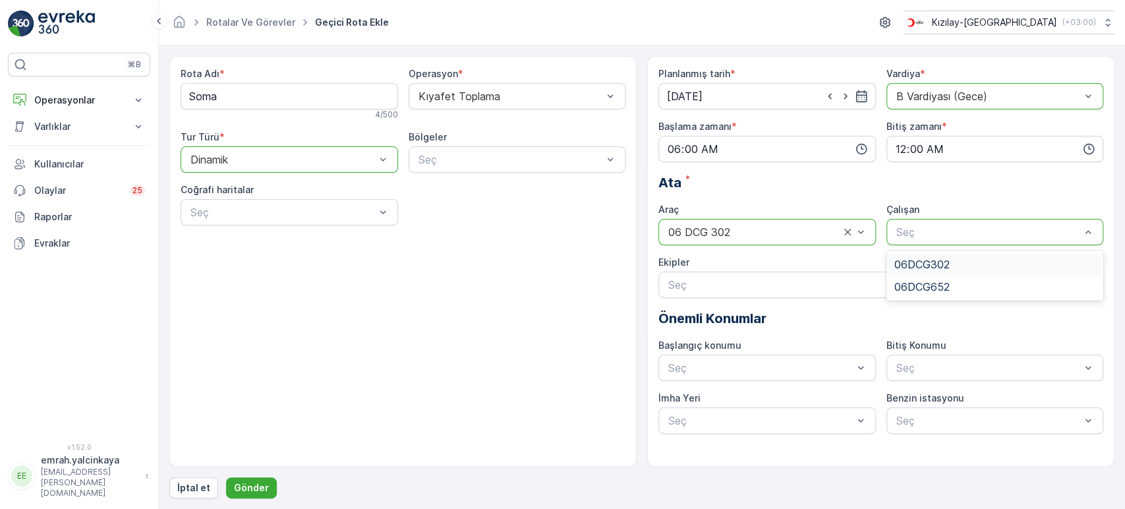
click at [925, 267] on span "06DCG302" at bounding box center [921, 264] width 55 height 12
click at [258, 488] on p "Gönder" at bounding box center [251, 487] width 35 height 13
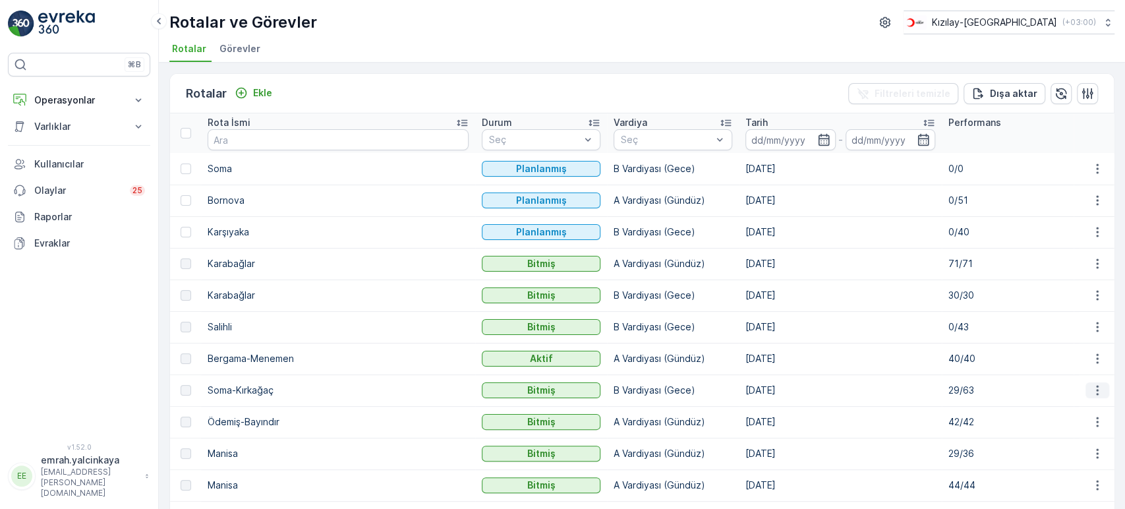
click at [1091, 389] on icon "button" at bounding box center [1097, 390] width 13 height 13
click at [1089, 414] on span "Daha fazla ayrıntı görün" at bounding box center [1066, 409] width 105 height 13
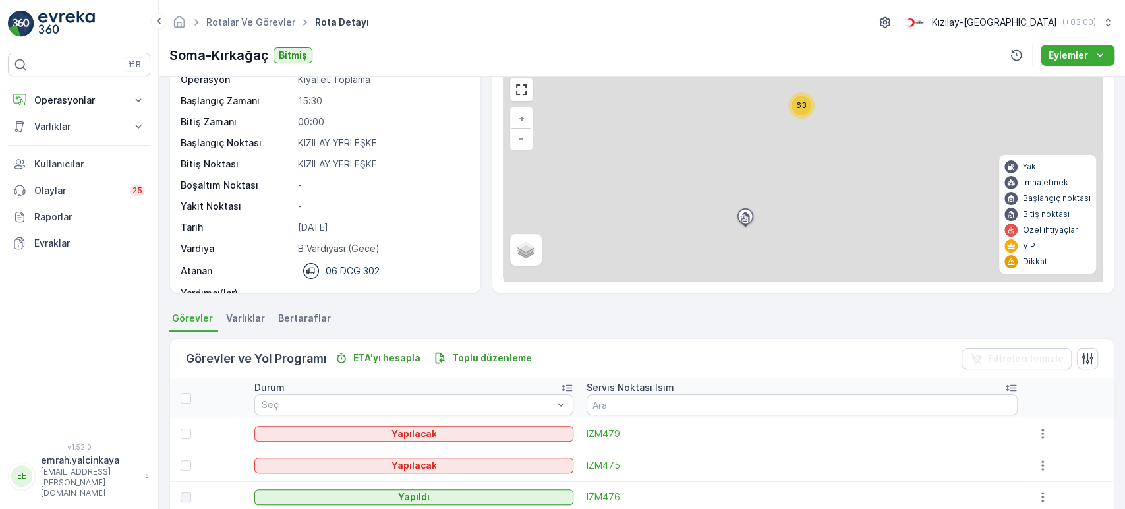
scroll to position [219, 0]
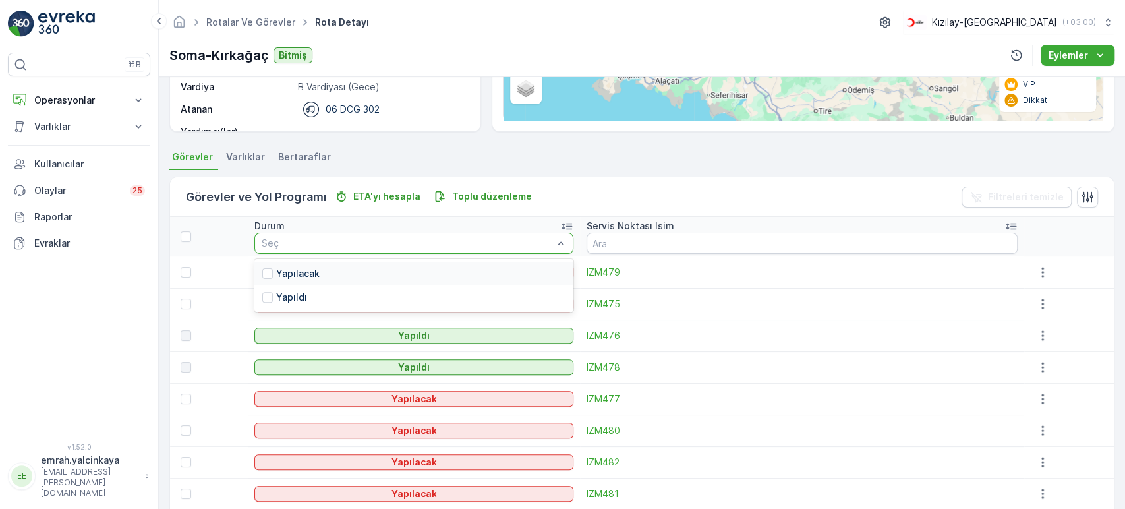
click at [304, 275] on p "Yapılacak" at bounding box center [297, 273] width 43 height 13
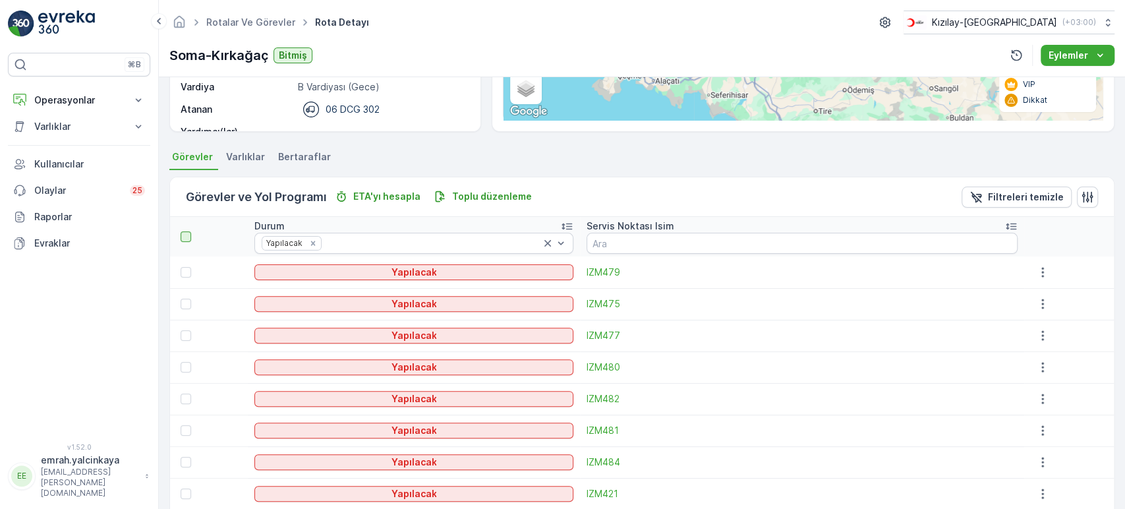
click at [187, 239] on div at bounding box center [186, 236] width 11 height 11
click at [188, 231] on input "checkbox" at bounding box center [188, 231] width 0 height 0
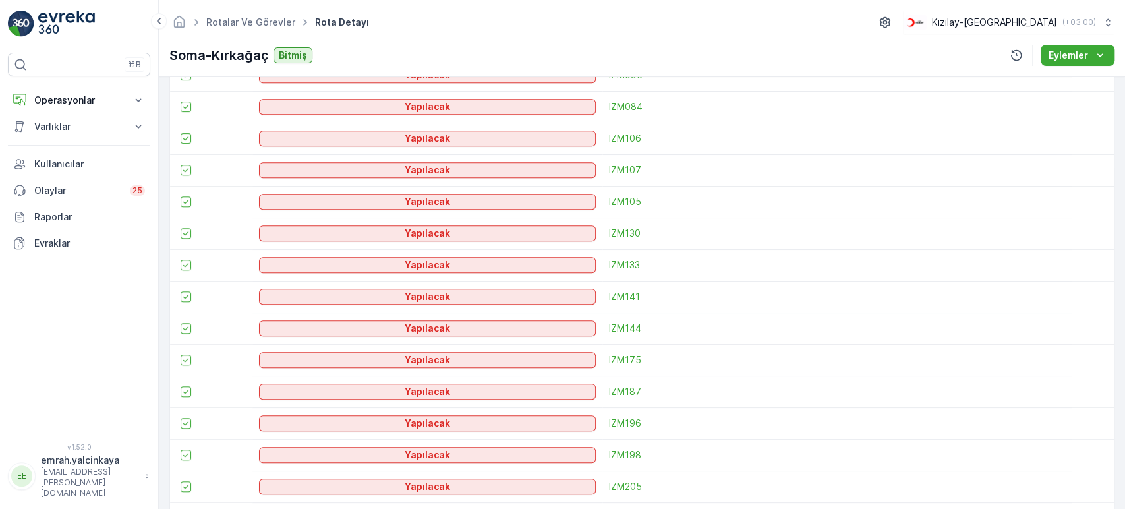
scroll to position [218, 0]
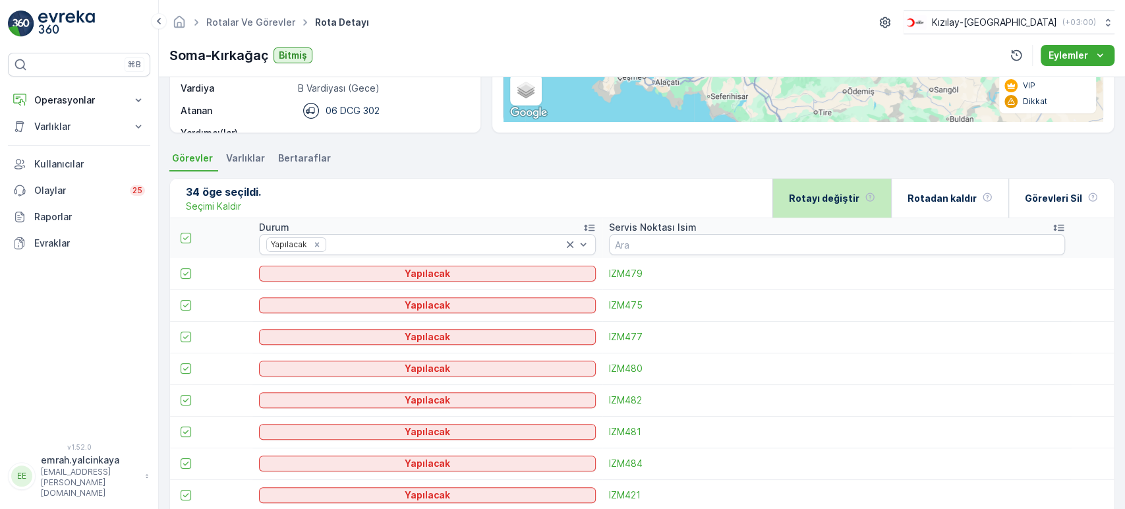
click at [826, 198] on p "Rotayı değiştir" at bounding box center [824, 198] width 71 height 13
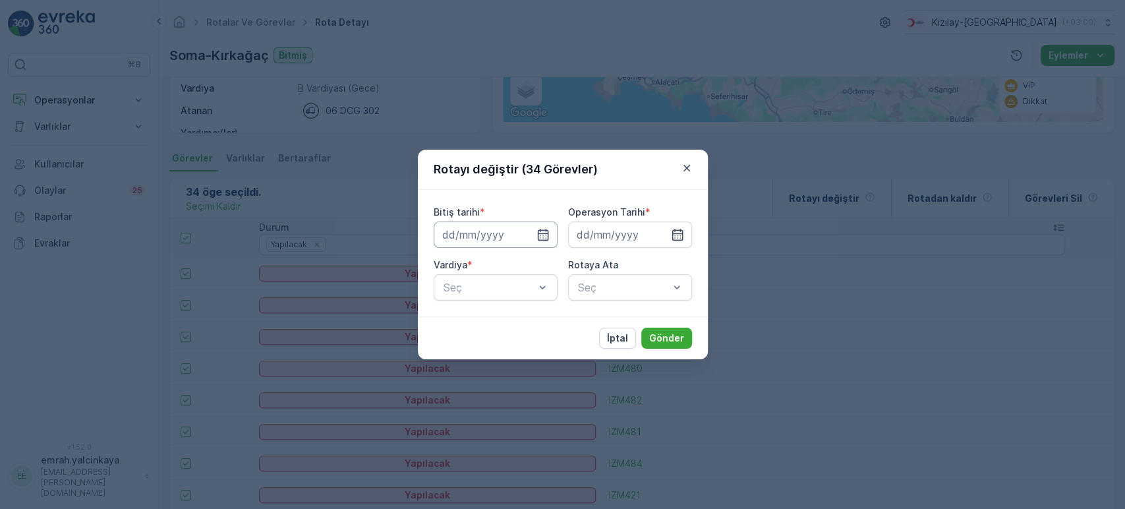
click at [500, 236] on input at bounding box center [496, 234] width 124 height 26
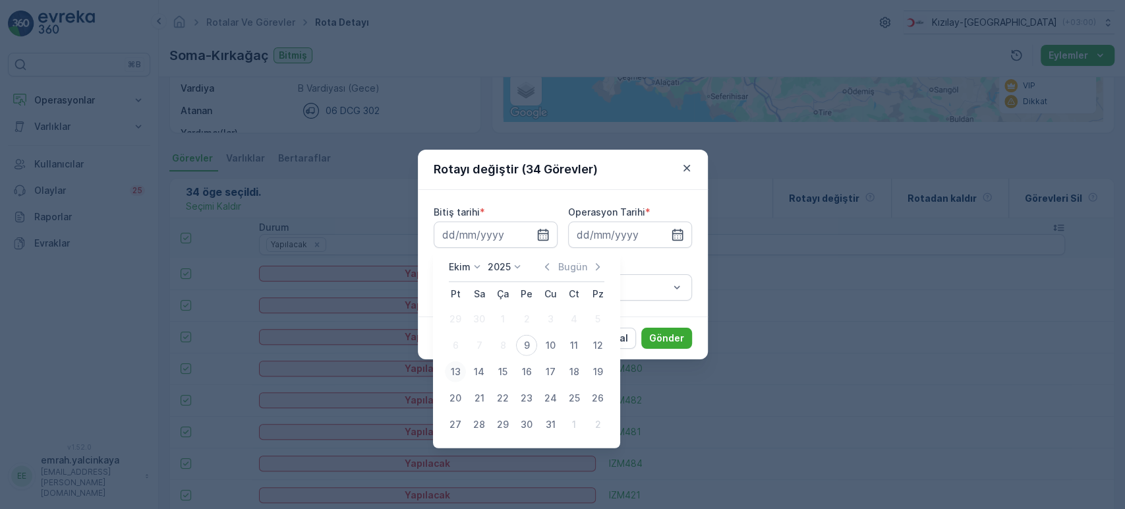
click at [456, 366] on div "13" at bounding box center [455, 371] width 21 height 21
type input "[DATE]"
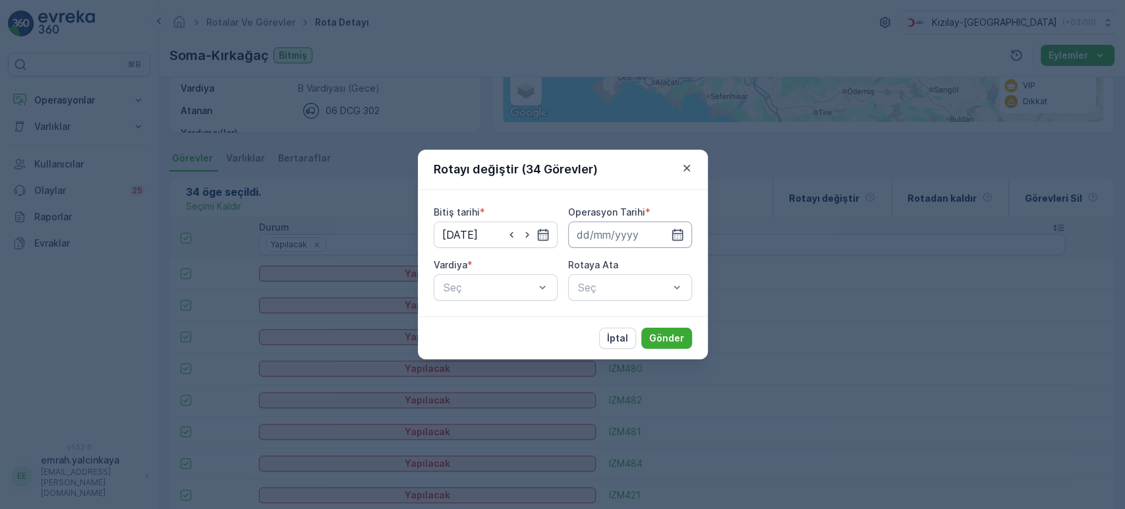
click at [588, 235] on input at bounding box center [630, 234] width 124 height 26
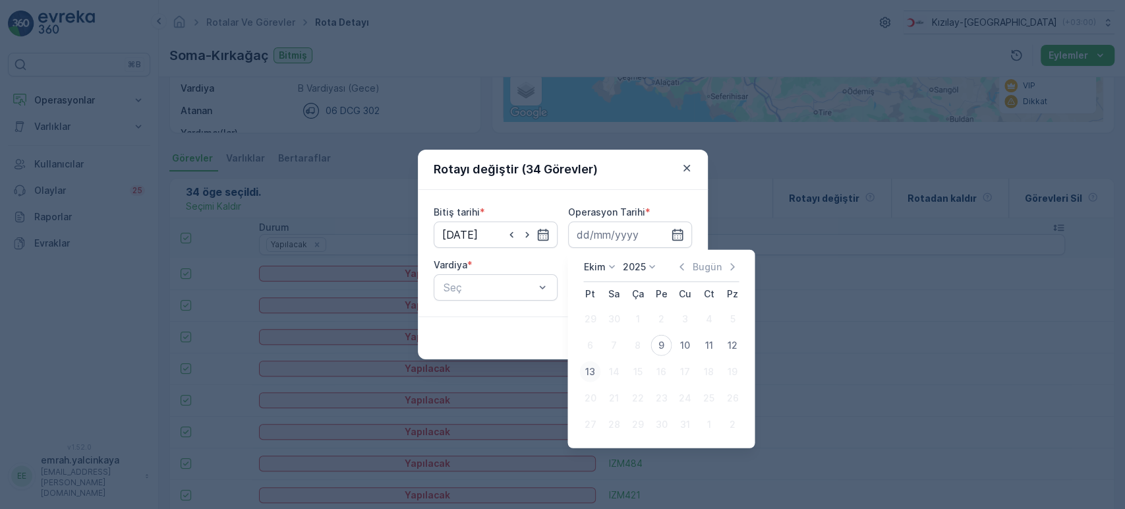
click at [589, 368] on div "13" at bounding box center [589, 371] width 21 height 21
type input "[DATE]"
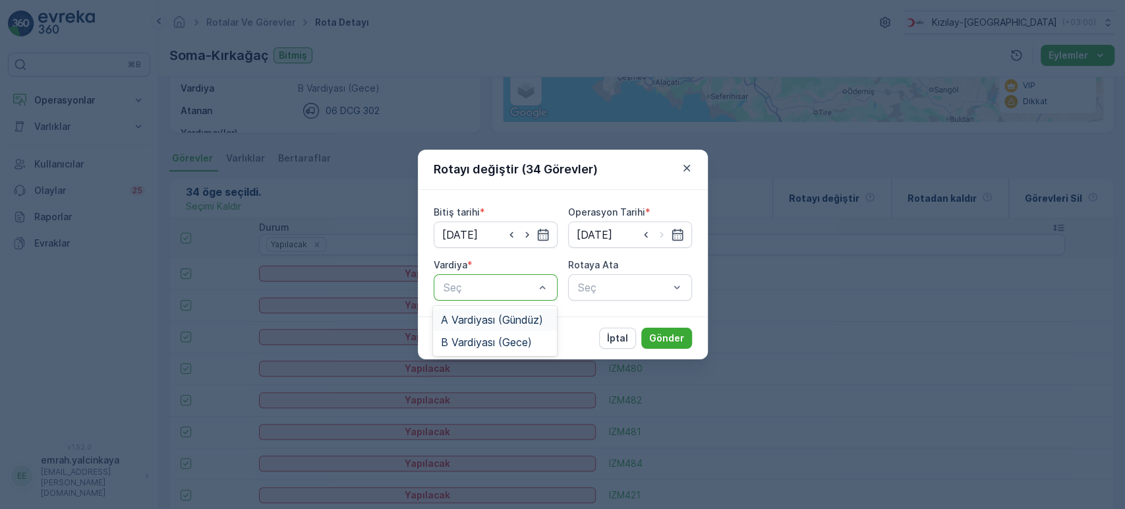
click at [492, 317] on span "A Vardiyası (Gündüz)" at bounding box center [492, 320] width 102 height 12
click at [492, 317] on div "İptal Gönder" at bounding box center [563, 337] width 290 height 43
drag, startPoint x: 480, startPoint y: 336, endPoint x: 511, endPoint y: 331, distance: 32.1
click at [480, 337] on span "B Vardiyası (Gece)" at bounding box center [486, 342] width 91 height 12
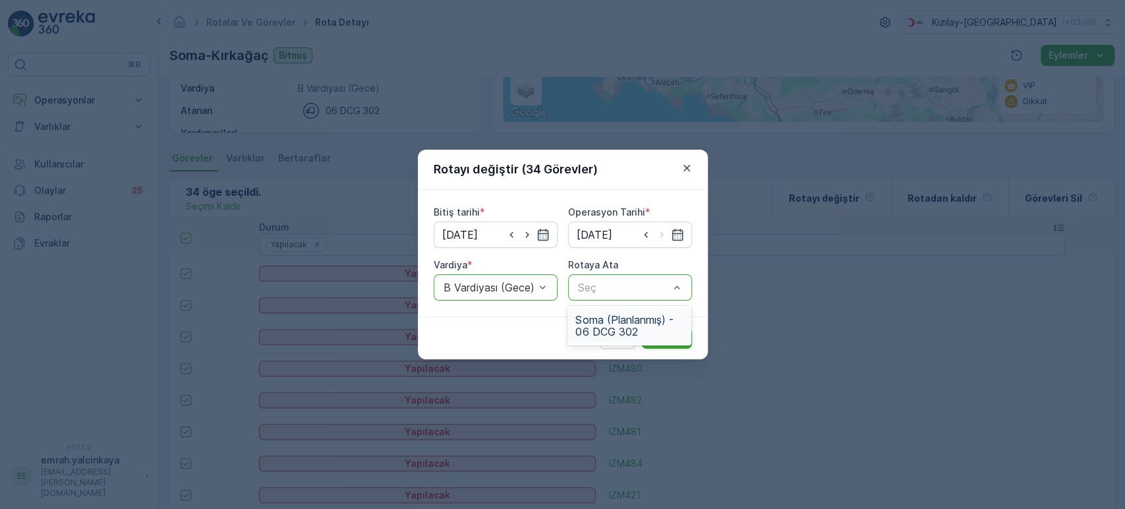
click at [606, 316] on span "Soma (Planlanmış) - 06 DCG 302" at bounding box center [629, 326] width 108 height 24
click at [659, 333] on p "Gönder" at bounding box center [666, 337] width 35 height 13
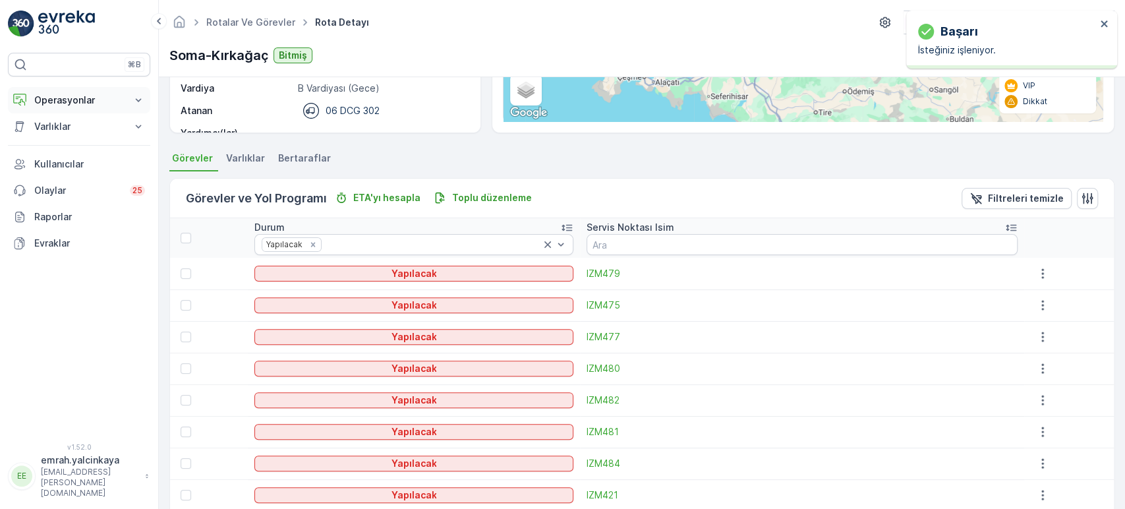
drag, startPoint x: 54, startPoint y: 98, endPoint x: 51, endPoint y: 104, distance: 7.4
click at [54, 98] on p "Operasyonlar" at bounding box center [79, 100] width 90 height 13
click at [55, 156] on p "Rotalar & Görevler" at bounding box center [75, 159] width 82 height 13
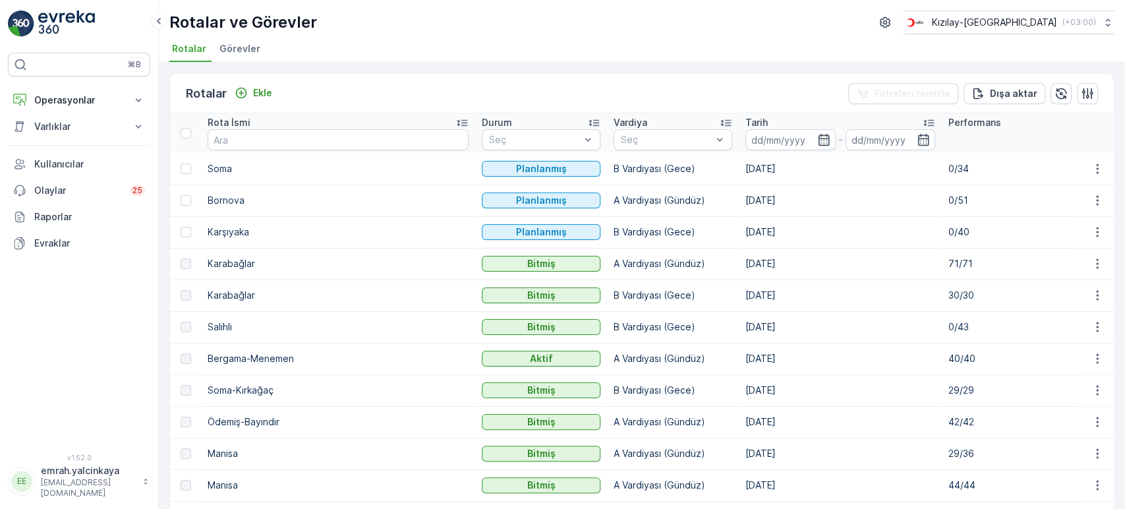
click at [614, 171] on p "B Vardiyası (Gece)" at bounding box center [673, 168] width 119 height 13
click at [631, 189] on td "A Vardiyası (Gündüz)" at bounding box center [673, 201] width 132 height 32
click at [270, 90] on p "Ekle" at bounding box center [262, 92] width 19 height 13
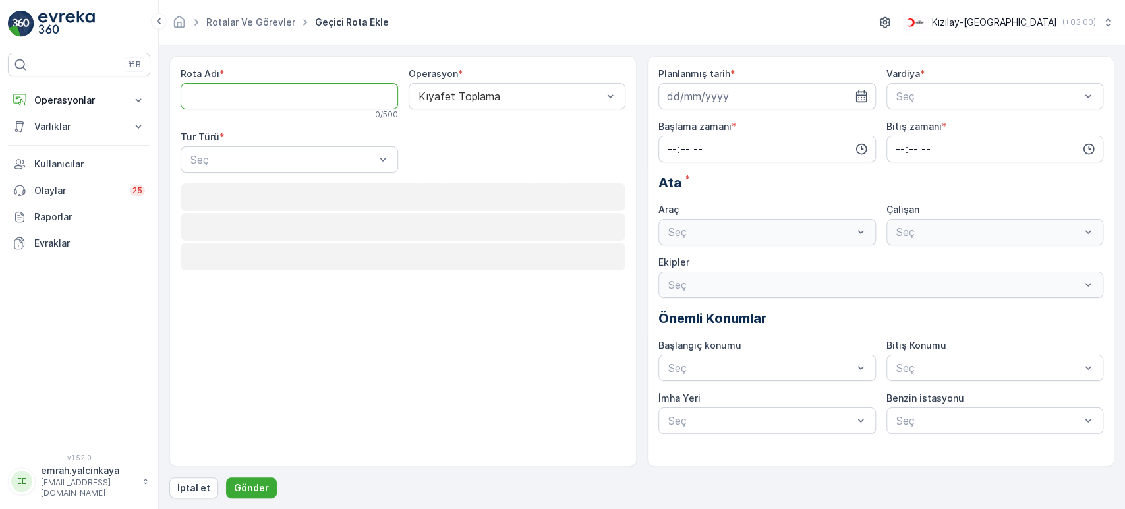
click at [233, 99] on Adı "Rota Adı" at bounding box center [289, 96] width 217 height 26
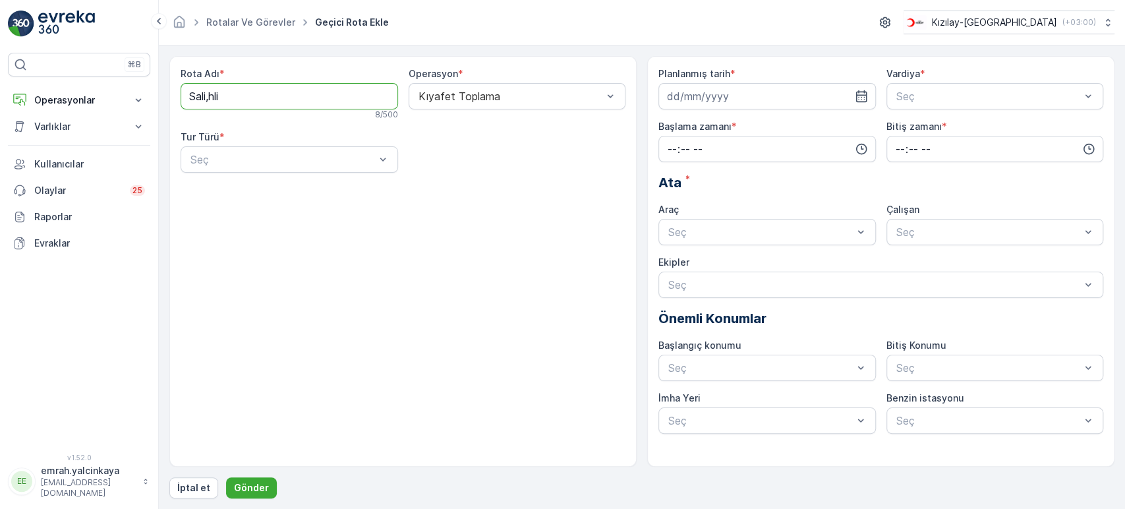
click at [208, 97] on Adı "Sali,hli" at bounding box center [289, 96] width 217 height 26
type Adı "Salihli"
click at [275, 186] on div "Statik" at bounding box center [289, 192] width 202 height 12
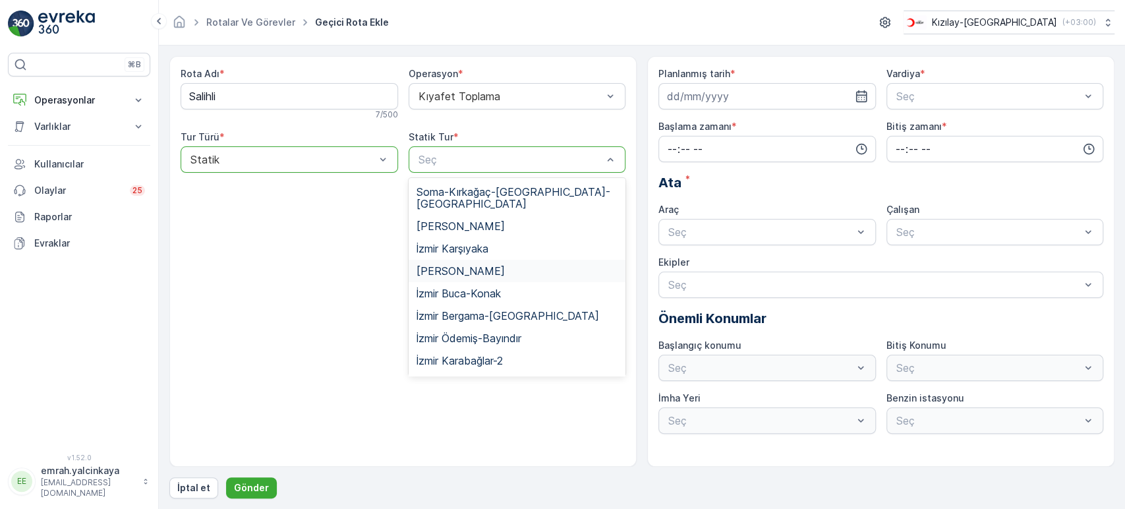
click at [489, 265] on div "[PERSON_NAME]" at bounding box center [518, 271] width 202 height 12
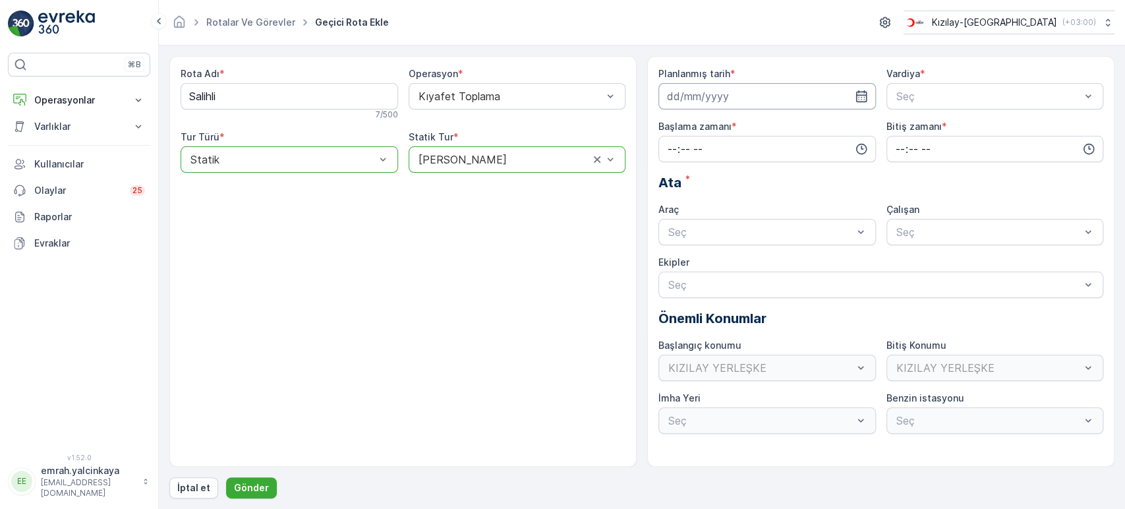
click at [702, 104] on input at bounding box center [766, 96] width 217 height 26
click at [703, 234] on div "14" at bounding box center [704, 232] width 21 height 21
type input "[DATE]"
click at [927, 129] on span "A Vardiyası (Gündüz)" at bounding box center [945, 129] width 102 height 12
click at [765, 151] on input "time" at bounding box center [766, 149] width 217 height 26
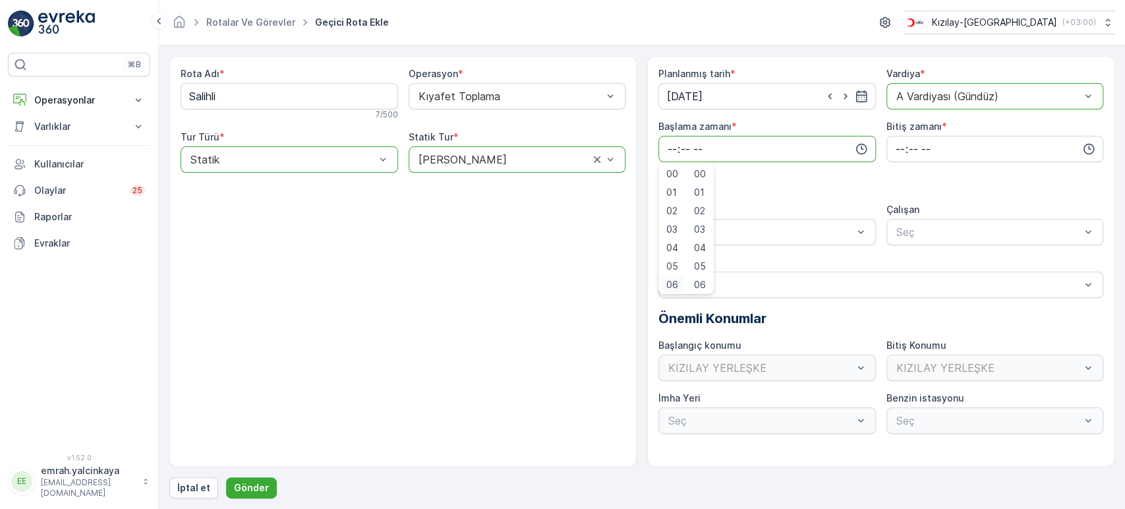
scroll to position [3, 0]
click at [667, 281] on span "06" at bounding box center [672, 281] width 12 height 13
type input "06:00"
click at [899, 146] on input "time" at bounding box center [994, 149] width 217 height 26
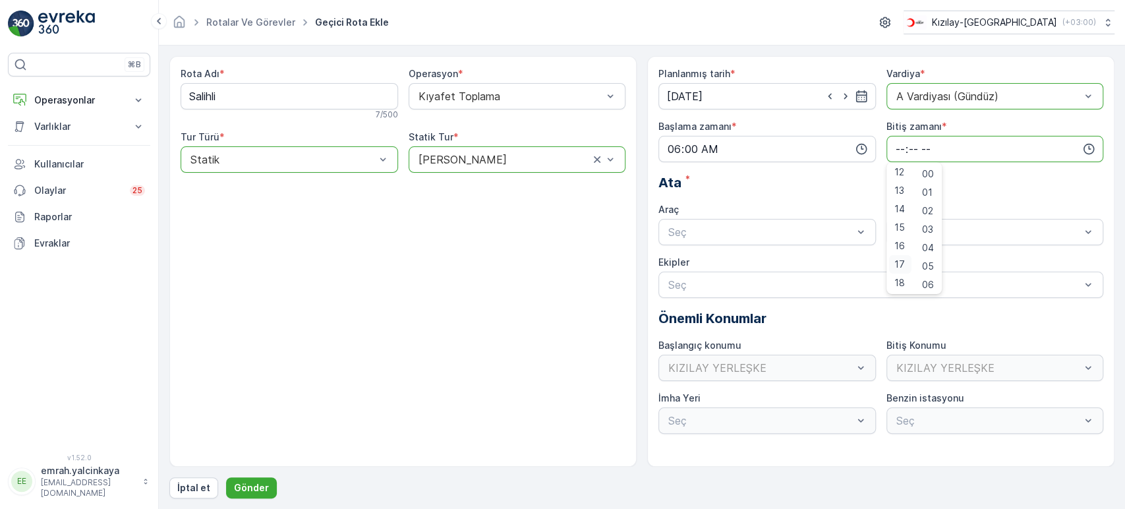
scroll to position [224, 0]
click at [900, 259] on span "17" at bounding box center [899, 263] width 11 height 13
click at [900, 229] on span "15" at bounding box center [899, 226] width 11 height 13
type input "15:00"
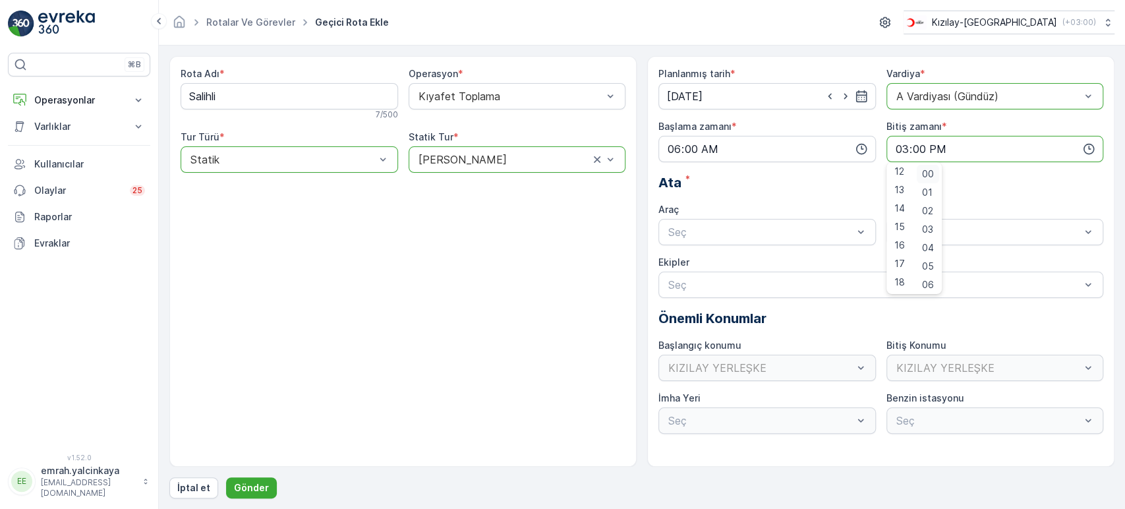
click at [933, 174] on span "00" at bounding box center [928, 173] width 12 height 13
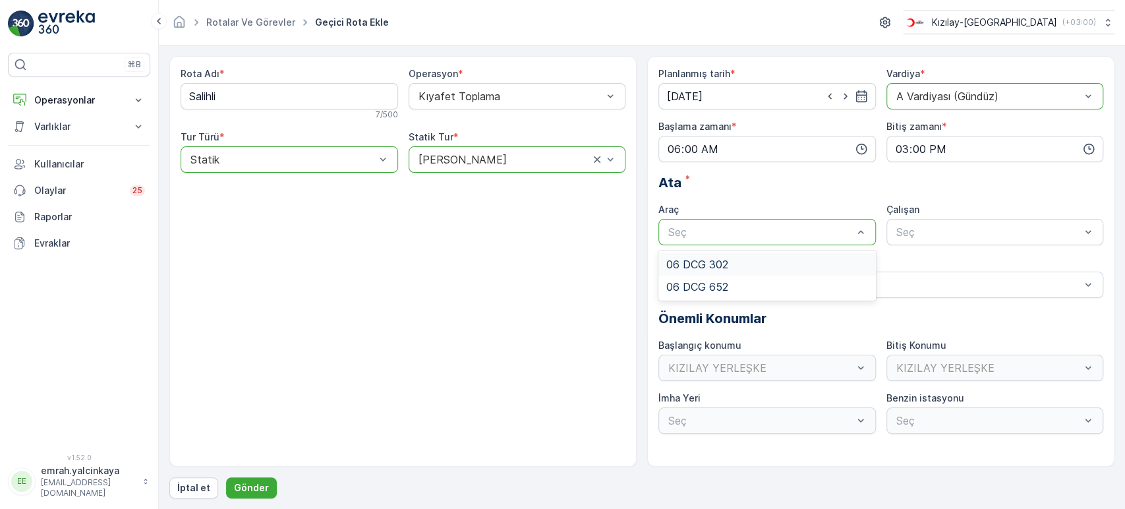
click at [768, 261] on div "06 DCG 302" at bounding box center [767, 264] width 202 height 12
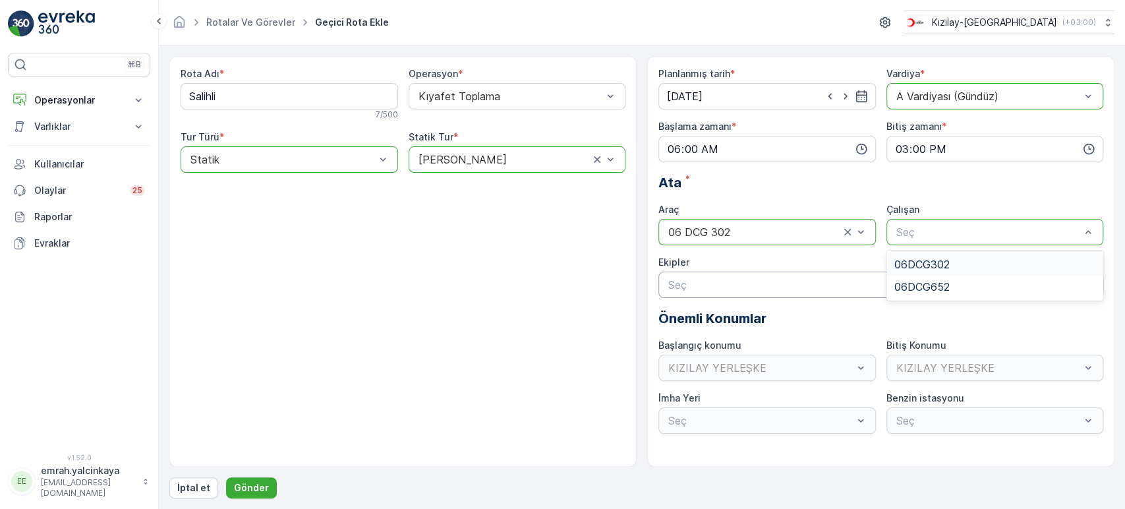
drag, startPoint x: 940, startPoint y: 262, endPoint x: 812, endPoint y: 288, distance: 131.2
click at [940, 261] on span "06DCG302" at bounding box center [921, 264] width 55 height 12
click at [253, 490] on p "Gönder" at bounding box center [251, 487] width 35 height 13
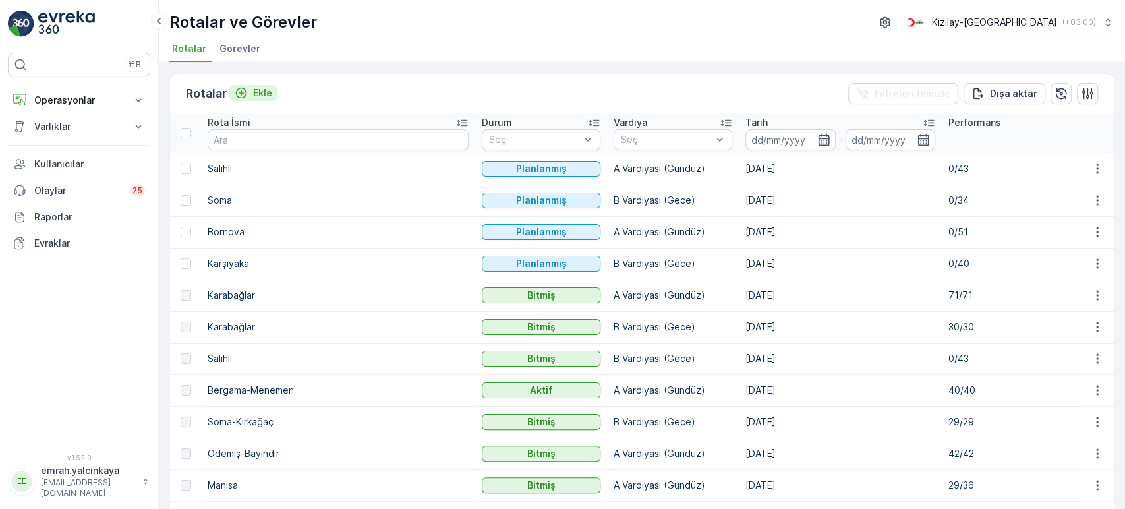
click at [255, 92] on p "Ekle" at bounding box center [262, 92] width 19 height 13
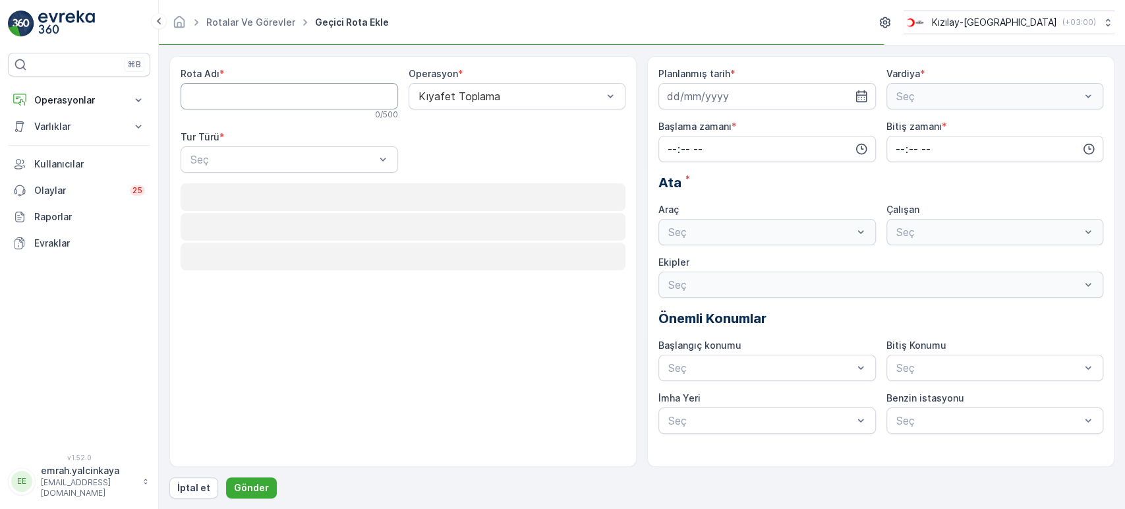
click at [274, 96] on Adı "Rota Adı" at bounding box center [289, 96] width 217 height 26
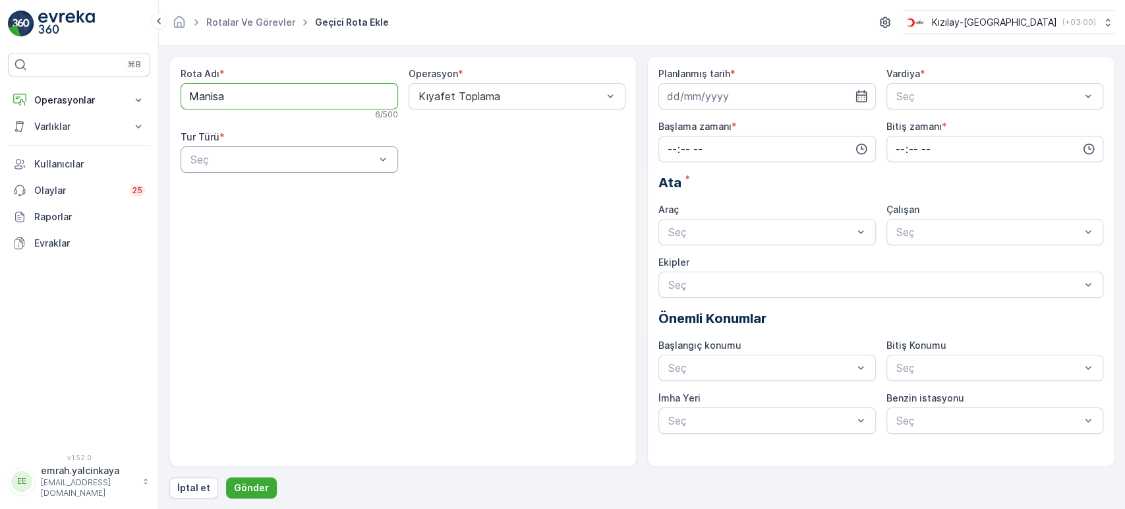
type Adı "Manisa"
drag, startPoint x: 330, startPoint y: 192, endPoint x: 349, endPoint y: 198, distance: 20.0
click at [330, 194] on div "Statik" at bounding box center [289, 192] width 202 height 12
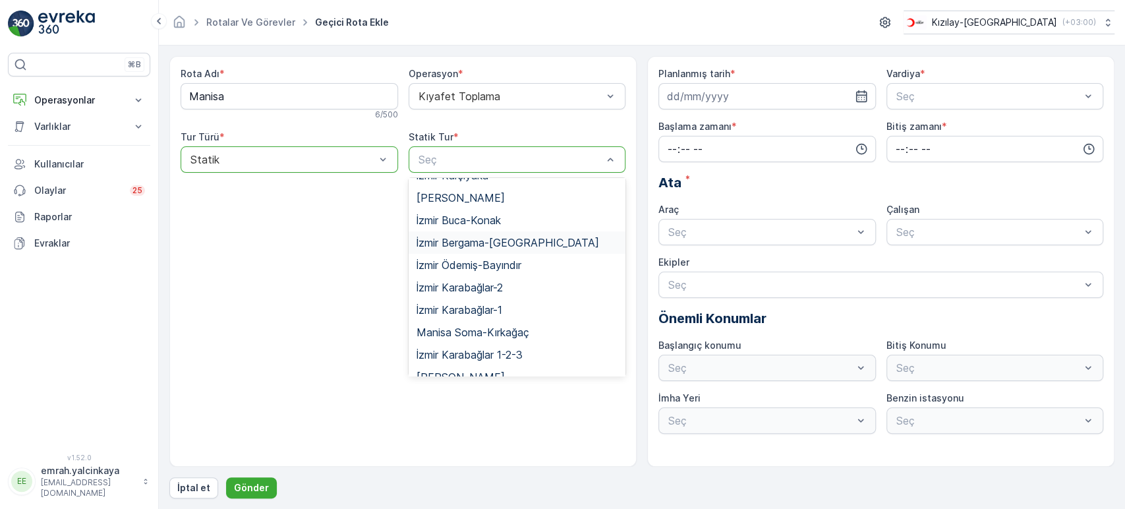
scroll to position [143, 0]
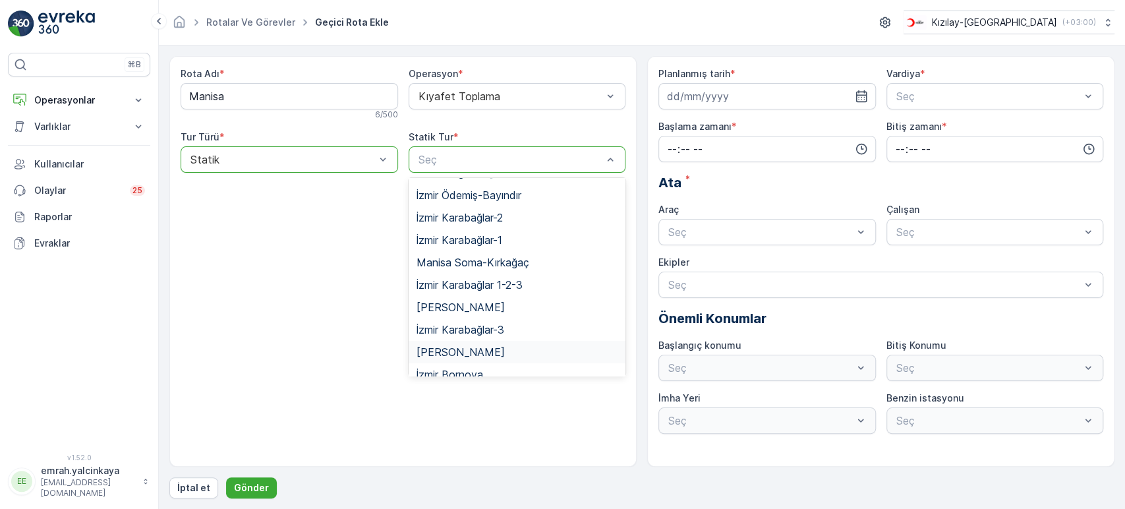
click at [505, 346] on span "[PERSON_NAME]" at bounding box center [461, 352] width 88 height 12
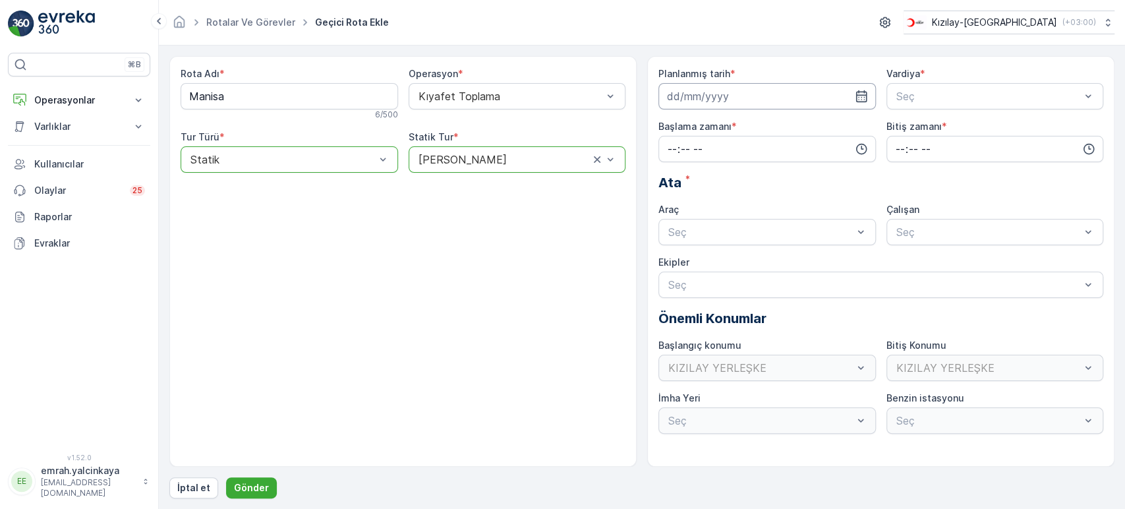
click at [763, 96] on input at bounding box center [766, 96] width 217 height 26
click at [732, 231] on div "15" at bounding box center [728, 232] width 21 height 21
type input "[DATE]"
click at [937, 128] on span "A Vardiyası (Gündüz)" at bounding box center [945, 129] width 102 height 12
click at [788, 155] on input "time" at bounding box center [766, 149] width 217 height 26
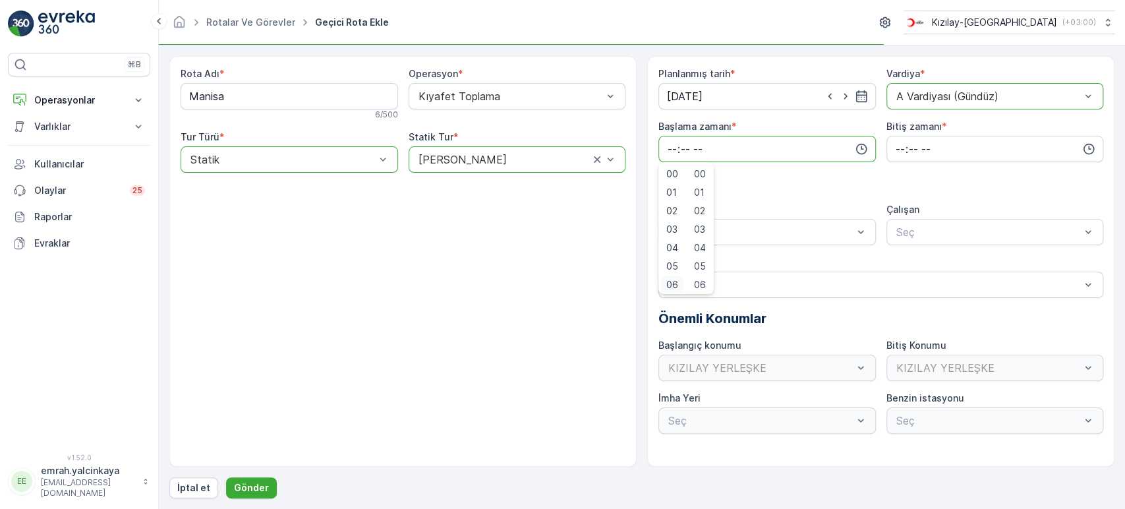
scroll to position [3, 0]
click at [674, 285] on span "06" at bounding box center [672, 281] width 12 height 13
type input "06:00"
click at [901, 149] on input "time" at bounding box center [994, 149] width 217 height 26
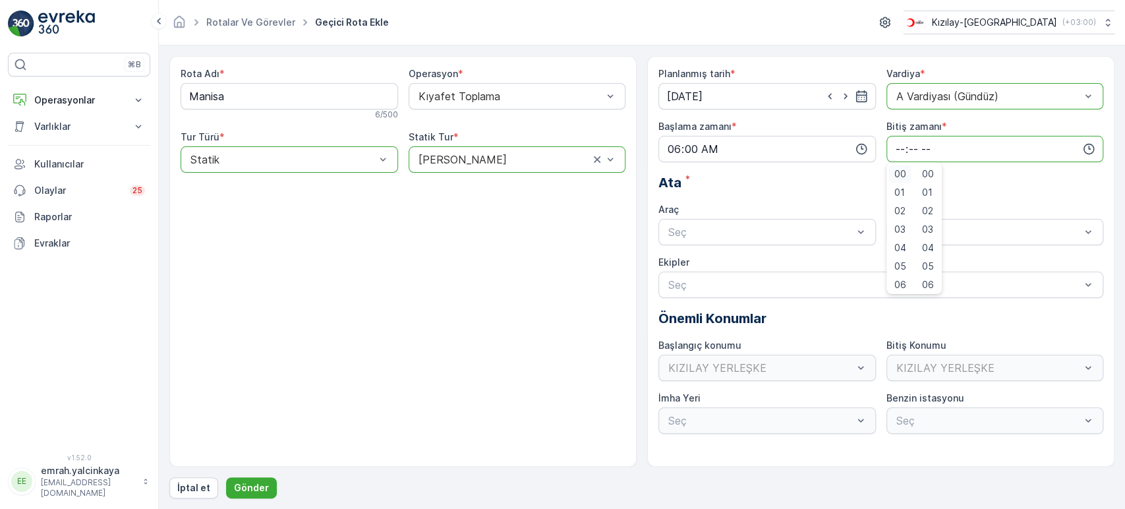
click at [902, 176] on span "00" at bounding box center [900, 173] width 12 height 13
type input "00:00"
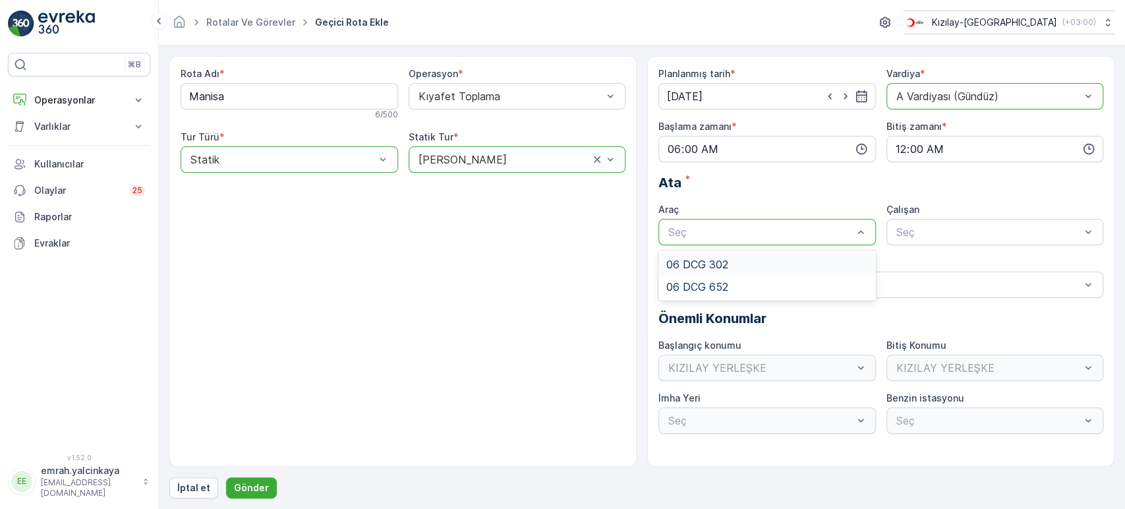
click at [773, 261] on div "06 DCG 302" at bounding box center [767, 264] width 202 height 12
click at [913, 240] on div "Seç" at bounding box center [994, 232] width 217 height 26
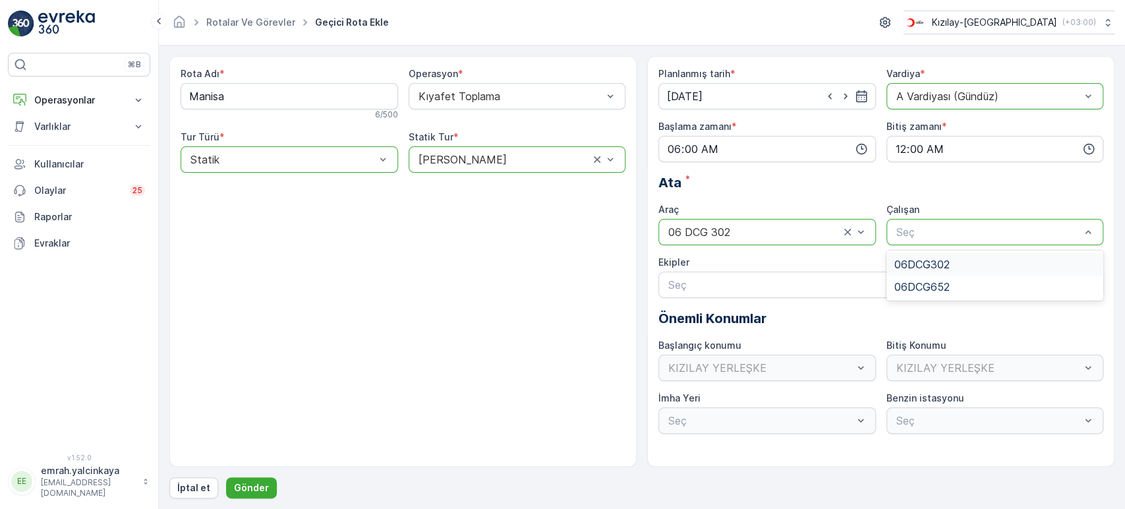
click at [917, 259] on span "06DCG302" at bounding box center [921, 264] width 55 height 12
click at [260, 490] on p "Gönder" at bounding box center [251, 487] width 35 height 13
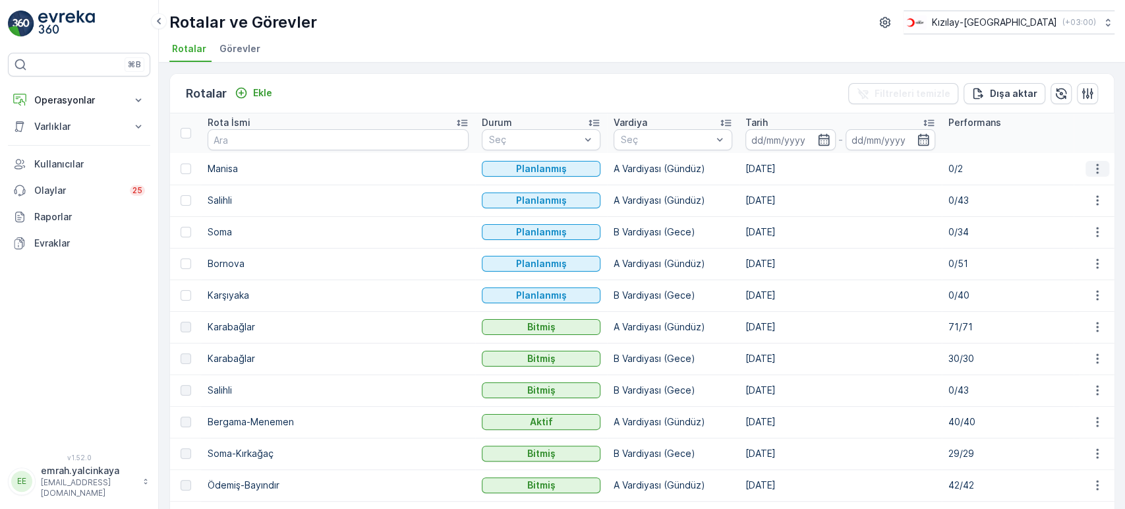
click at [1099, 163] on icon "button" at bounding box center [1097, 168] width 13 height 13
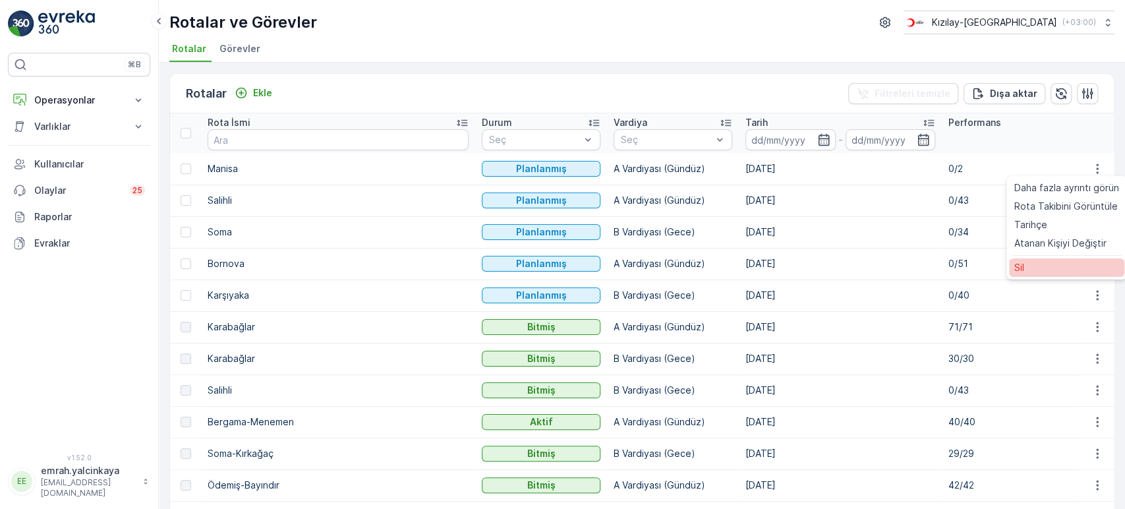
click at [1035, 272] on div "Sil" at bounding box center [1066, 267] width 115 height 18
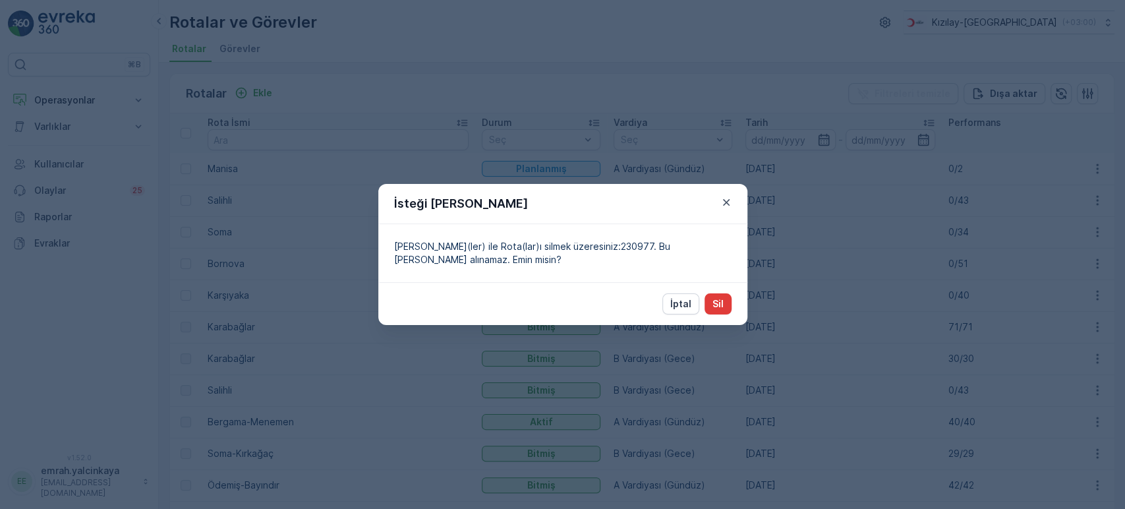
click at [714, 305] on p "Sil" at bounding box center [717, 303] width 11 height 13
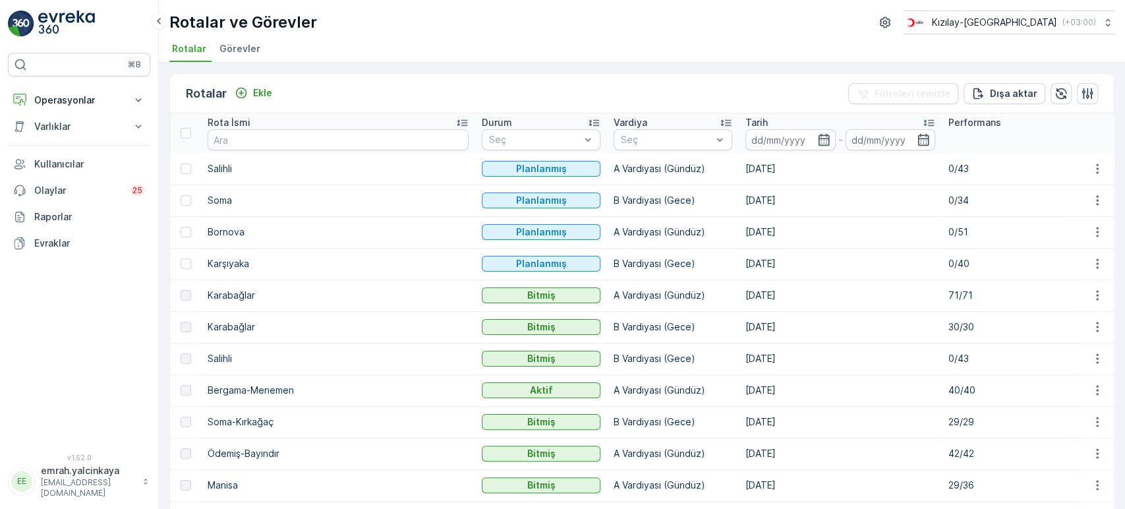
click at [739, 200] on td "[DATE]" at bounding box center [840, 201] width 203 height 32
click at [739, 163] on td "14.10.2025" at bounding box center [840, 169] width 203 height 32
click at [739, 197] on td "[DATE]" at bounding box center [840, 201] width 203 height 32
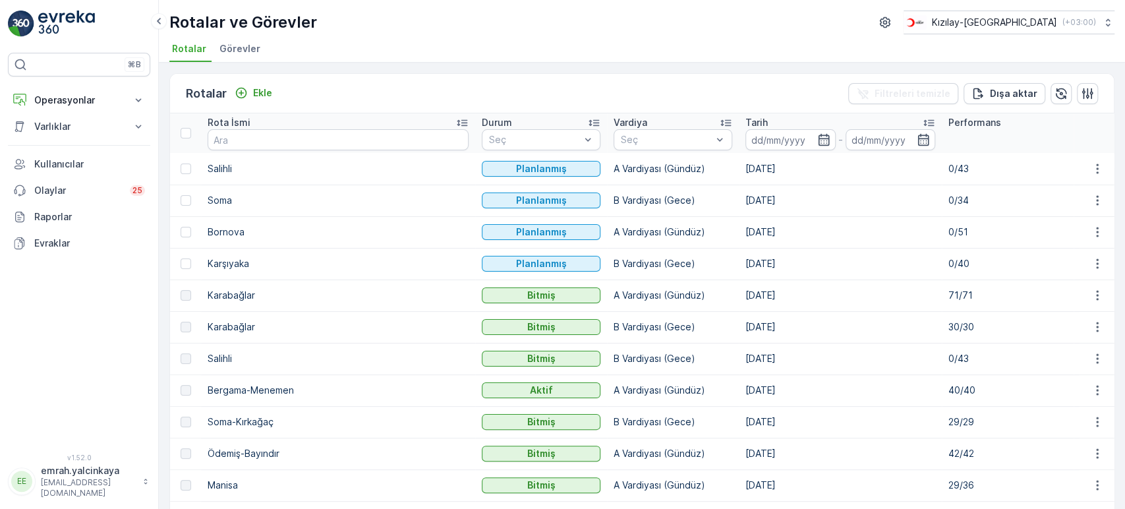
click at [739, 200] on td "[DATE]" at bounding box center [840, 201] width 203 height 32
click at [739, 169] on td "14.10.2025" at bounding box center [840, 169] width 203 height 32
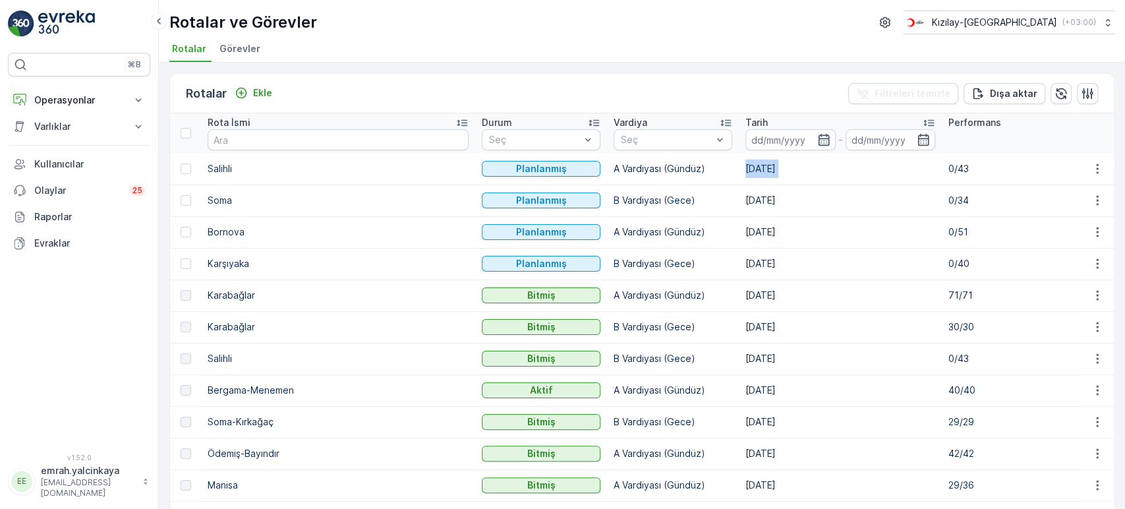
click at [739, 169] on td "14.10.2025" at bounding box center [840, 169] width 203 height 32
click at [1026, 11] on button "Kızılay-İzmir ( +03:00 )" at bounding box center [1008, 23] width 212 height 24
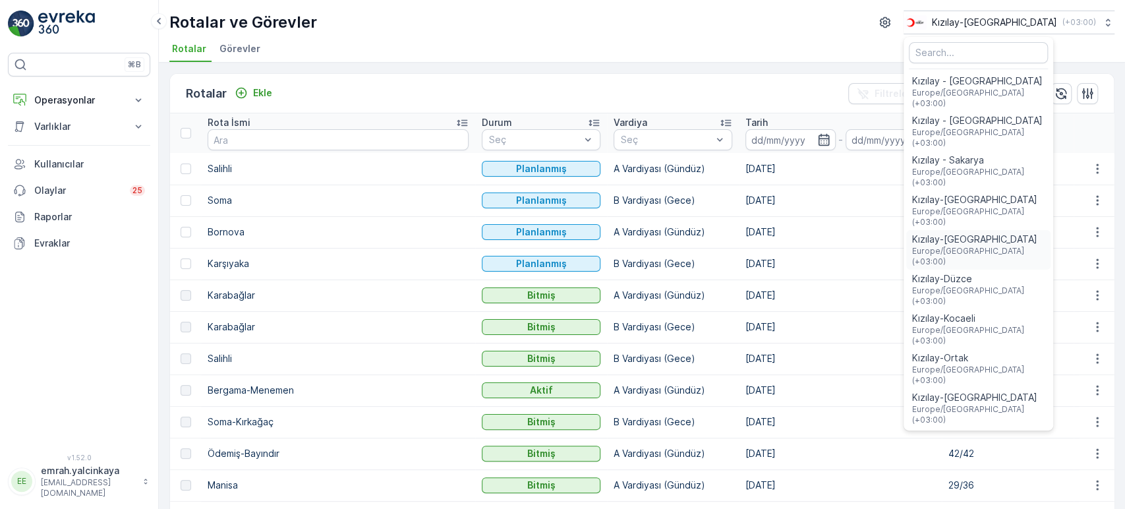
click at [1019, 246] on span "Europe/Istanbul (+03:00)" at bounding box center [978, 256] width 134 height 21
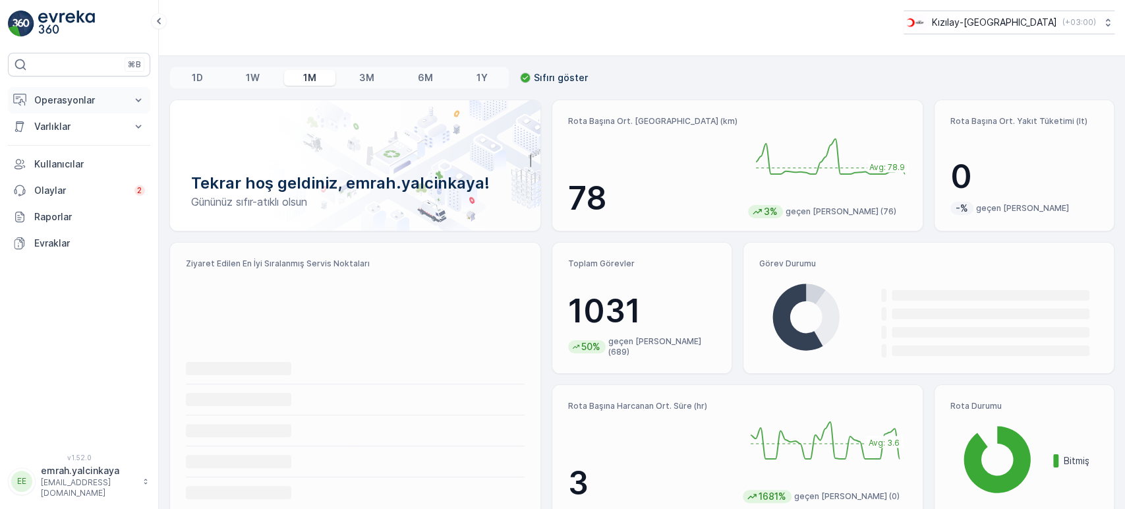
click at [63, 100] on p "Operasyonlar" at bounding box center [79, 100] width 90 height 13
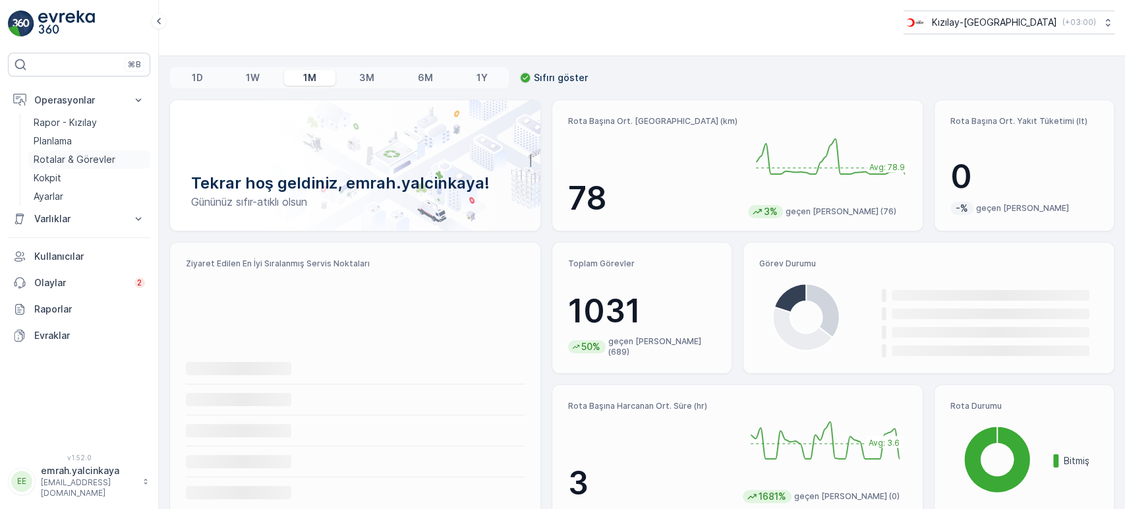
click at [113, 155] on link "Rotalar & Görevler" at bounding box center [89, 159] width 122 height 18
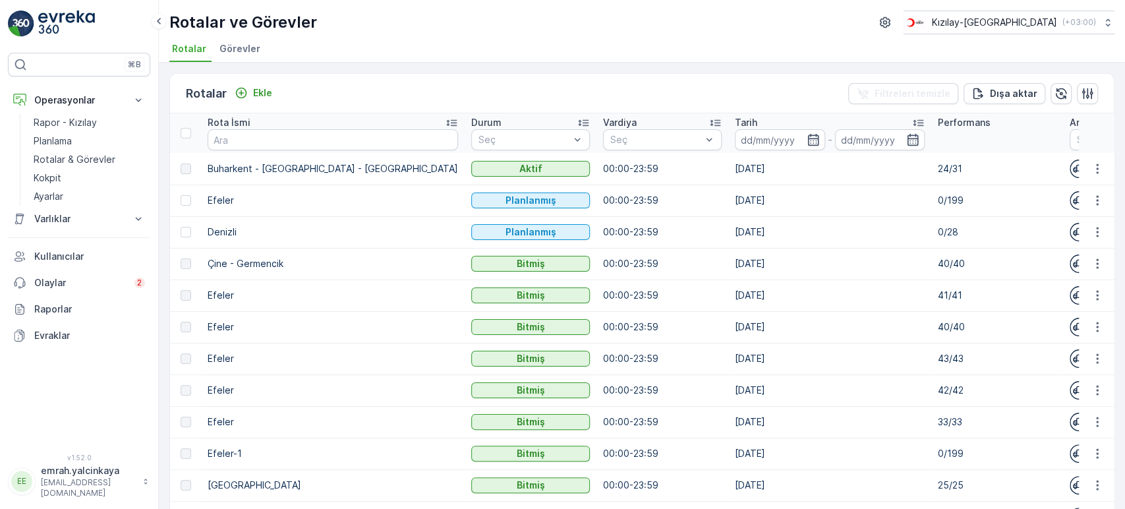
click at [728, 232] on td "[DATE]" at bounding box center [829, 232] width 203 height 32
click at [728, 198] on td "[DATE]" at bounding box center [829, 201] width 203 height 32
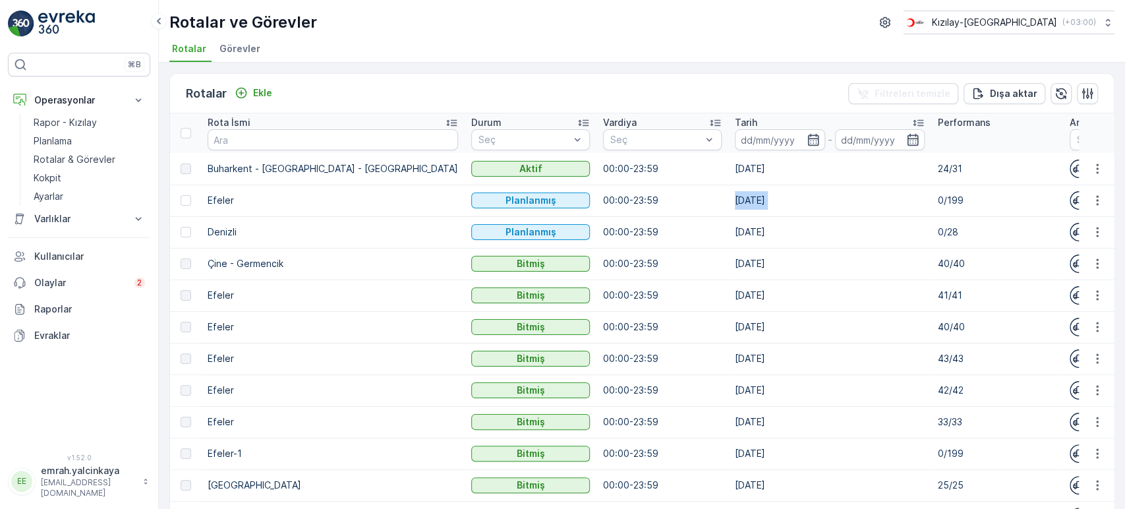
click at [728, 198] on td "[DATE]" at bounding box center [829, 201] width 203 height 32
click at [761, 216] on td "[DATE]" at bounding box center [829, 232] width 203 height 32
